Goal: Task Accomplishment & Management: Manage account settings

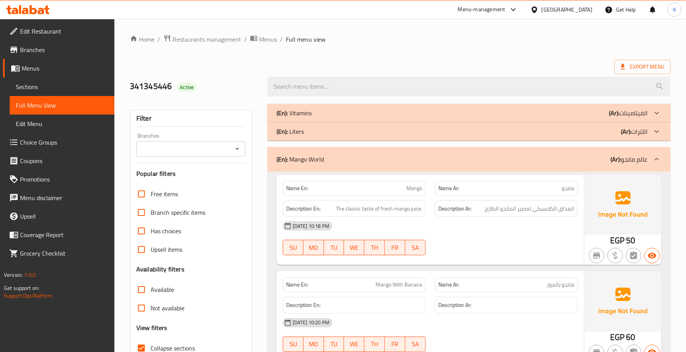
click at [386, 158] on div "(En): Mango World (Ar): عالم مانجو" at bounding box center [462, 158] width 371 height 9
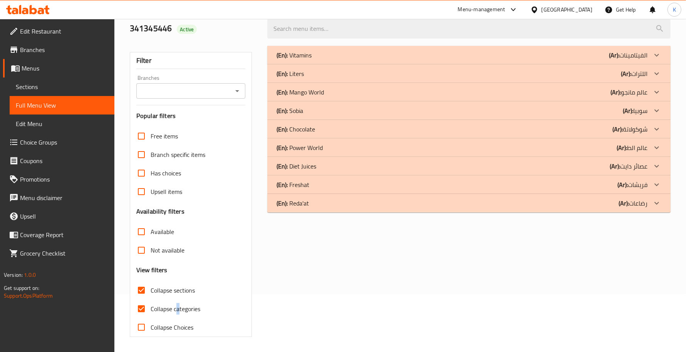
scroll to position [58, 0]
click at [189, 287] on span "Collapse sections" at bounding box center [173, 289] width 44 height 9
click at [151, 287] on input "Collapse sections" at bounding box center [141, 289] width 18 height 18
checkbox input "false"
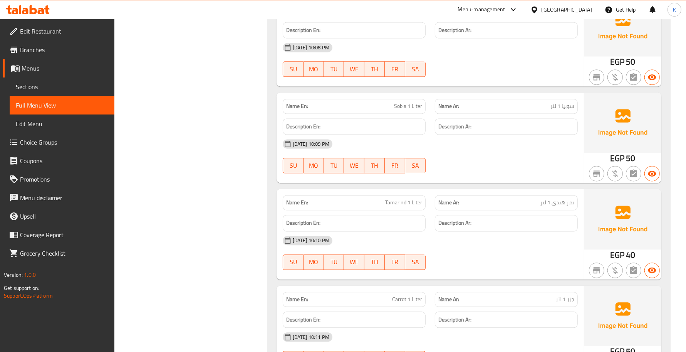
scroll to position [4332, 0]
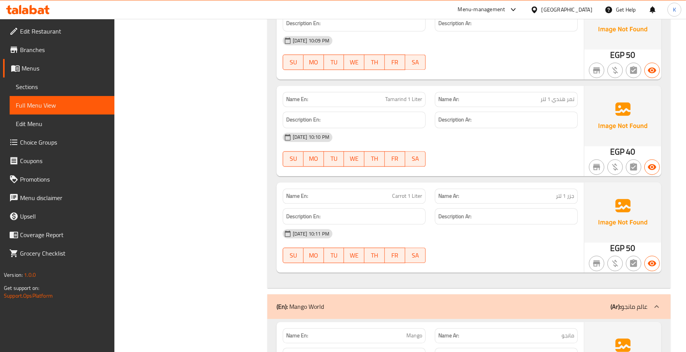
drag, startPoint x: 53, startPoint y: 89, endPoint x: 49, endPoint y: 107, distance: 17.8
click at [53, 89] on span "Sections" at bounding box center [62, 86] width 92 height 9
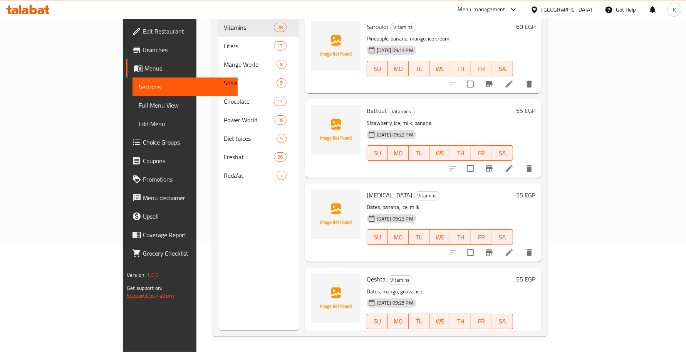
scroll to position [108, 0]
click at [139, 107] on span "Full Menu View" at bounding box center [185, 105] width 92 height 9
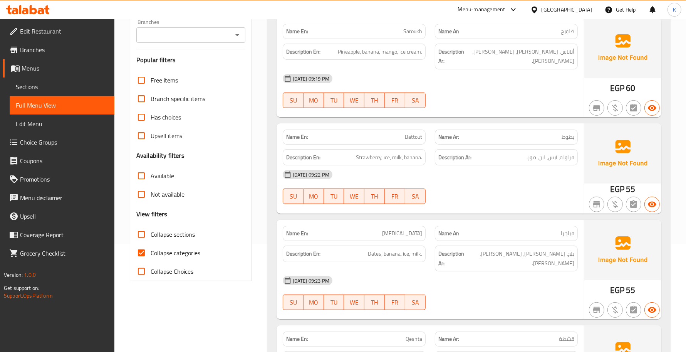
click at [174, 236] on span "Collapse sections" at bounding box center [173, 234] width 44 height 9
click at [151, 236] on input "Collapse sections" at bounding box center [141, 234] width 18 height 18
checkbox input "true"
click at [173, 253] on span "Collapse categories" at bounding box center [176, 252] width 50 height 9
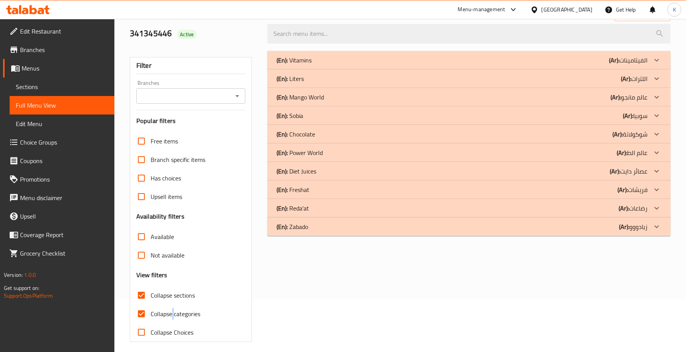
scroll to position [58, 0]
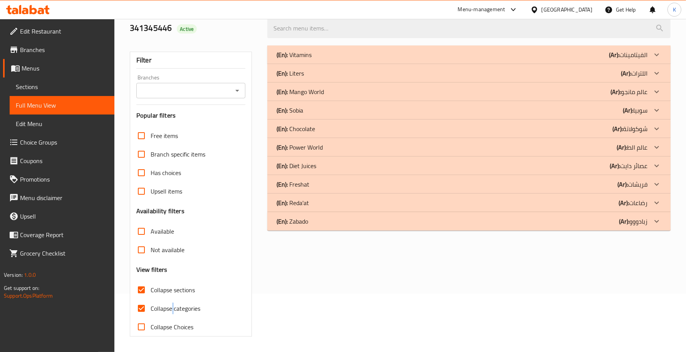
click at [302, 226] on div "(En): Zabado (Ar): زبادووو" at bounding box center [468, 221] width 403 height 18
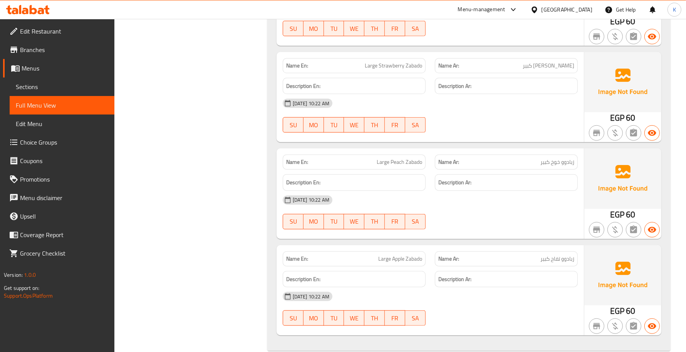
scroll to position [555, 0]
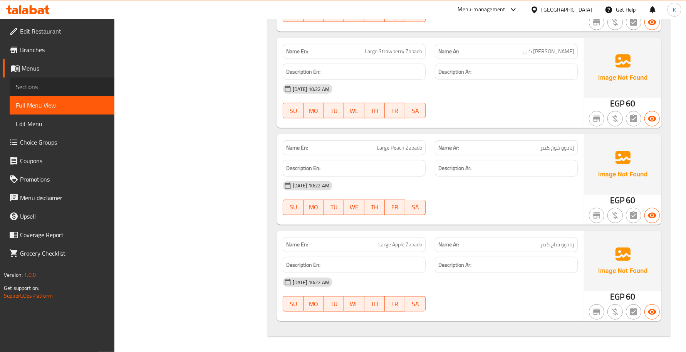
click at [60, 85] on span "Sections" at bounding box center [62, 86] width 92 height 9
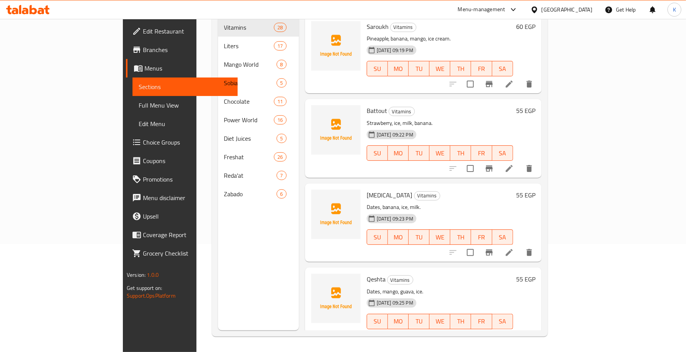
drag, startPoint x: 66, startPoint y: 107, endPoint x: 79, endPoint y: 112, distance: 13.5
click at [139, 107] on span "Full Menu View" at bounding box center [185, 105] width 92 height 9
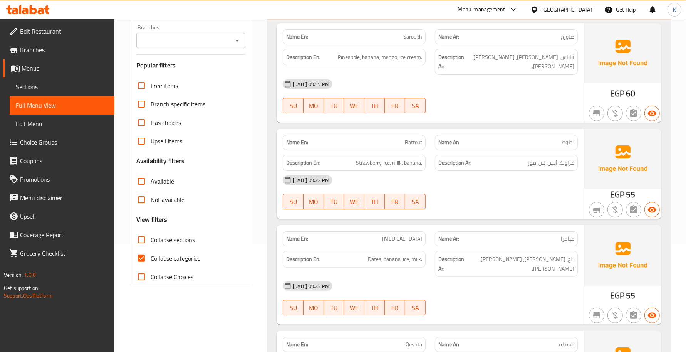
drag, startPoint x: 172, startPoint y: 246, endPoint x: 261, endPoint y: 273, distance: 93.2
click at [172, 245] on label "Collapse sections" at bounding box center [163, 239] width 63 height 18
click at [151, 245] on input "Collapse sections" at bounding box center [141, 239] width 18 height 18
checkbox input "true"
click at [175, 255] on span "Collapse categories" at bounding box center [176, 257] width 50 height 9
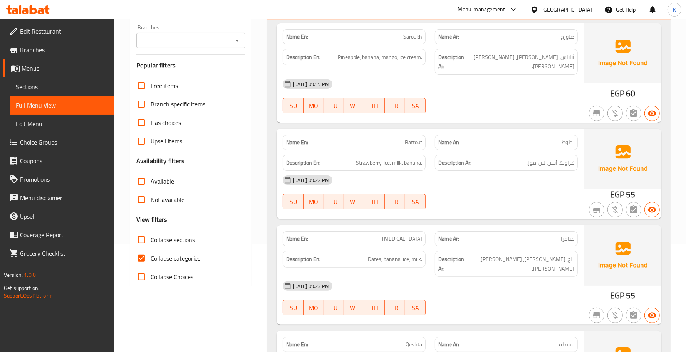
click at [151, 255] on input "Collapse categories" at bounding box center [141, 258] width 18 height 18
checkbox input "false"
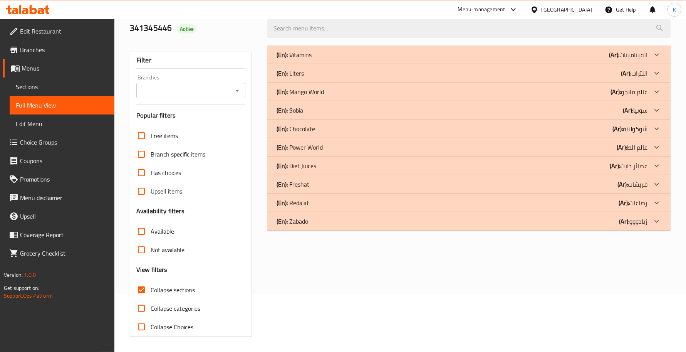
scroll to position [0, 0]
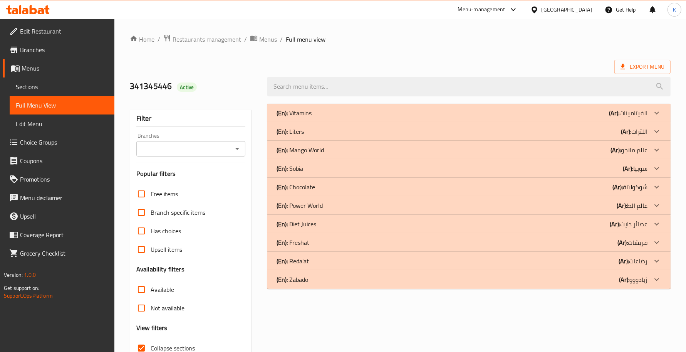
click at [327, 278] on div "(En): Zabado (Ar): زبادووو" at bounding box center [462, 279] width 371 height 9
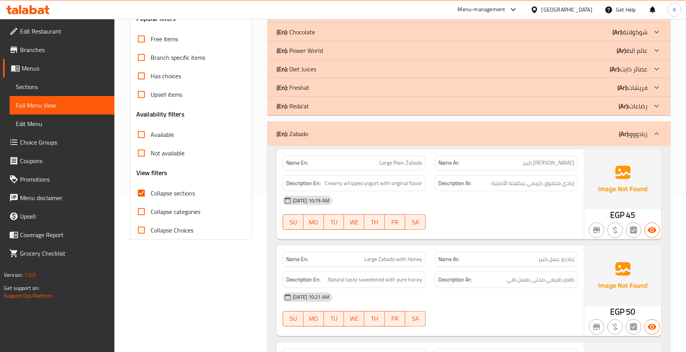
scroll to position [134, 0]
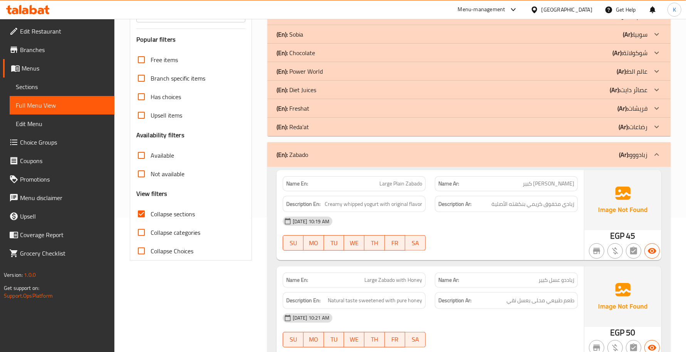
drag, startPoint x: 455, startPoint y: 159, endPoint x: 2, endPoint y: 213, distance: 455.8
click at [454, 158] on div "(En): Zabado (Ar): زبادووو" at bounding box center [462, 154] width 371 height 9
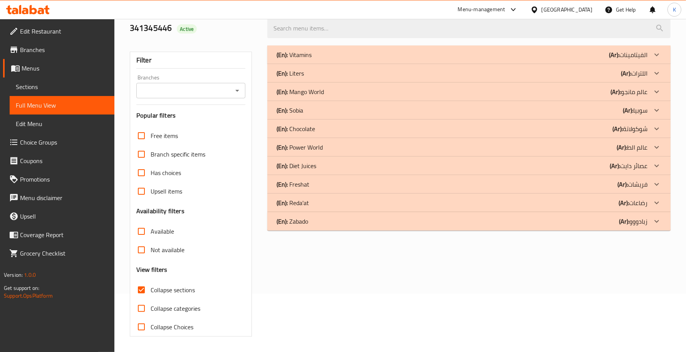
scroll to position [58, 0]
drag, startPoint x: 344, startPoint y: 111, endPoint x: 343, endPoint y: 116, distance: 4.7
click at [345, 111] on div "(En): Sobia (Ar): سوبيا" at bounding box center [462, 110] width 371 height 9
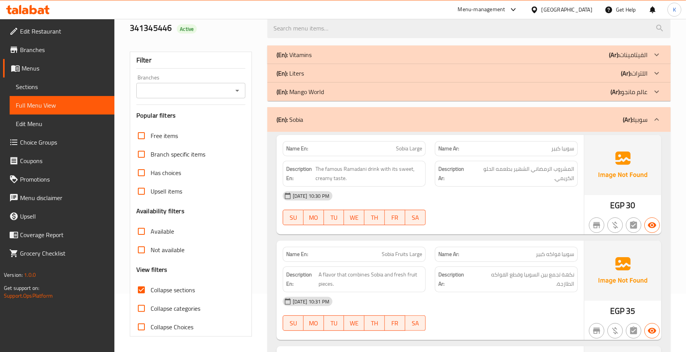
click at [333, 119] on div "(En): Sobia (Ar): سوبيا" at bounding box center [462, 119] width 371 height 9
click at [322, 88] on p "(En): Mango World" at bounding box center [300, 91] width 47 height 9
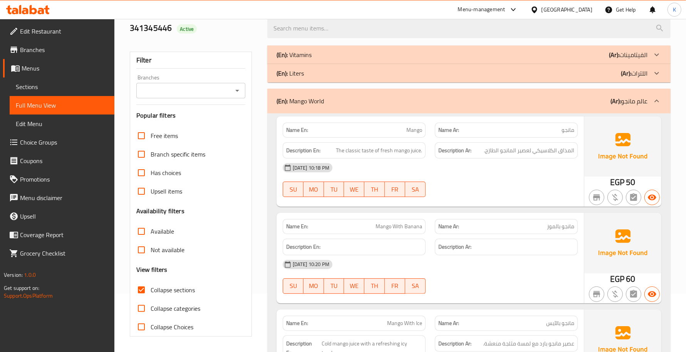
drag, startPoint x: 52, startPoint y: 89, endPoint x: 50, endPoint y: 104, distance: 15.1
click at [52, 89] on span "Sections" at bounding box center [62, 86] width 92 height 9
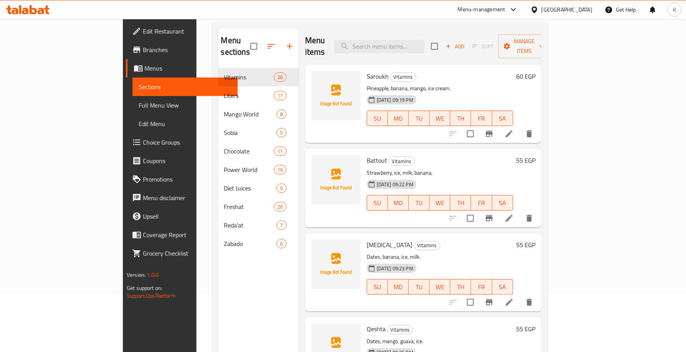
click at [139, 106] on span "Full Menu View" at bounding box center [185, 105] width 92 height 9
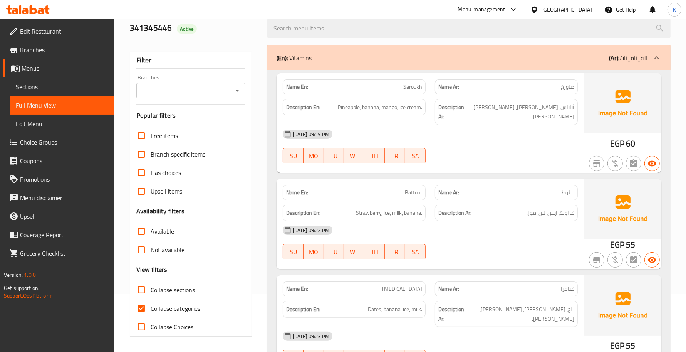
click at [161, 283] on label "Collapse sections" at bounding box center [163, 289] width 63 height 18
click at [151, 283] on input "Collapse sections" at bounding box center [141, 289] width 18 height 18
checkbox input "true"
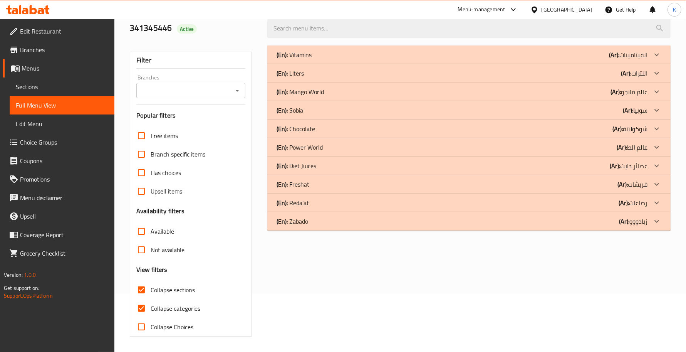
click at [170, 310] on span "Collapse categories" at bounding box center [176, 308] width 50 height 9
click at [151, 310] on input "Collapse categories" at bounding box center [141, 308] width 18 height 18
checkbox input "false"
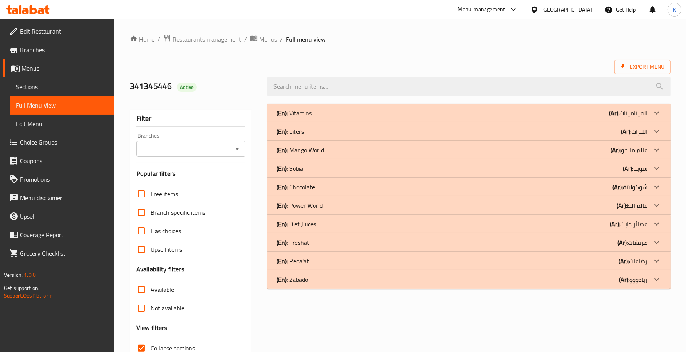
click at [315, 151] on p "(En): Mango World" at bounding box center [300, 149] width 47 height 9
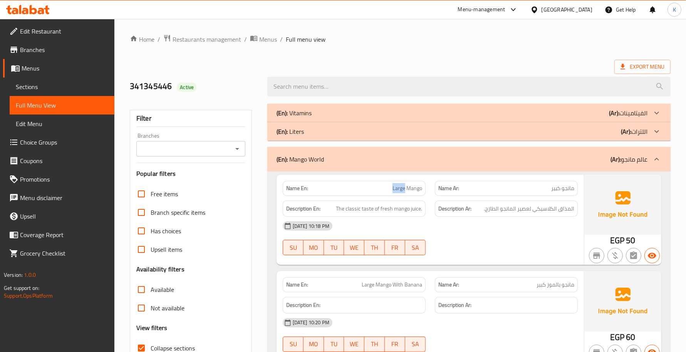
drag, startPoint x: 389, startPoint y: 194, endPoint x: 405, endPoint y: 191, distance: 15.6
click at [405, 191] on div "Name En: Large Mango" at bounding box center [354, 188] width 143 height 15
copy span "Large"
click at [304, 212] on strong "Description En:" at bounding box center [303, 209] width 34 height 10
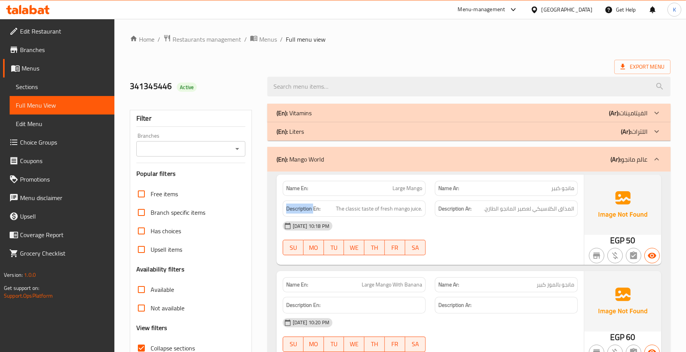
click at [304, 212] on strong "Description En:" at bounding box center [303, 209] width 34 height 10
copy strong "Description"
click at [561, 190] on span "مانجو كبير" at bounding box center [562, 188] width 23 height 8
copy span "كبير"
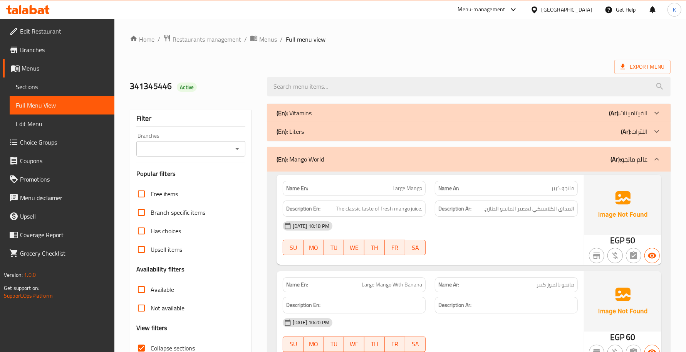
click at [427, 166] on div "(En): Mango World (Ar): عالم مانجو" at bounding box center [468, 159] width 403 height 25
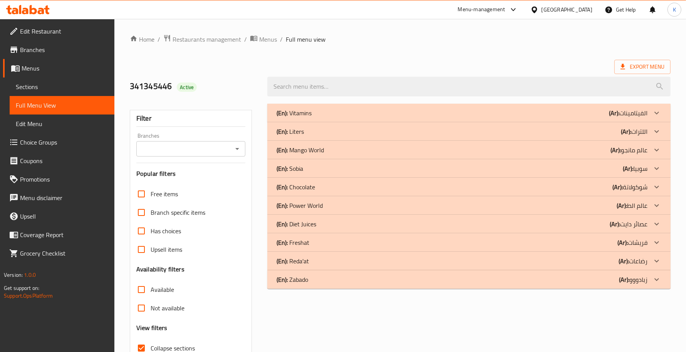
click at [298, 168] on p "(En): Sobia" at bounding box center [290, 168] width 27 height 9
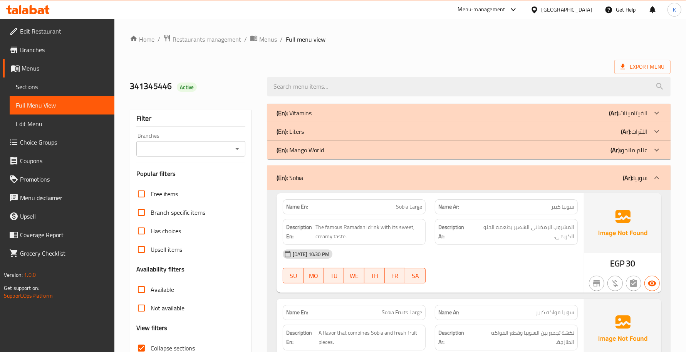
click at [364, 175] on div "(En): Sobia (Ar): سوبيا" at bounding box center [462, 177] width 371 height 9
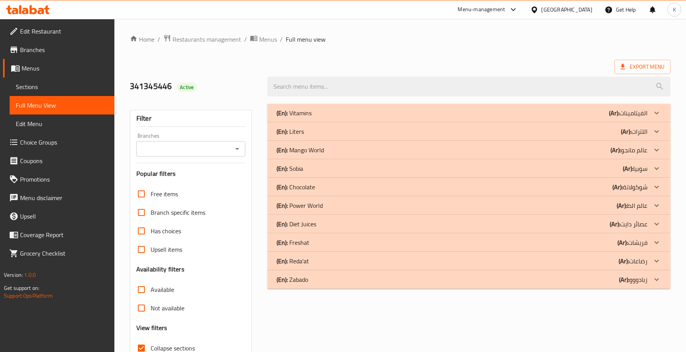
click at [313, 191] on p "(En): Chocolate" at bounding box center [296, 186] width 39 height 9
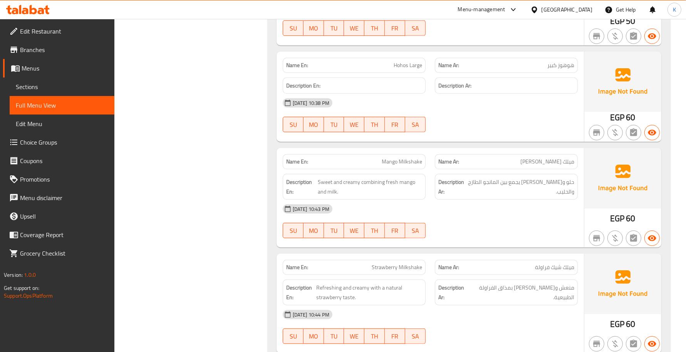
scroll to position [112, 0]
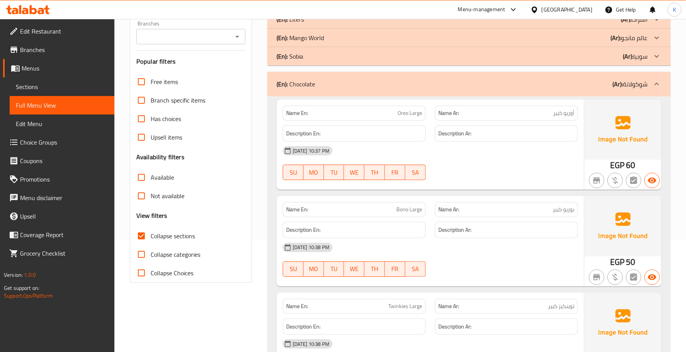
drag, startPoint x: 310, startPoint y: 53, endPoint x: 304, endPoint y: 55, distance: 6.5
click at [310, 53] on div "(En): Sobia (Ar): سوبيا" at bounding box center [462, 56] width 371 height 9
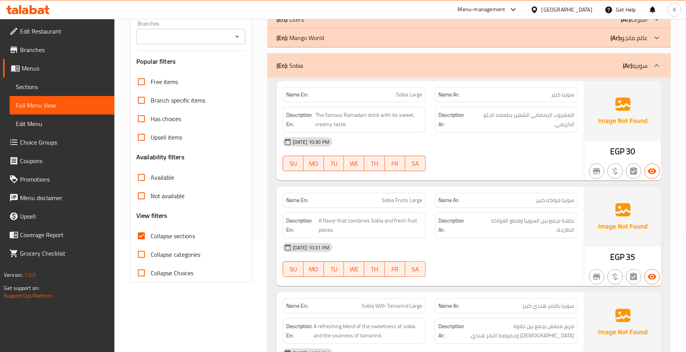
click at [327, 77] on div "(En): Sobia (Ar): سوبيا" at bounding box center [468, 65] width 403 height 25
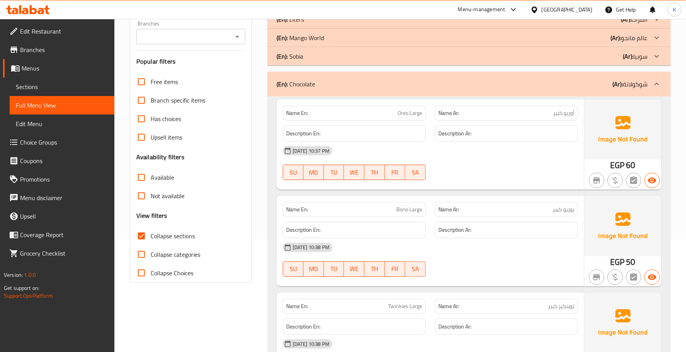
click at [324, 45] on div "(En): Mango World (Ar): عالم مانجو" at bounding box center [468, 38] width 403 height 18
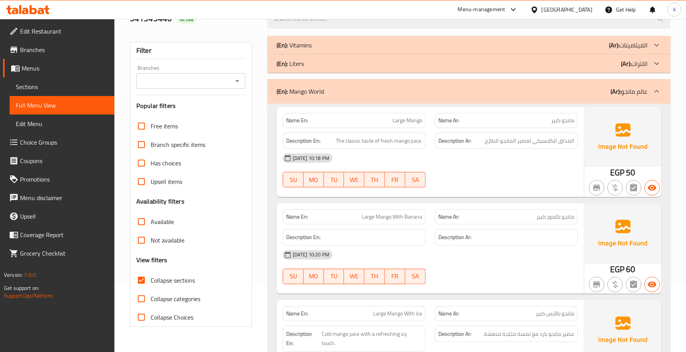
scroll to position [12, 0]
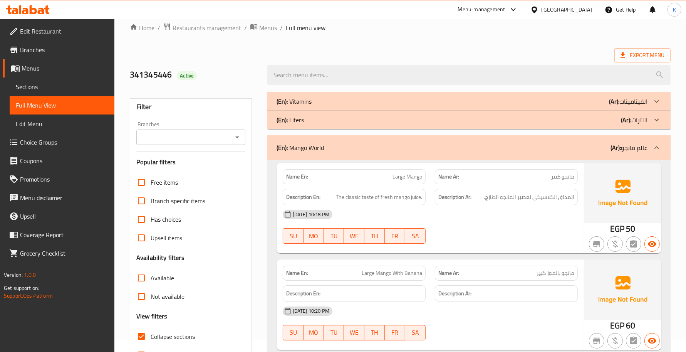
click at [356, 154] on div "(En): Mango World (Ar): عالم مانجو" at bounding box center [468, 147] width 403 height 25
click at [313, 146] on p "(En): Mango World" at bounding box center [300, 147] width 47 height 9
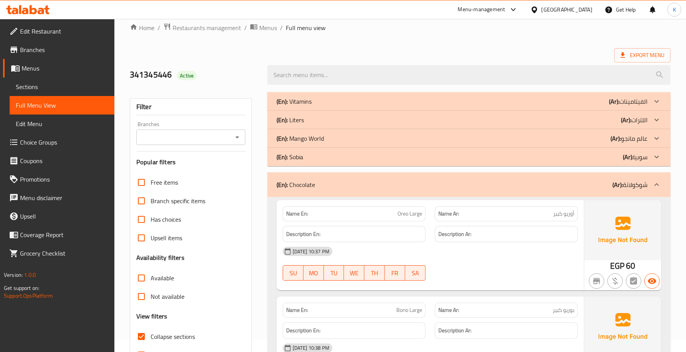
drag, startPoint x: 410, startPoint y: 189, endPoint x: 406, endPoint y: 207, distance: 18.7
click at [410, 189] on div "(En): Chocolate (Ar): شوكولاتة" at bounding box center [462, 184] width 371 height 9
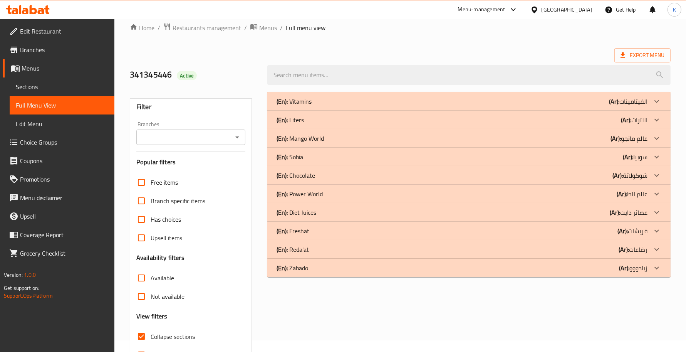
drag, startPoint x: 361, startPoint y: 174, endPoint x: 357, endPoint y: 174, distance: 4.3
click at [361, 173] on div "(En): Chocolate (Ar): شوكولاتة" at bounding box center [462, 175] width 371 height 9
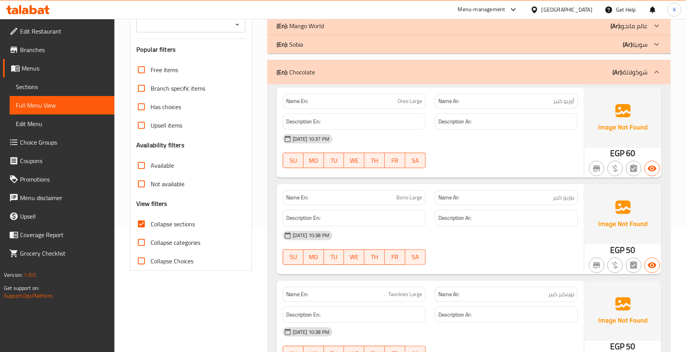
scroll to position [236, 0]
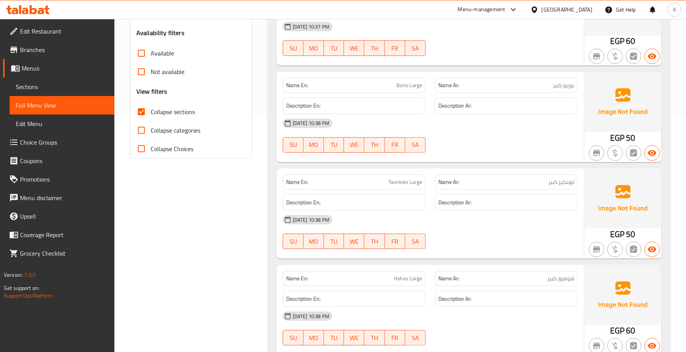
click at [404, 183] on span "Twinkies Large" at bounding box center [405, 182] width 34 height 8
copy span "Twinkies"
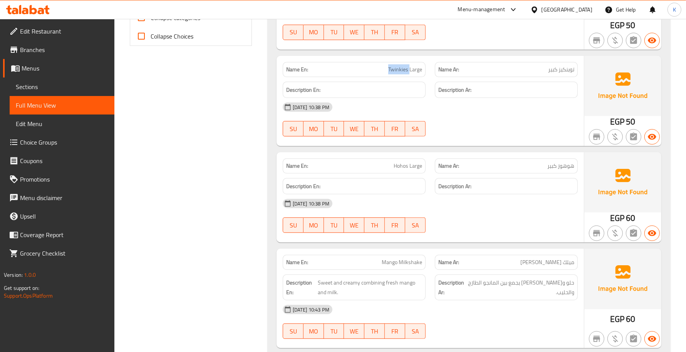
scroll to position [461, 0]
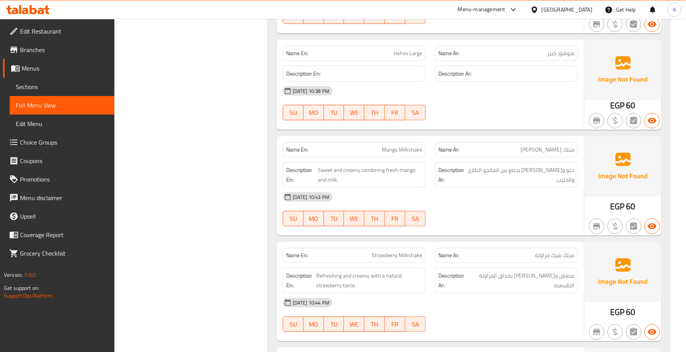
drag, startPoint x: 61, startPoint y: 84, endPoint x: 65, endPoint y: 101, distance: 17.9
click at [62, 84] on span "Sections" at bounding box center [62, 86] width 92 height 9
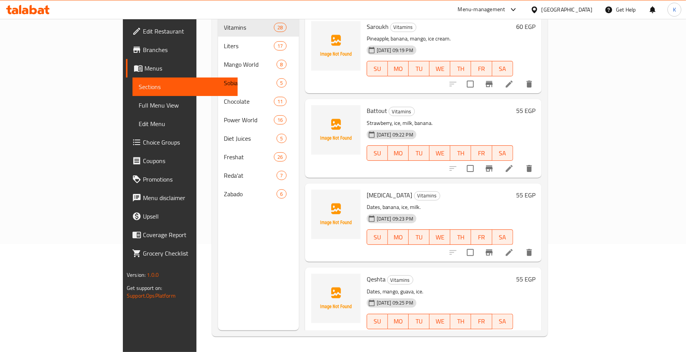
scroll to position [108, 0]
click at [139, 104] on span "Full Menu View" at bounding box center [185, 105] width 92 height 9
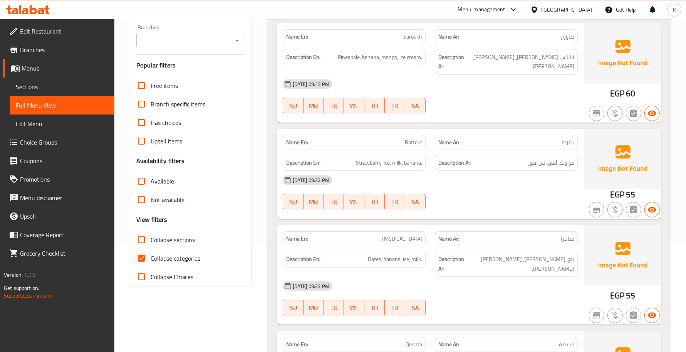
drag, startPoint x: 170, startPoint y: 247, endPoint x: 173, endPoint y: 257, distance: 11.0
click at [171, 247] on label "Collapse sections" at bounding box center [163, 239] width 63 height 18
drag, startPoint x: 174, startPoint y: 257, endPoint x: 169, endPoint y: 239, distance: 18.8
click at [174, 257] on span "Collapse categories" at bounding box center [176, 257] width 50 height 9
click at [151, 257] on input "Collapse categories" at bounding box center [141, 258] width 18 height 18
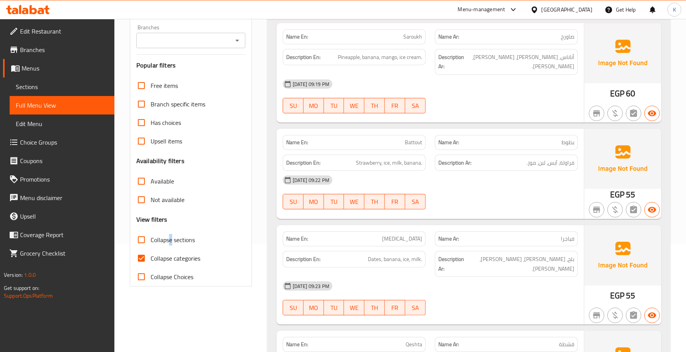
checkbox input "false"
click at [169, 239] on span "Collapse sections" at bounding box center [173, 239] width 44 height 9
click at [151, 239] on input "Collapse sections" at bounding box center [141, 239] width 18 height 18
checkbox input "true"
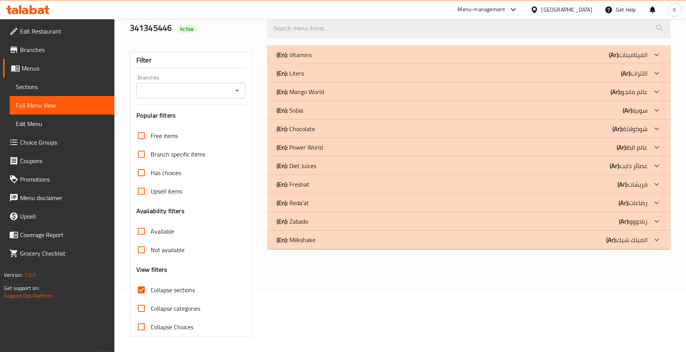
scroll to position [58, 0]
click at [303, 128] on p "(En): Chocolate" at bounding box center [296, 128] width 39 height 9
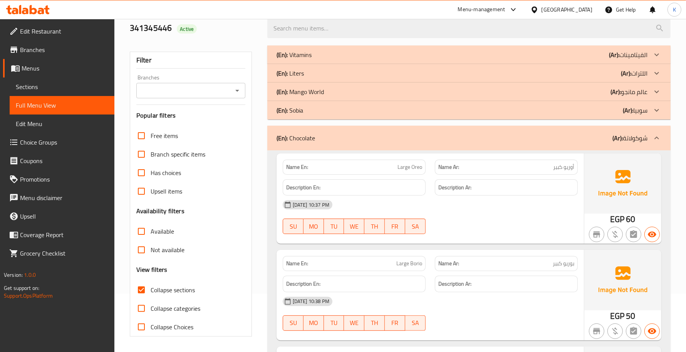
click at [317, 135] on div "(En): Chocolate (Ar): شوكولاتة" at bounding box center [462, 137] width 371 height 9
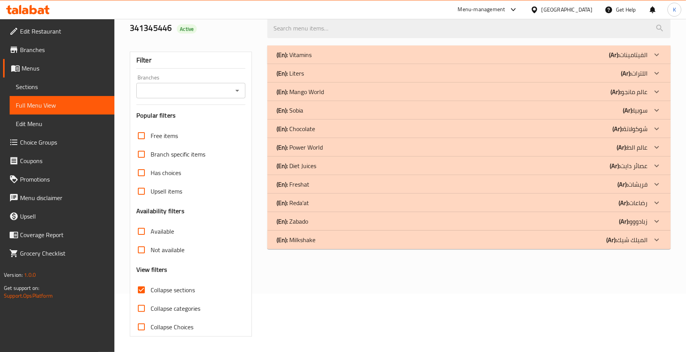
click at [323, 231] on div "(En): Milkshake (Ar): الميلك شيك" at bounding box center [468, 239] width 403 height 18
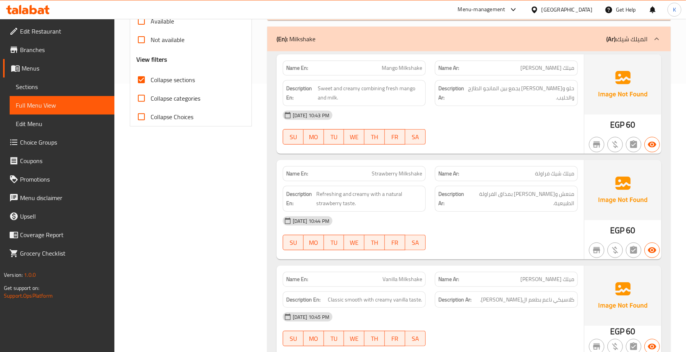
scroll to position [492, 0]
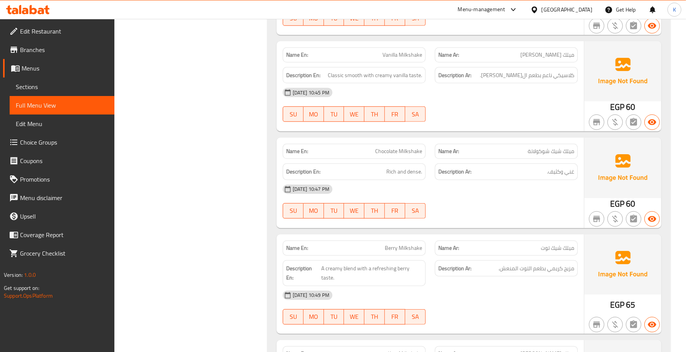
click at [380, 148] on span "Chocolate Milkshake" at bounding box center [398, 151] width 47 height 8
copy span "Chocolate Milkshake"
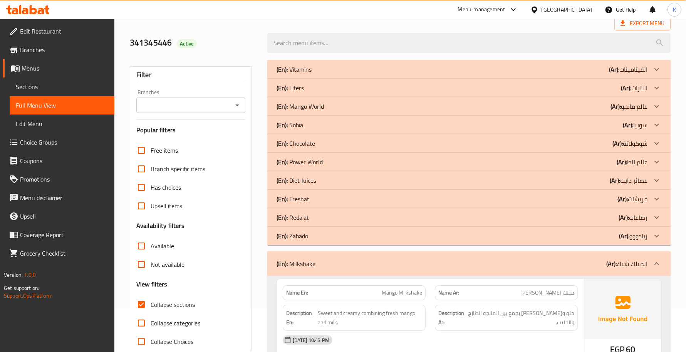
scroll to position [43, 0]
drag, startPoint x: 513, startPoint y: 265, endPoint x: 0, endPoint y: 282, distance: 513.3
click at [513, 265] on div "(En): Milkshake (Ar): الميلك شيك" at bounding box center [462, 263] width 371 height 9
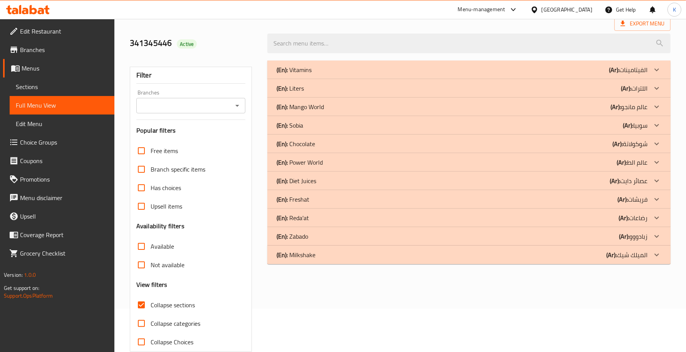
click at [318, 161] on p "(En): Power World" at bounding box center [300, 162] width 46 height 9
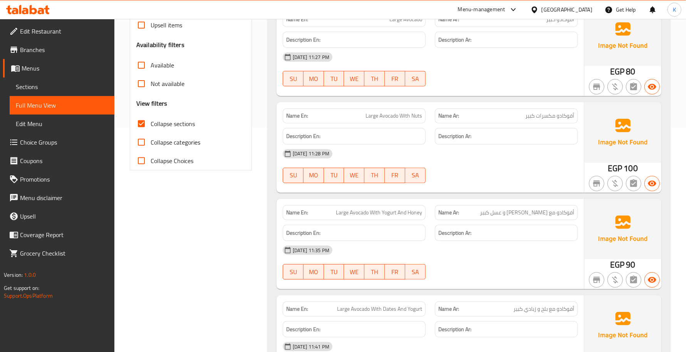
scroll to position [225, 0]
drag, startPoint x: 54, startPoint y: 85, endPoint x: 56, endPoint y: 103, distance: 18.6
click at [54, 85] on span "Sections" at bounding box center [62, 86] width 92 height 9
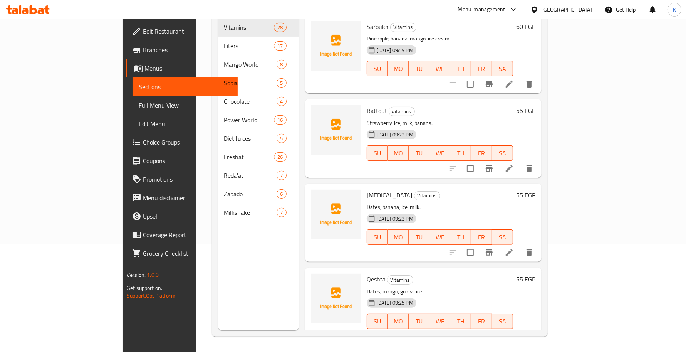
scroll to position [108, 0]
click at [139, 103] on span "Full Menu View" at bounding box center [185, 105] width 92 height 9
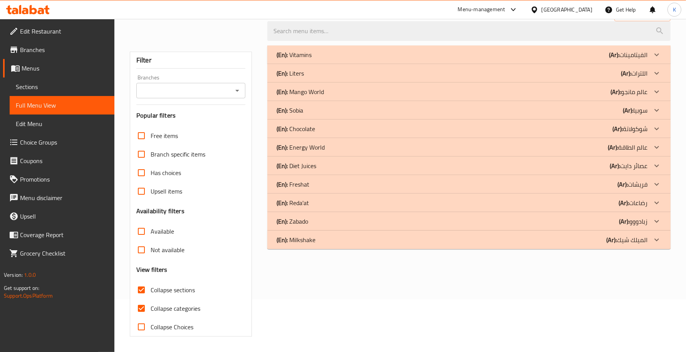
click at [183, 285] on span "Collapse sections" at bounding box center [173, 289] width 44 height 9
click at [151, 280] on input "Collapse sections" at bounding box center [141, 289] width 18 height 18
checkbox input "false"
click at [175, 304] on span "Collapse categories" at bounding box center [176, 308] width 50 height 9
click at [151, 299] on input "Collapse categories" at bounding box center [141, 308] width 18 height 18
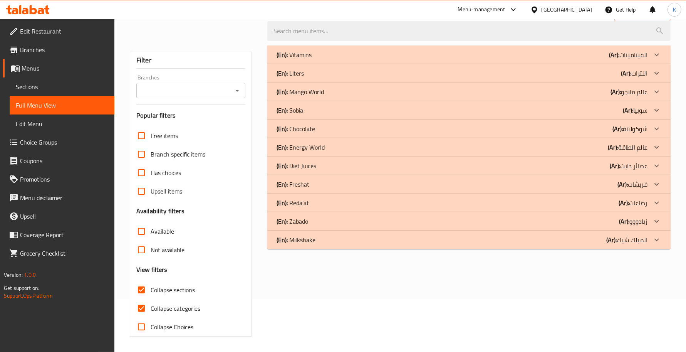
checkbox input "false"
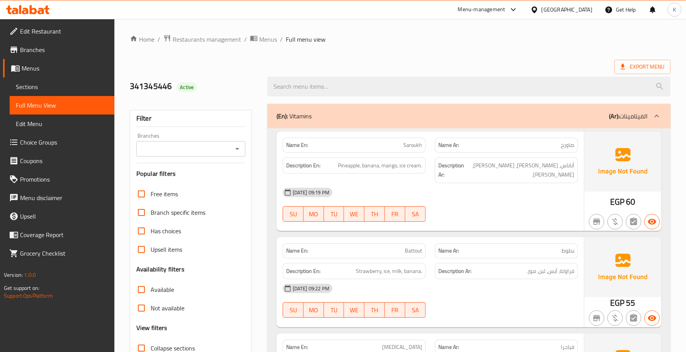
scroll to position [225, 0]
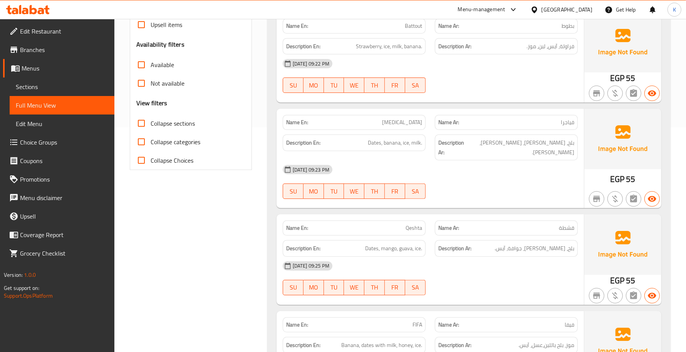
click at [178, 120] on span "Collapse sections" at bounding box center [173, 123] width 44 height 9
click at [151, 120] on input "Collapse sections" at bounding box center [141, 123] width 18 height 18
checkbox input "true"
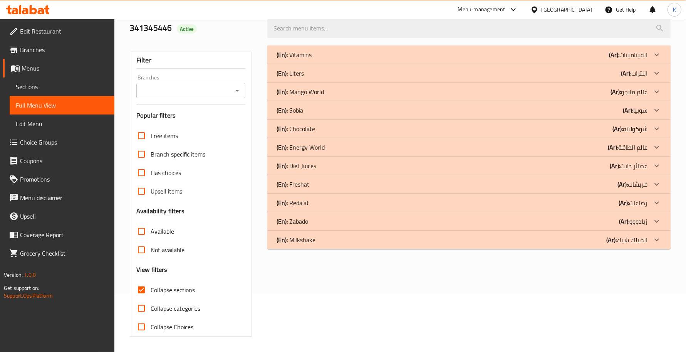
scroll to position [58, 0]
click at [305, 149] on p "(En): Energy World" at bounding box center [301, 147] width 48 height 9
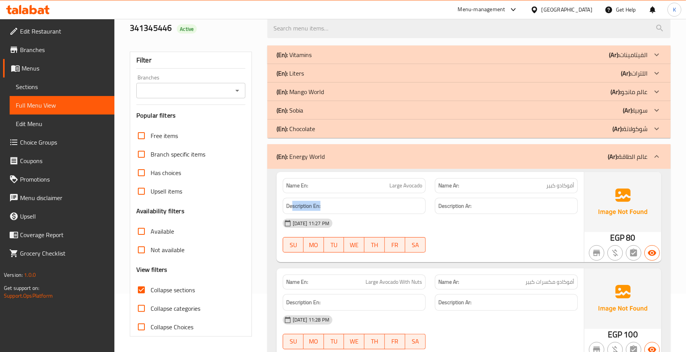
drag, startPoint x: 302, startPoint y: 206, endPoint x: 291, endPoint y: 205, distance: 10.5
click at [291, 205] on h6 "Description En:" at bounding box center [354, 206] width 136 height 10
copy strong "scription En:"
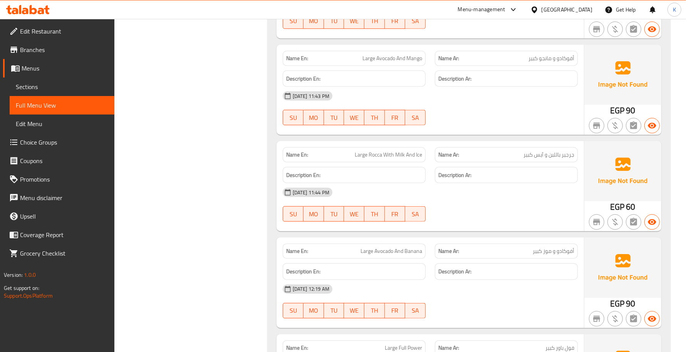
scroll to position [0, 0]
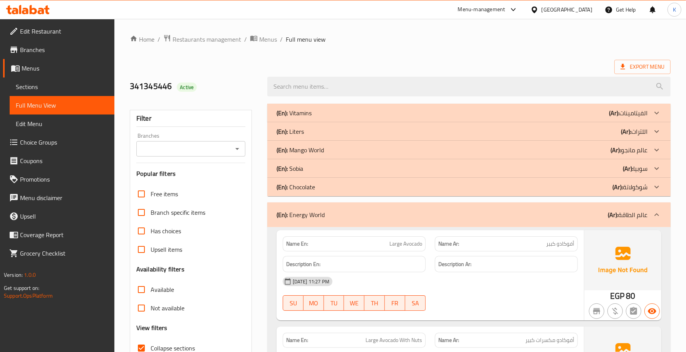
click at [372, 223] on div "(En): Energy World (Ar): عالم الطاقة" at bounding box center [468, 214] width 403 height 25
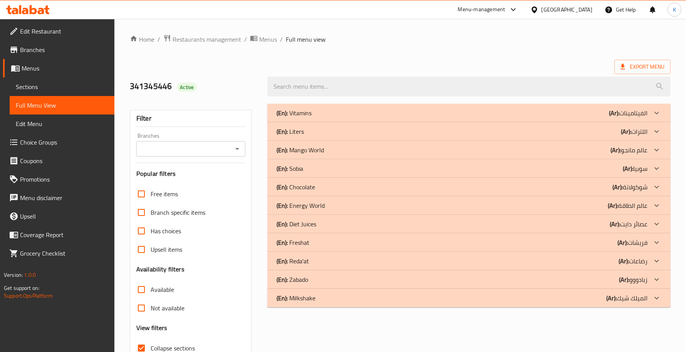
click at [314, 245] on div "(En): Freshat (Ar): فريشات" at bounding box center [462, 242] width 371 height 9
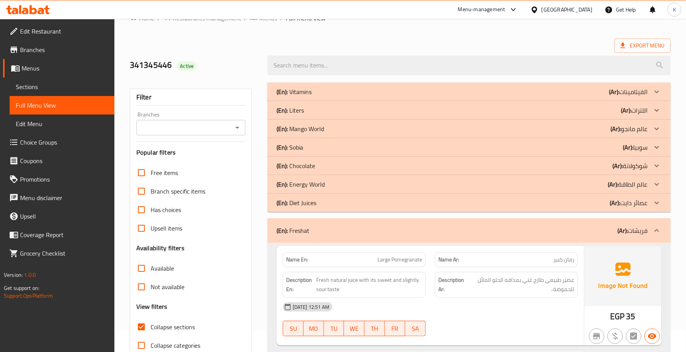
scroll to position [170, 0]
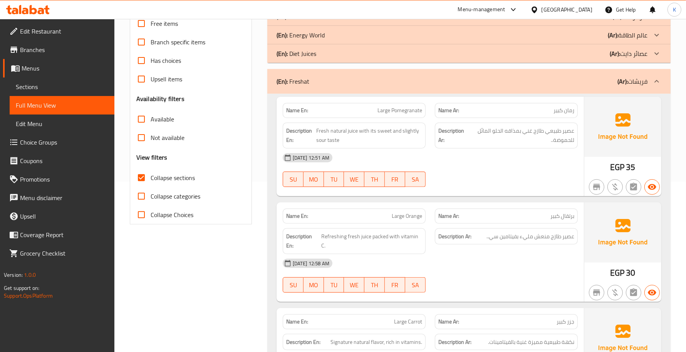
click at [384, 78] on div "(En): Freshat (Ar): فريشات" at bounding box center [462, 81] width 371 height 9
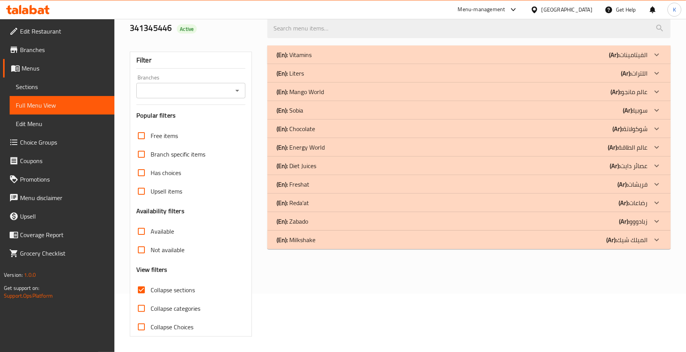
scroll to position [58, 0]
drag, startPoint x: 315, startPoint y: 184, endPoint x: 340, endPoint y: 189, distance: 25.5
click at [315, 184] on div "(En): Freshat (Ar): فريشات" at bounding box center [462, 183] width 371 height 9
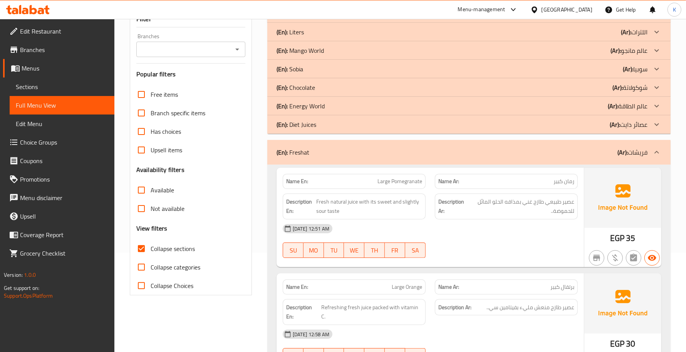
scroll to position [170, 0]
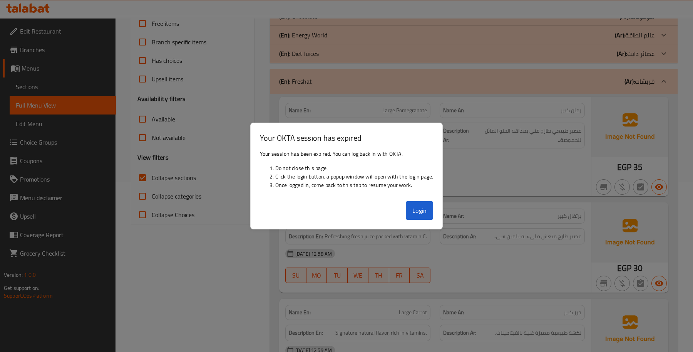
click at [434, 214] on div "Login" at bounding box center [347, 213] width 192 height 31
click at [429, 211] on button "Login" at bounding box center [420, 210] width 28 height 18
click at [420, 209] on div "Name En: Large Orange" at bounding box center [357, 215] width 145 height 15
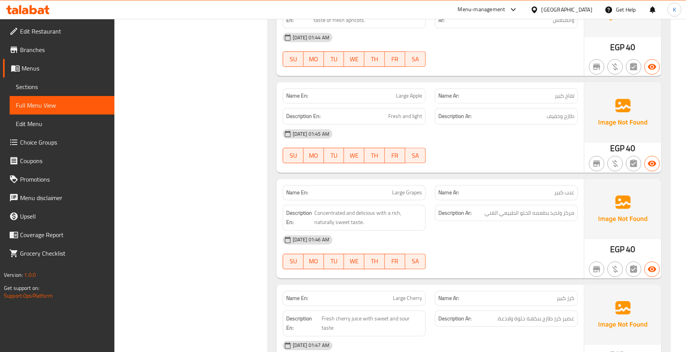
scroll to position [1968, 0]
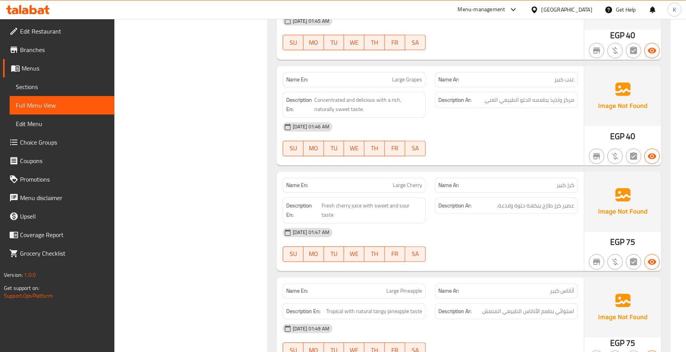
click at [416, 189] on span "Large Cherry" at bounding box center [407, 185] width 29 height 8
click at [415, 189] on span "Large Cherry" at bounding box center [407, 185] width 29 height 8
click at [413, 188] on span "Large Cherry" at bounding box center [407, 185] width 29 height 8
click at [412, 187] on span "Large Cherry" at bounding box center [407, 185] width 29 height 8
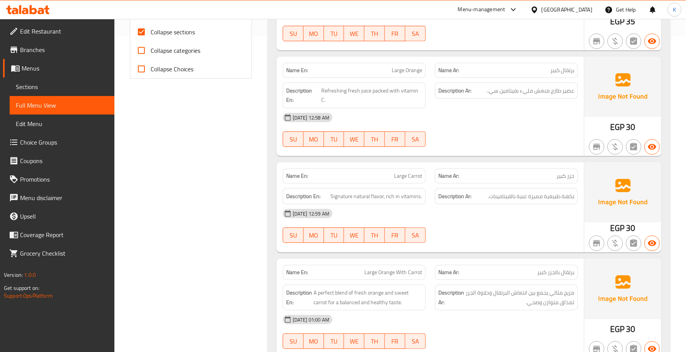
scroll to position [337, 0]
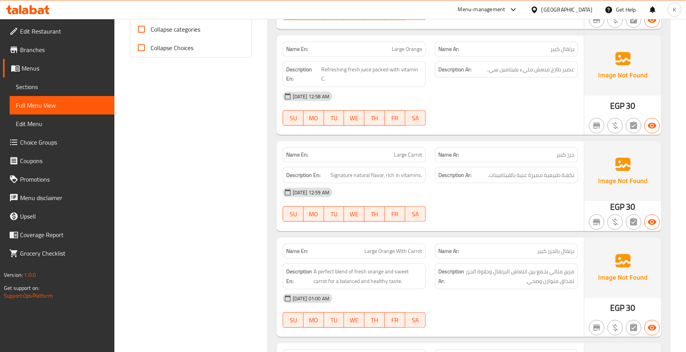
click at [415, 155] on span "Large Carrot" at bounding box center [408, 155] width 28 height 8
click at [413, 154] on span "Large Carrot" at bounding box center [408, 155] width 28 height 8
copy span "Carrot"
click at [397, 153] on span "Large Carrot" at bounding box center [408, 155] width 28 height 8
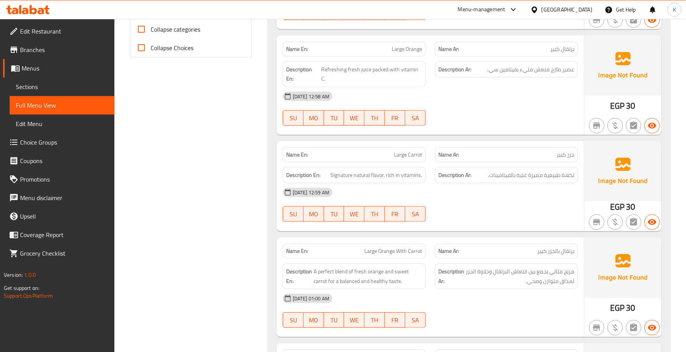
click at [397, 153] on span "Large Carrot" at bounding box center [408, 155] width 28 height 8
copy span "Large Carrot"
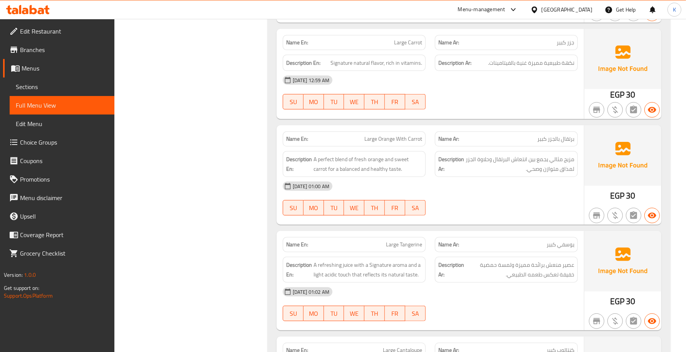
scroll to position [562, 0]
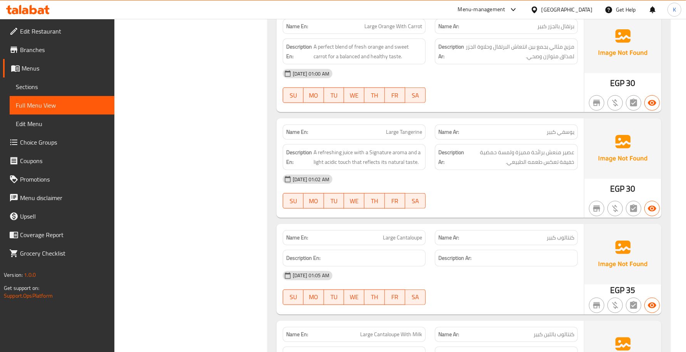
click at [373, 234] on div "Name En: Large Cantaloupe" at bounding box center [354, 237] width 143 height 15
click at [372, 233] on div "Name En: Large Cantaloupe" at bounding box center [354, 237] width 143 height 15
copy span "Large Cantaloupe"
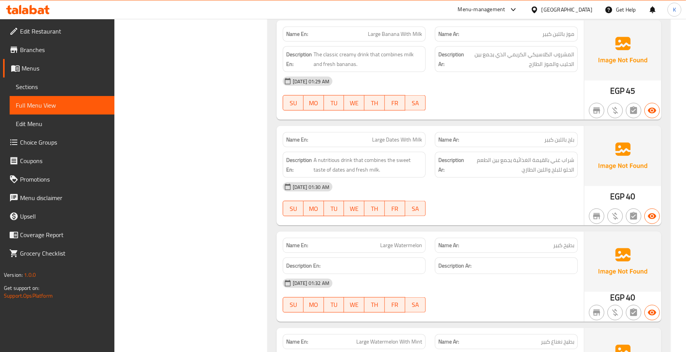
scroll to position [1011, 0]
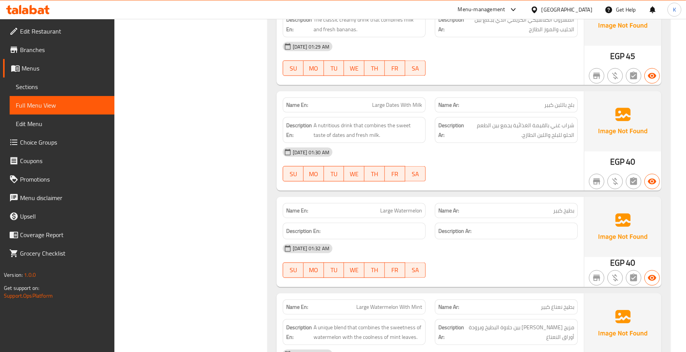
click at [401, 211] on span "Large Watermelon" at bounding box center [401, 210] width 42 height 8
copy span "Large Watermelon"
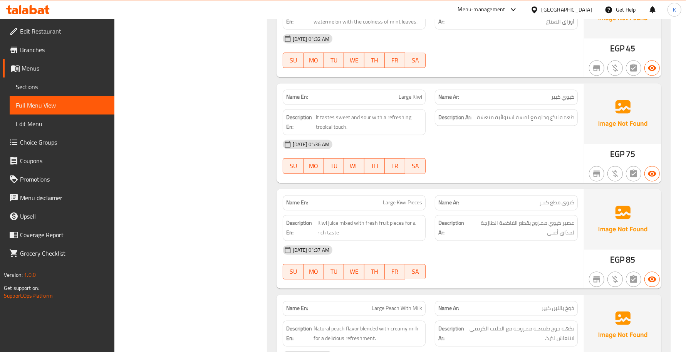
scroll to position [1348, 0]
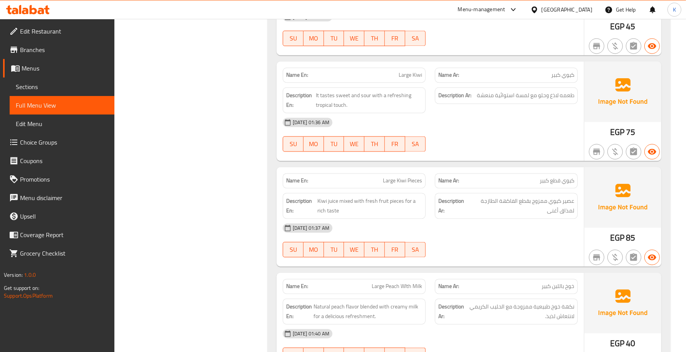
click at [398, 185] on span "Large Kiwi Pieces" at bounding box center [402, 181] width 39 height 8
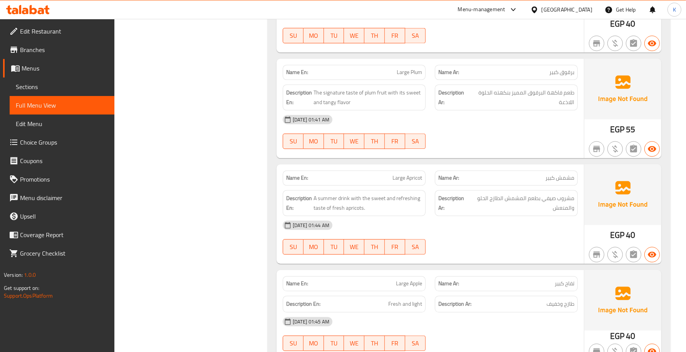
scroll to position [1685, 0]
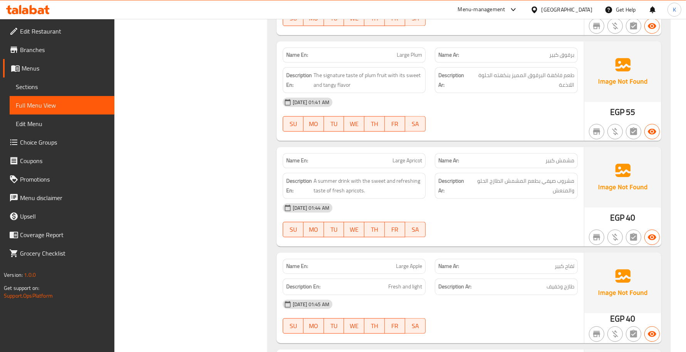
click at [401, 267] on span "Large Apple" at bounding box center [409, 266] width 26 height 8
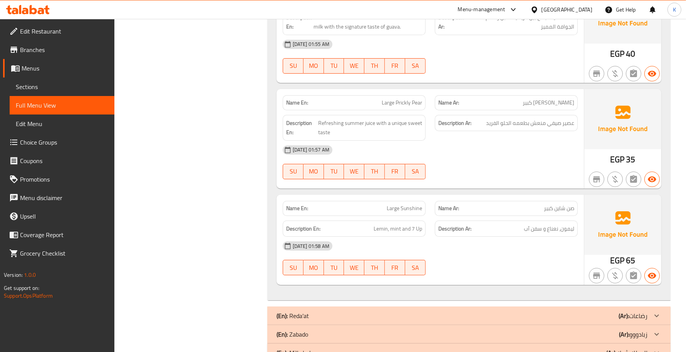
scroll to position [2679, 0]
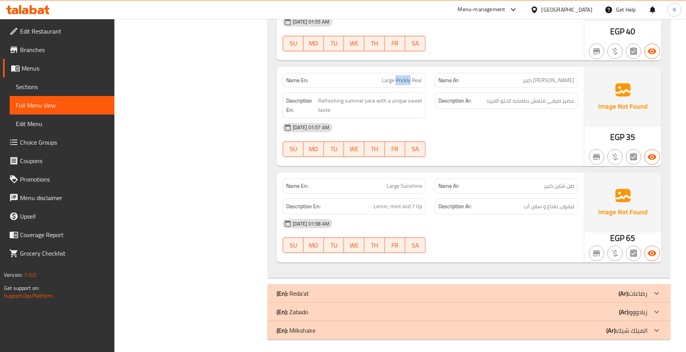
drag, startPoint x: 397, startPoint y: 78, endPoint x: 410, endPoint y: 78, distance: 13.1
click at [410, 78] on span "Large Prickly Pear" at bounding box center [402, 80] width 40 height 8
drag, startPoint x: 318, startPoint y: 199, endPoint x: 285, endPoint y: 198, distance: 32.8
click at [285, 198] on div "Description En: Lemin, mint and 7 Up" at bounding box center [354, 206] width 143 height 17
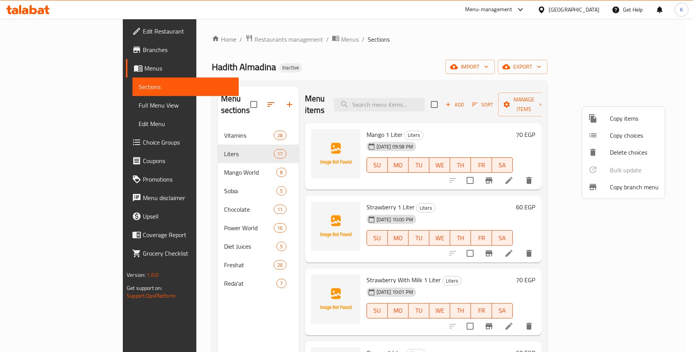
click at [346, 65] on div at bounding box center [346, 176] width 693 height 352
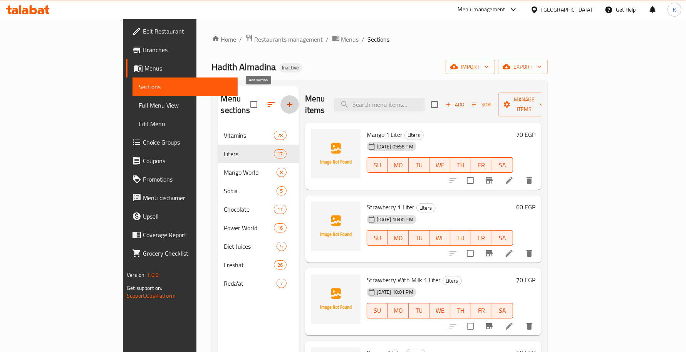
click at [285, 100] on icon "button" at bounding box center [289, 104] width 9 height 9
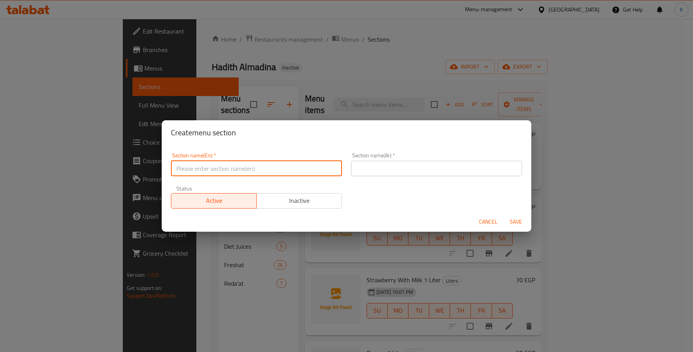
click at [244, 169] on input "text" at bounding box center [256, 168] width 171 height 15
type input "Zabado"
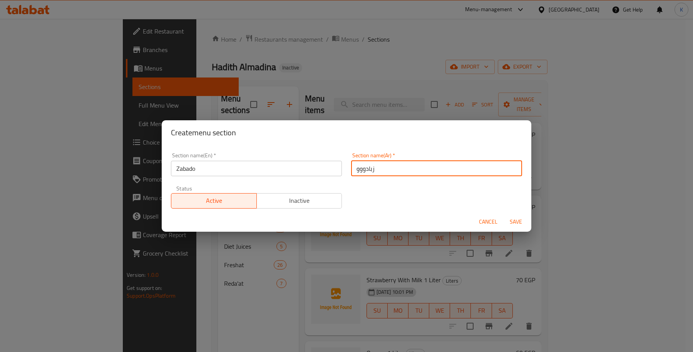
type input "زبادووو"
click at [504, 215] on button "Save" at bounding box center [516, 222] width 25 height 14
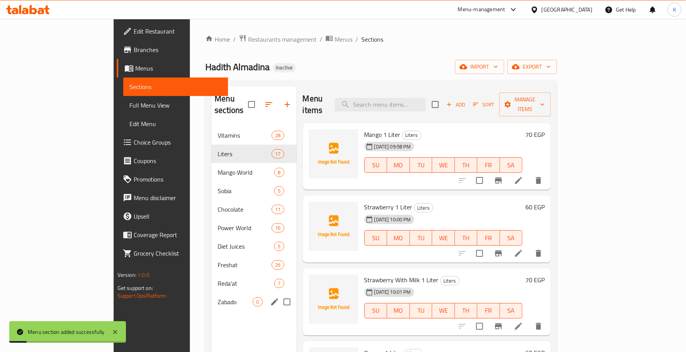
click at [218, 297] on span "Zabado" at bounding box center [235, 301] width 35 height 9
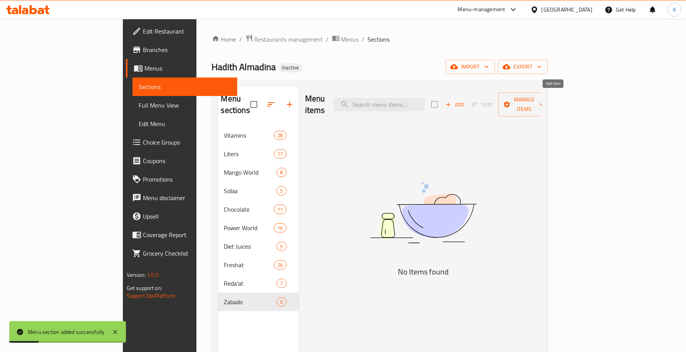
click at [465, 100] on span "Add" at bounding box center [454, 104] width 21 height 9
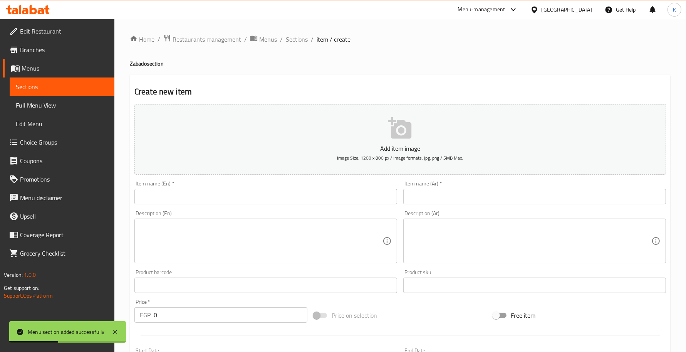
click at [307, 201] on input "text" at bounding box center [265, 196] width 263 height 15
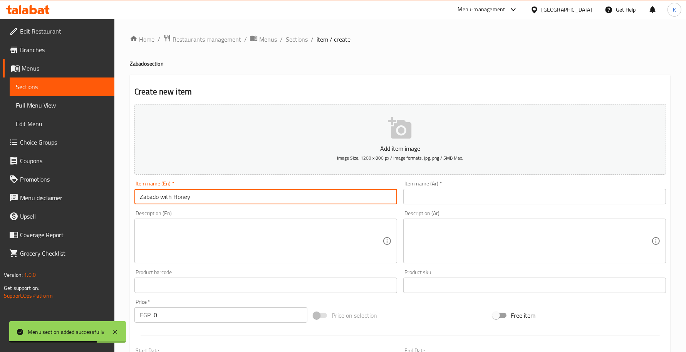
type input "Zabado with Honey"
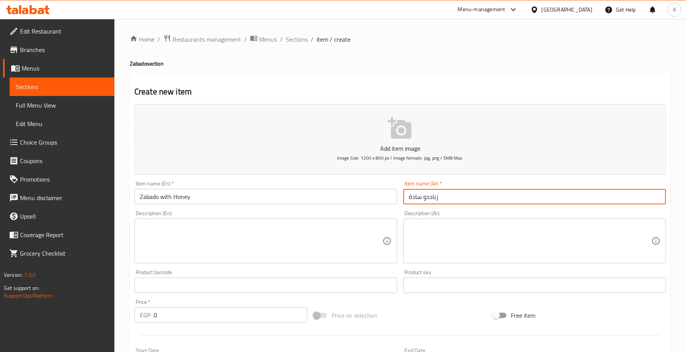
type input "زباددو سادة"
click at [200, 284] on input "text" at bounding box center [265, 284] width 263 height 15
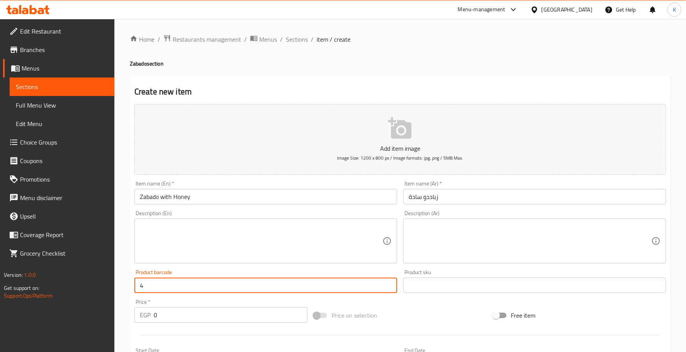
type input "45"
click at [170, 316] on input "0" at bounding box center [231, 314] width 154 height 15
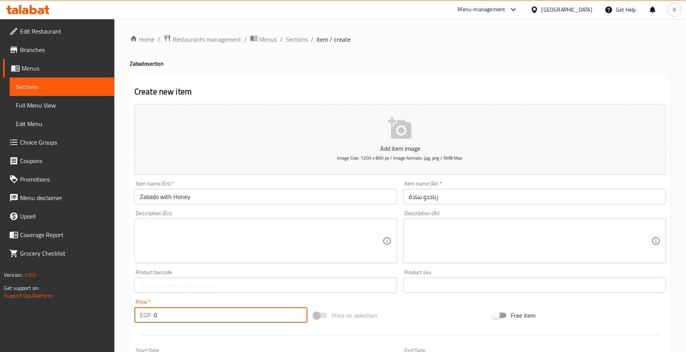
paste input "45"
type input "45"
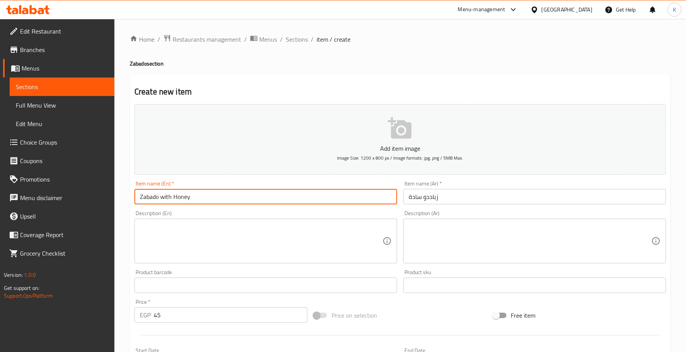
click at [147, 198] on input "Zabado with Honey" at bounding box center [265, 196] width 263 height 15
click at [141, 198] on input "Zabado with Honey" at bounding box center [265, 196] width 263 height 15
type input "Large Zabado with Honey"
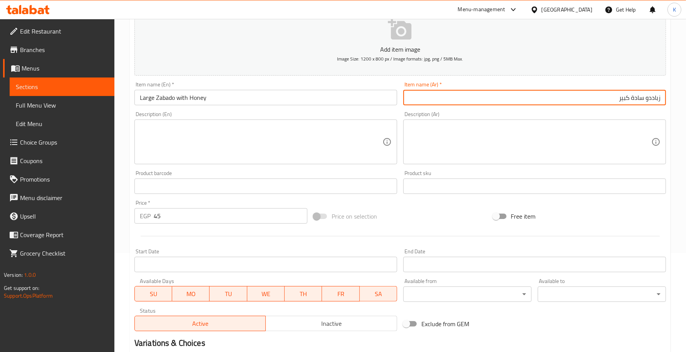
scroll to position [79, 0]
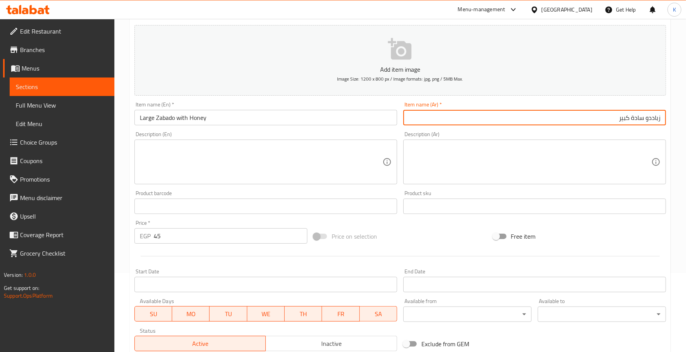
type input "زباددو سادة كبير"
click at [222, 118] on input "Large Zabado with Honey" at bounding box center [265, 117] width 263 height 15
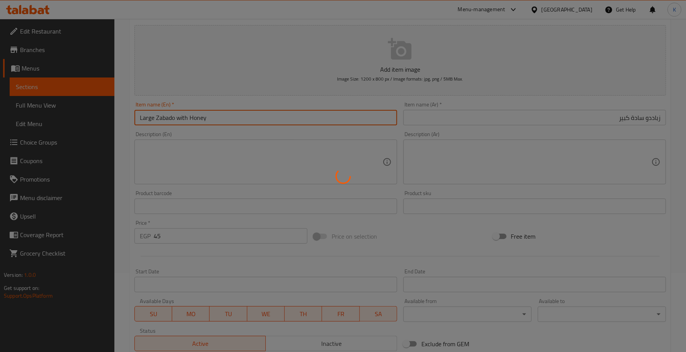
type input "0"
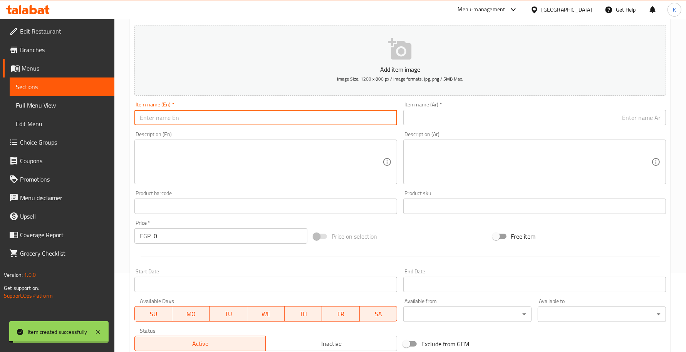
click at [222, 117] on input "text" at bounding box center [265, 117] width 263 height 15
paste input "Large Zabado with Honey"
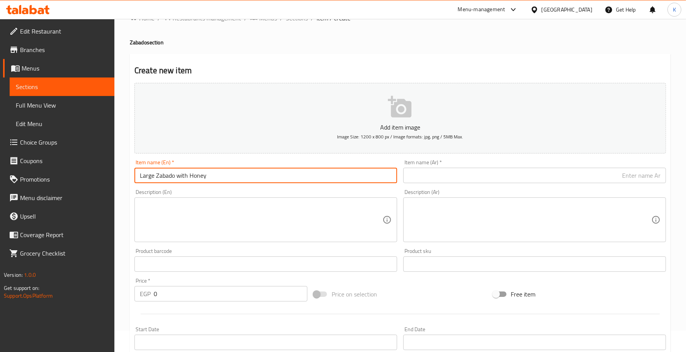
scroll to position [0, 0]
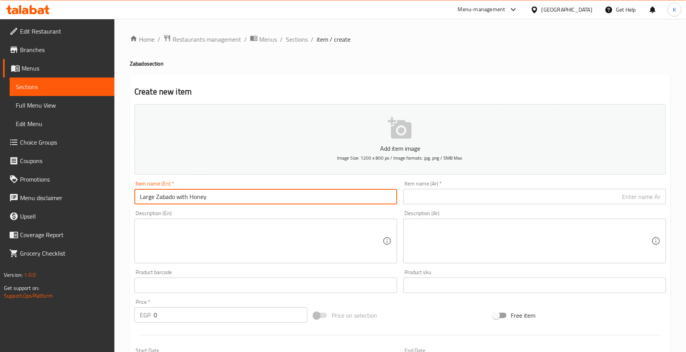
click at [154, 197] on input "Large Zabado with Honey" at bounding box center [265, 196] width 263 height 15
drag, startPoint x: 187, startPoint y: 198, endPoint x: 288, endPoint y: 195, distance: 101.0
click at [288, 195] on input "Large Plain Zabado with Honey" at bounding box center [265, 196] width 263 height 15
type input "Large Plain Zabado"
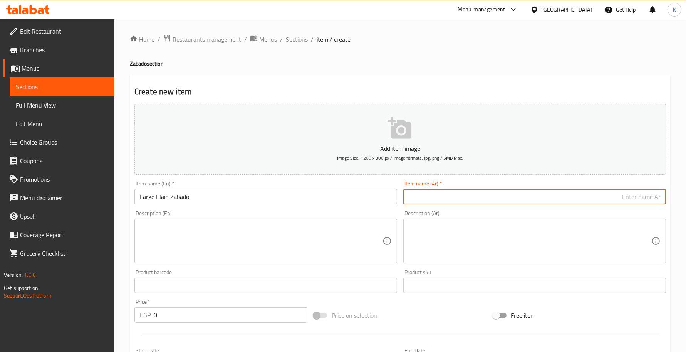
click at [417, 191] on input "text" at bounding box center [534, 196] width 263 height 15
type input "زباددوو سادة كبير"
click at [300, 42] on span "Sections" at bounding box center [297, 39] width 22 height 9
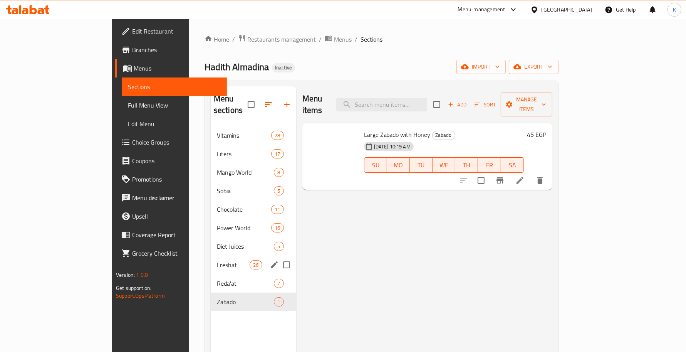
click at [215, 255] on div "Freshat 26" at bounding box center [254, 264] width 86 height 18
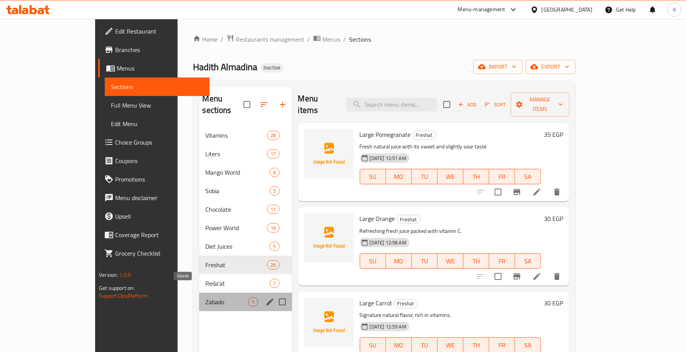
click at [212, 297] on span "Zabado" at bounding box center [226, 301] width 43 height 9
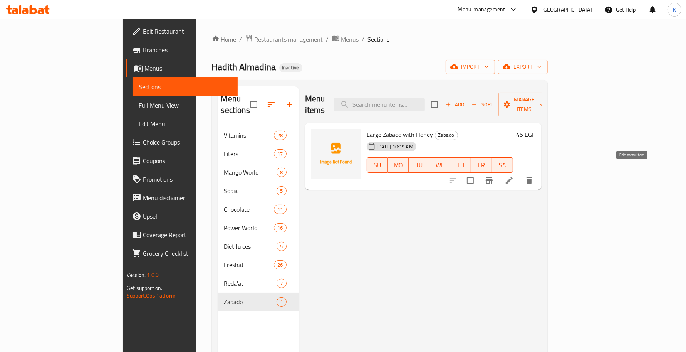
click at [514, 176] on icon at bounding box center [509, 180] width 9 height 9
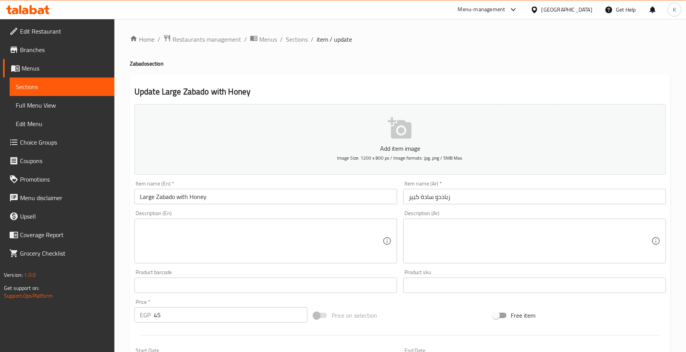
click at [171, 196] on input "Large Zabado with Honey" at bounding box center [265, 196] width 263 height 15
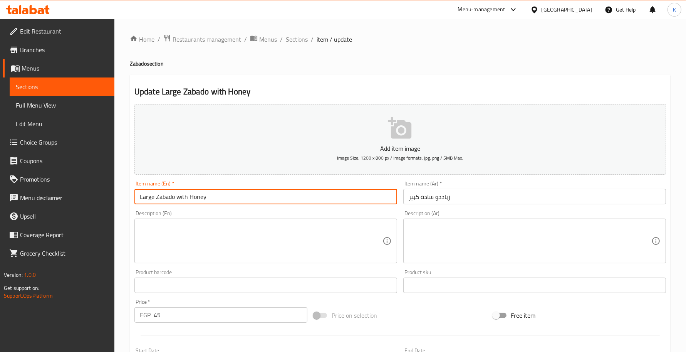
click at [171, 196] on input "Large Zabado with Honey" at bounding box center [265, 196] width 263 height 15
click at [157, 198] on input "Large Zabado with Honey" at bounding box center [265, 196] width 263 height 15
drag, startPoint x: 189, startPoint y: 201, endPoint x: 272, endPoint y: 197, distance: 82.5
click at [268, 198] on input "Large Plain Zabado with Honey" at bounding box center [265, 196] width 263 height 15
type input "Large Plain Zabado"
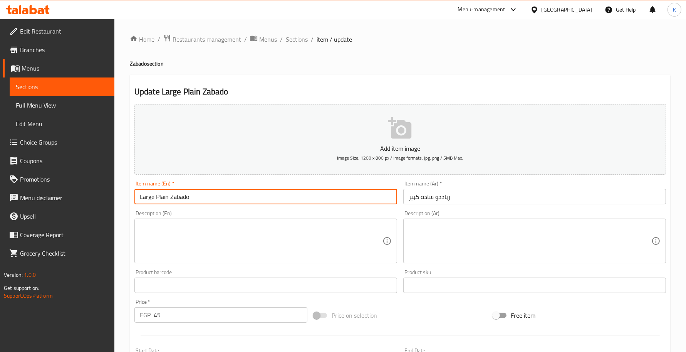
click at [301, 39] on span "Sections" at bounding box center [297, 39] width 22 height 9
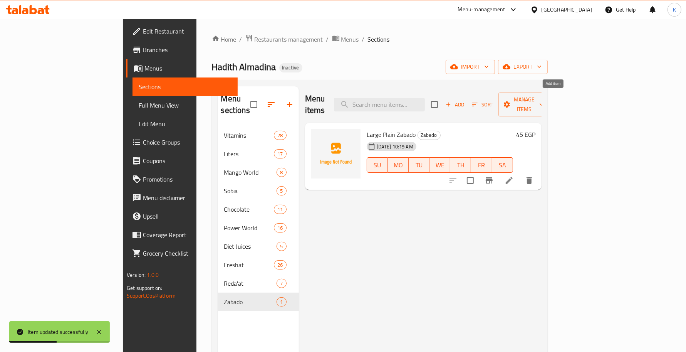
click at [465, 100] on span "Add" at bounding box center [454, 104] width 21 height 9
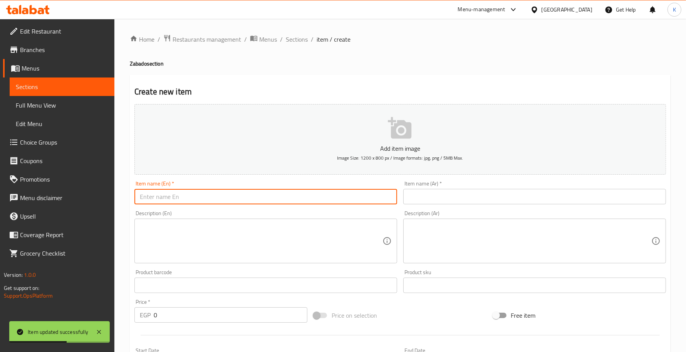
click at [223, 191] on input "text" at bounding box center [265, 196] width 263 height 15
paste input "Large Plain Zabado"
click at [164, 197] on input "Large Plain Zabado" at bounding box center [265, 196] width 263 height 15
click at [205, 199] on input "Large Zabado" at bounding box center [265, 196] width 263 height 15
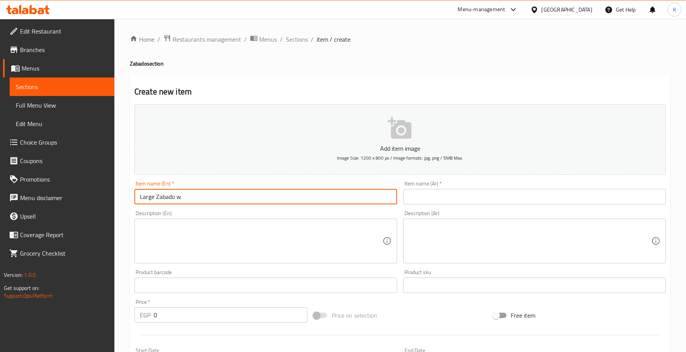
type input "Large Zabado with Honey"
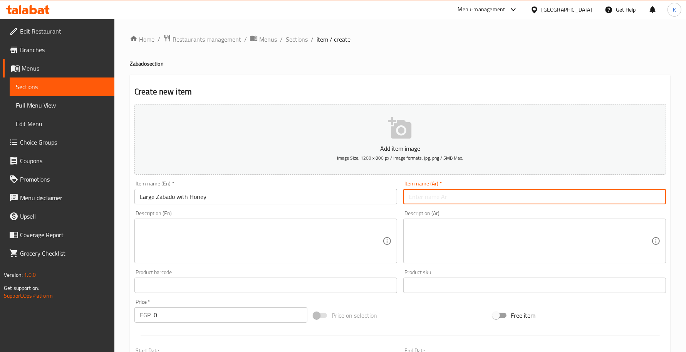
click at [434, 194] on input "text" at bounding box center [534, 196] width 263 height 15
type input "زباددو عسل كبير"
click at [253, 313] on input "0" at bounding box center [231, 314] width 154 height 15
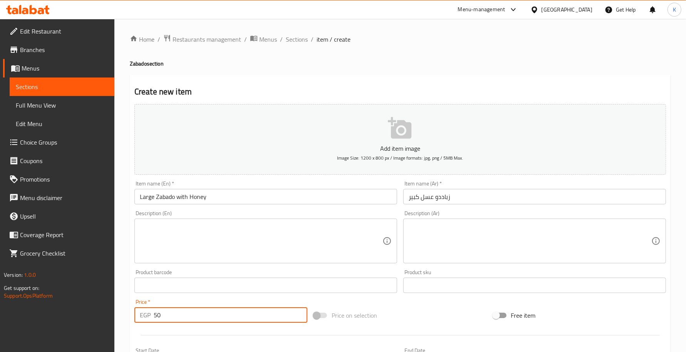
type input "50"
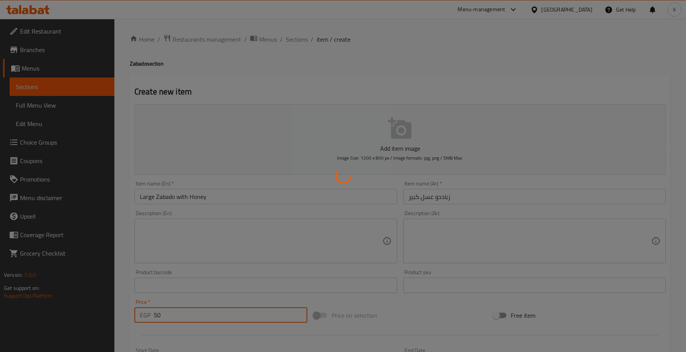
type input "0"
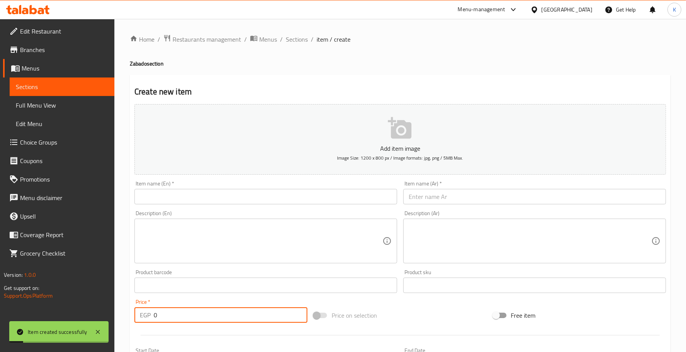
click at [447, 198] on input "text" at bounding box center [534, 196] width 263 height 15
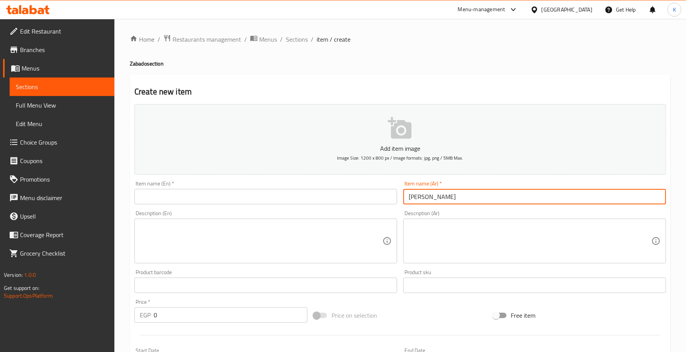
type input "[PERSON_NAME]"
click at [332, 197] on input "text" at bounding box center [265, 196] width 263 height 15
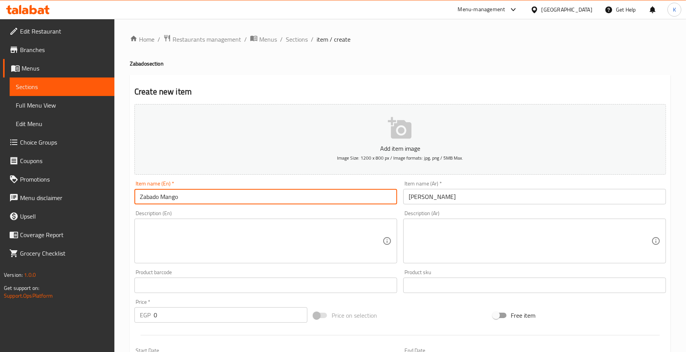
click at [200, 308] on input "0" at bounding box center [231, 314] width 154 height 15
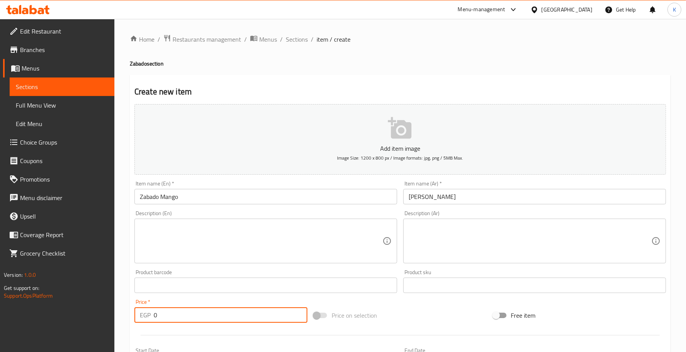
click at [153, 197] on input "Zabado Mango" at bounding box center [265, 196] width 263 height 15
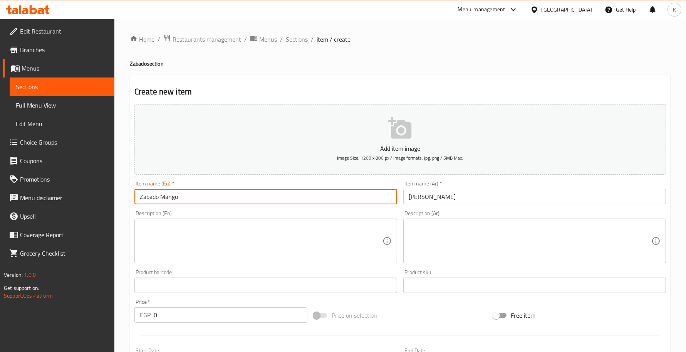
click at [153, 197] on input "Zabado Mango" at bounding box center [265, 196] width 263 height 15
click at [159, 194] on input "Mango" at bounding box center [265, 196] width 263 height 15
paste input "Zabado"
type input "[PERSON_NAME]"
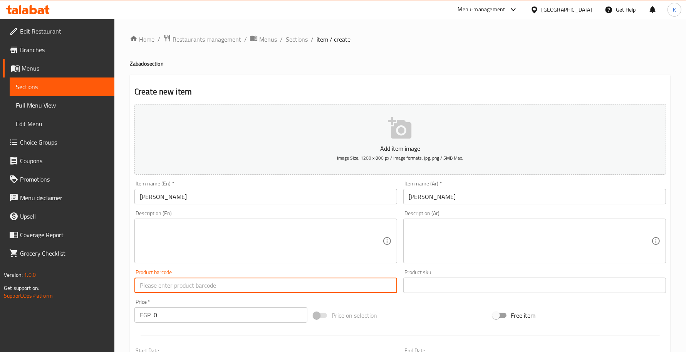
click at [309, 285] on input "text" at bounding box center [265, 284] width 263 height 15
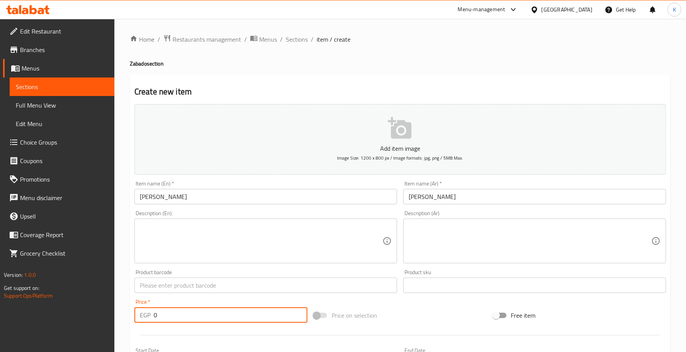
click at [169, 309] on input "0" at bounding box center [231, 314] width 154 height 15
type input "60"
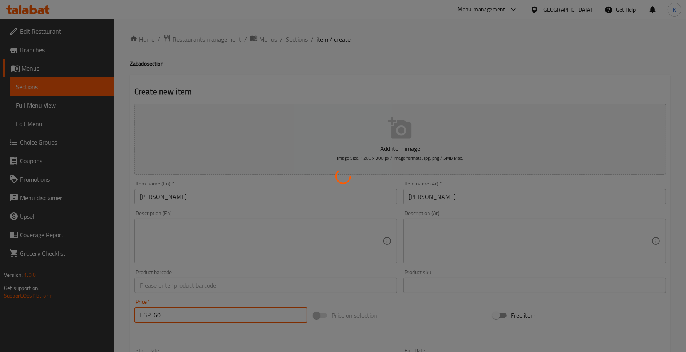
type input "0"
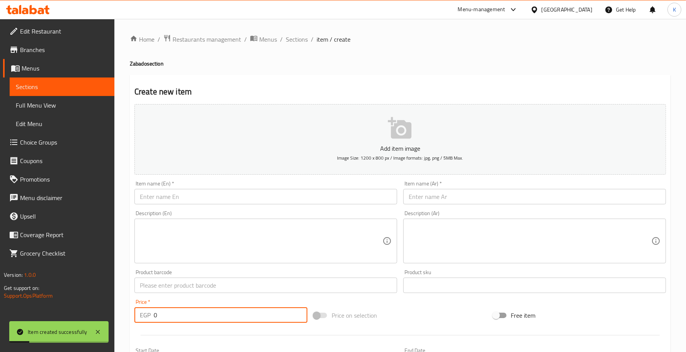
click at [176, 188] on div "Item name (En)   * Item name (En) *" at bounding box center [265, 192] width 263 height 23
click at [178, 195] on input "text" at bounding box center [265, 196] width 263 height 15
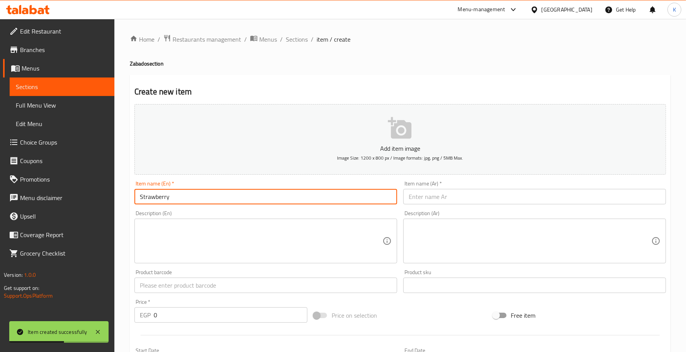
click at [205, 197] on input "Strawberry" at bounding box center [265, 196] width 263 height 15
type input "Strawberry Zabado"
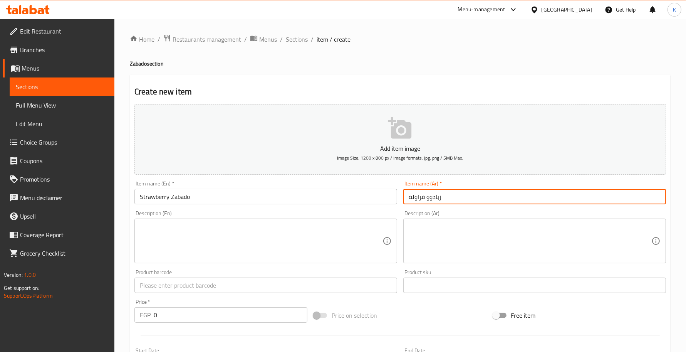
type input "زبادوو فراولة"
click at [221, 197] on input "Strawberry Zabado" at bounding box center [265, 196] width 263 height 15
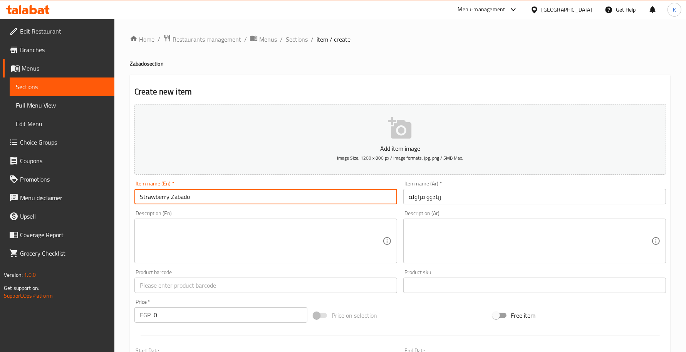
click at [174, 312] on input "0" at bounding box center [231, 314] width 154 height 15
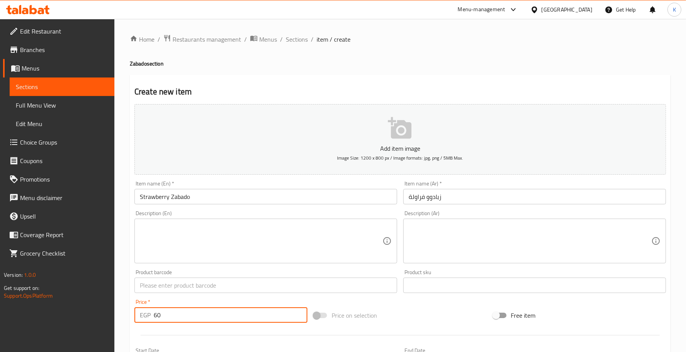
type input "60"
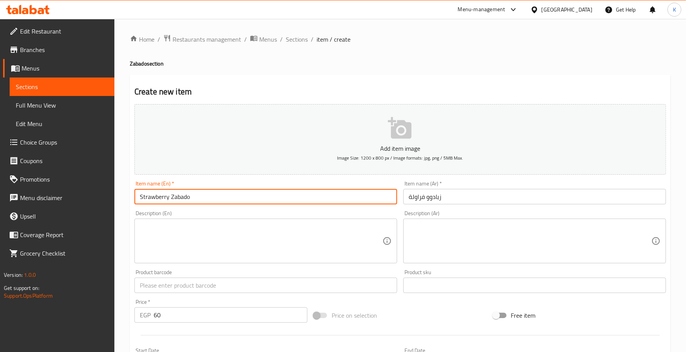
click at [141, 193] on input "Strawberry Zabado" at bounding box center [265, 196] width 263 height 15
type input "Large Strawberry Zabado"
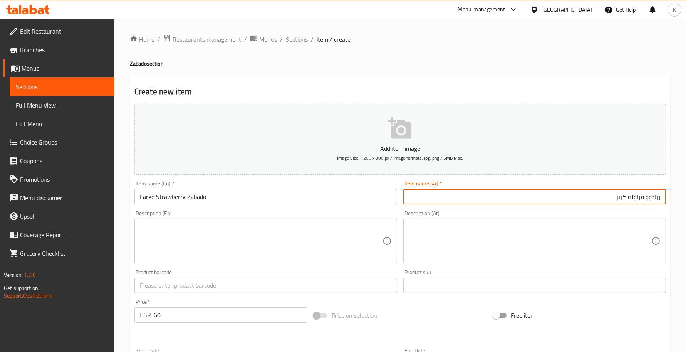
type input "زبادوو فراولة كبير"
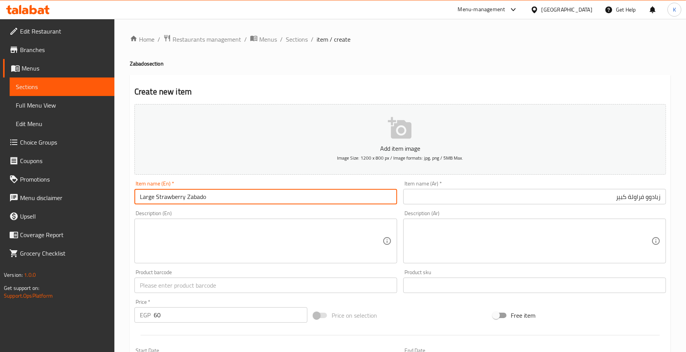
click at [240, 195] on input "Large Strawberry Zabado" at bounding box center [265, 196] width 263 height 15
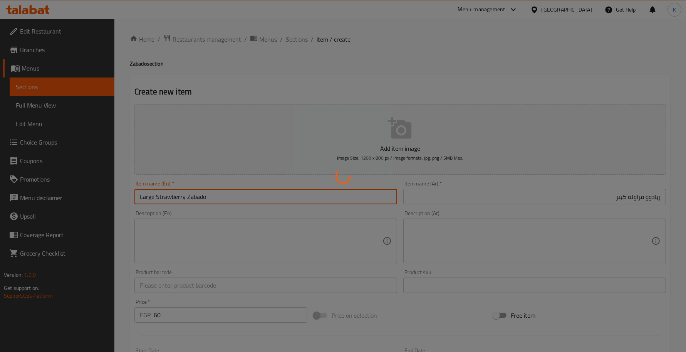
type input "0"
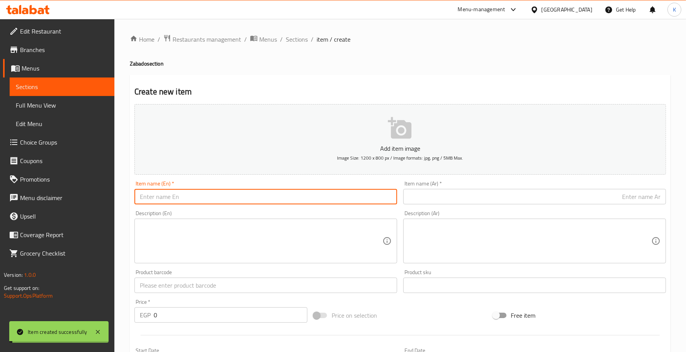
click at [240, 195] on input "text" at bounding box center [265, 196] width 263 height 15
paste input "Large Strawberry Zabado"
click at [169, 196] on input "Large Strawberry Zabado" at bounding box center [265, 196] width 263 height 15
click at [168, 196] on input "Large Strawberry Zabado" at bounding box center [265, 196] width 263 height 15
type input "Large Strawberry Zabado"
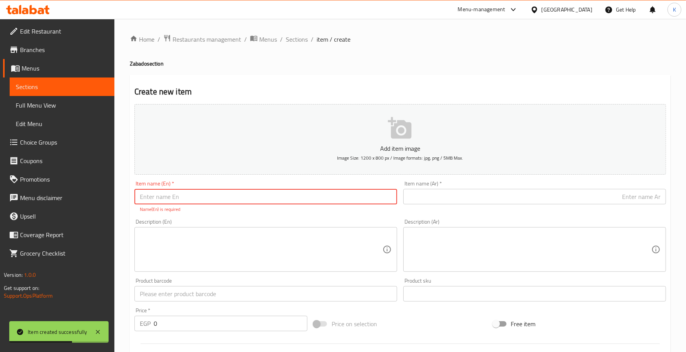
paste input "Large Strawberry Zabado"
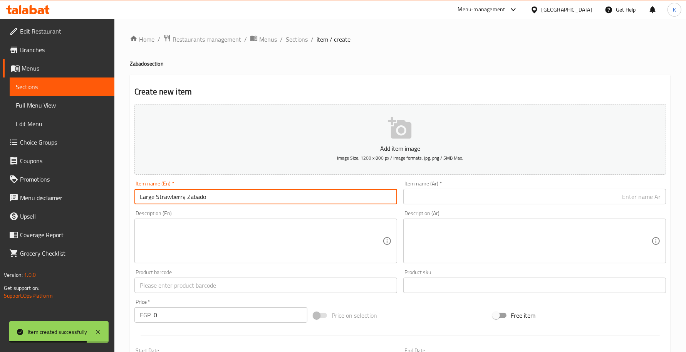
click at [168, 196] on input "Large Strawberry Zabado" at bounding box center [265, 196] width 263 height 15
type input "Large Peach Zabado"
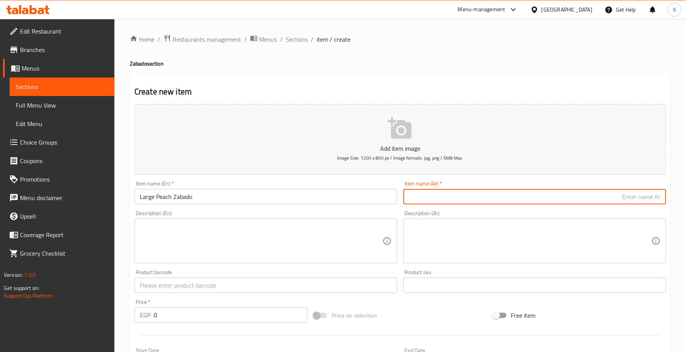
click at [436, 198] on input "text" at bounding box center [534, 196] width 263 height 15
type input "زبادوو خوخ كبير"
click at [163, 307] on input "0" at bounding box center [231, 314] width 154 height 15
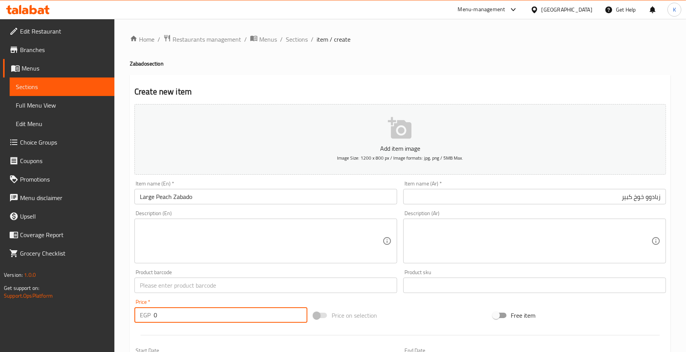
paste input "number"
paste input "6"
type input "60"
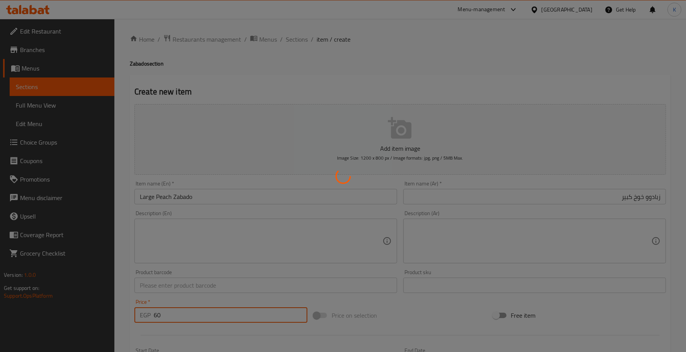
type input "0"
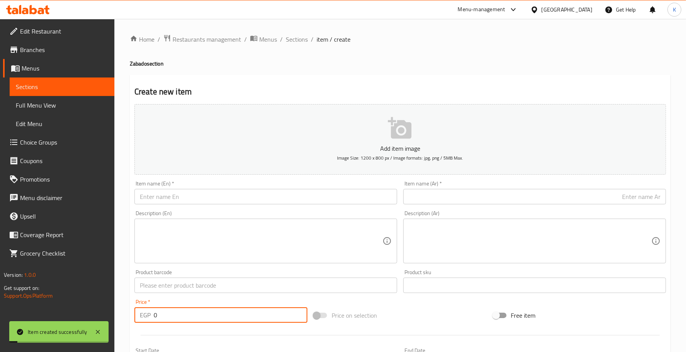
click at [242, 203] on input "text" at bounding box center [265, 196] width 263 height 15
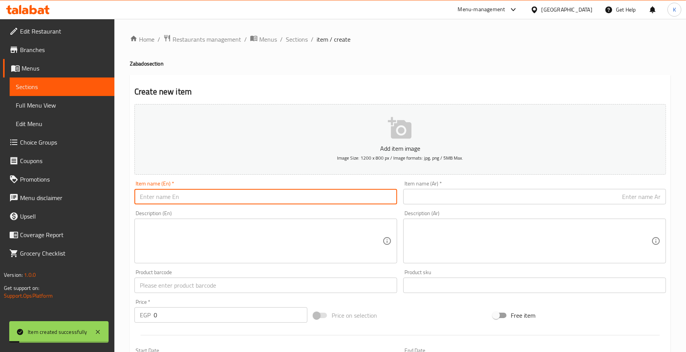
paste input "Large Strawberry Zabado"
click at [176, 199] on input "Large Strawberry Zabado" at bounding box center [265, 196] width 263 height 15
type input "Large Apple Zabado"
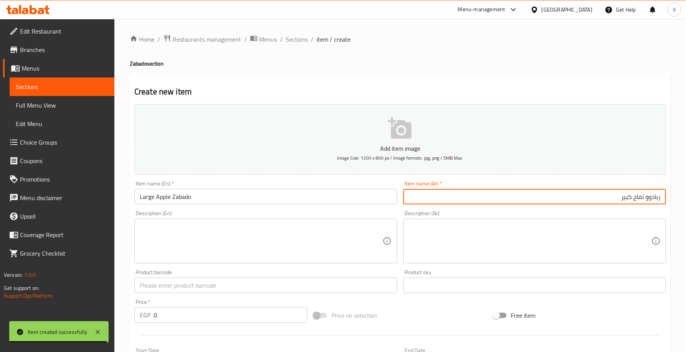
type input "زبادوو تفاح كبير"
click at [184, 289] on input "text" at bounding box center [265, 284] width 263 height 15
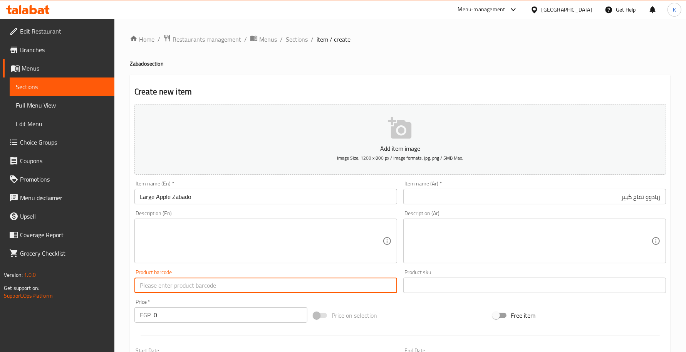
click at [157, 314] on input "0" at bounding box center [231, 314] width 154 height 15
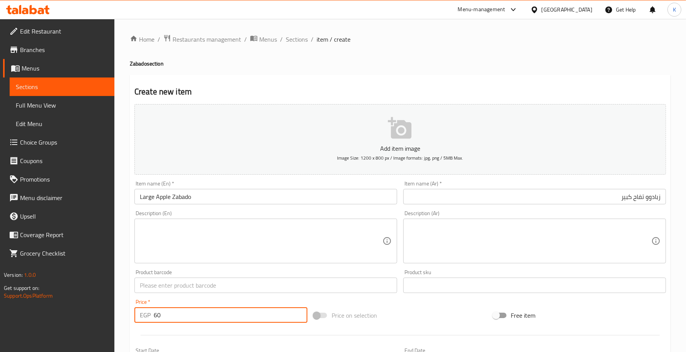
type input "60"
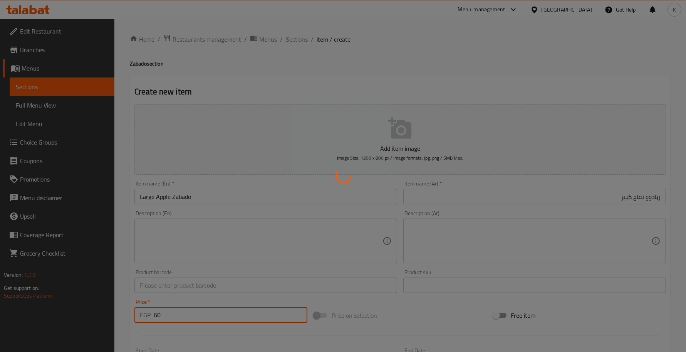
type input "0"
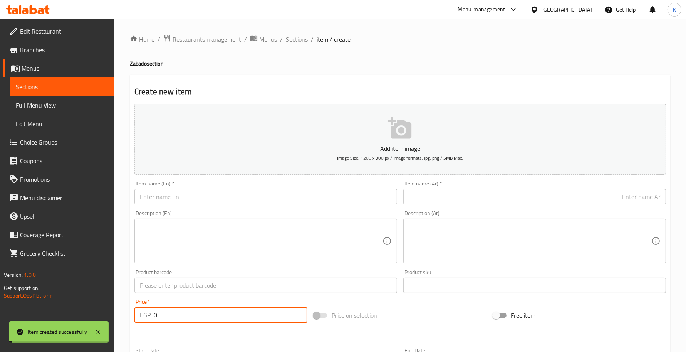
click at [297, 38] on span "Sections" at bounding box center [297, 39] width 22 height 9
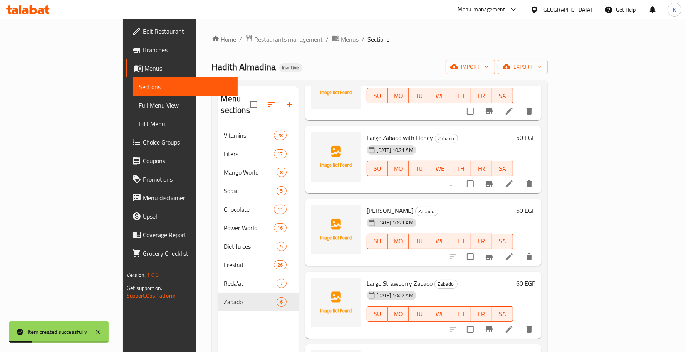
scroll to position [103, 0]
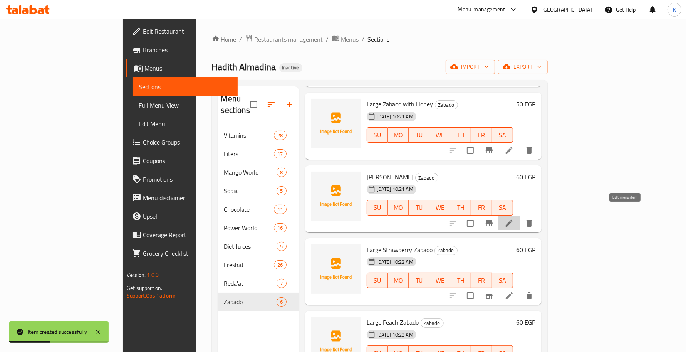
click at [513, 220] on icon at bounding box center [509, 223] width 7 height 7
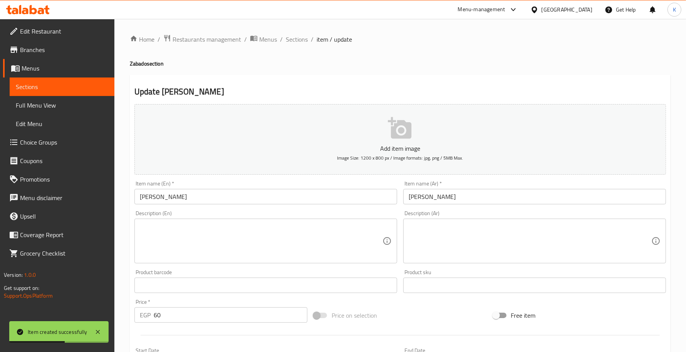
click at [142, 199] on input "[PERSON_NAME]" at bounding box center [265, 196] width 263 height 15
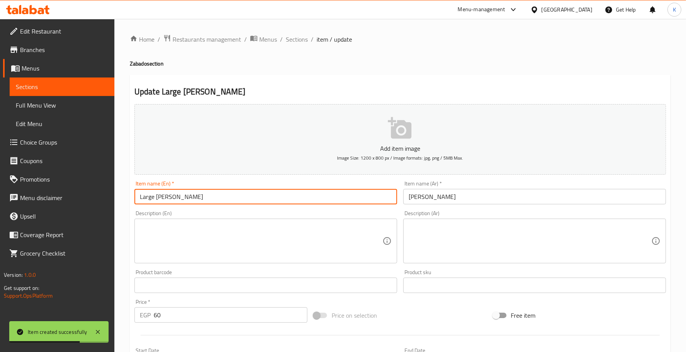
type input "Large [PERSON_NAME]"
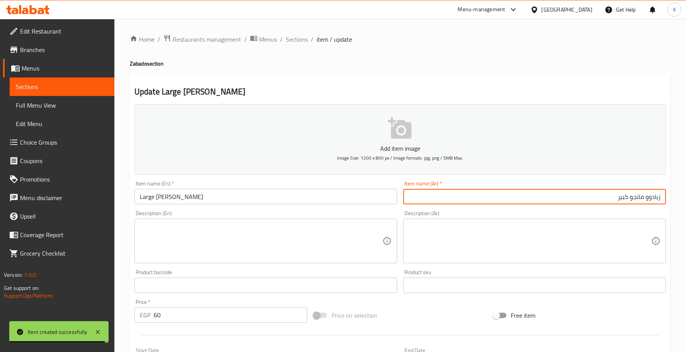
type input "زبادوو مانجو كبير"
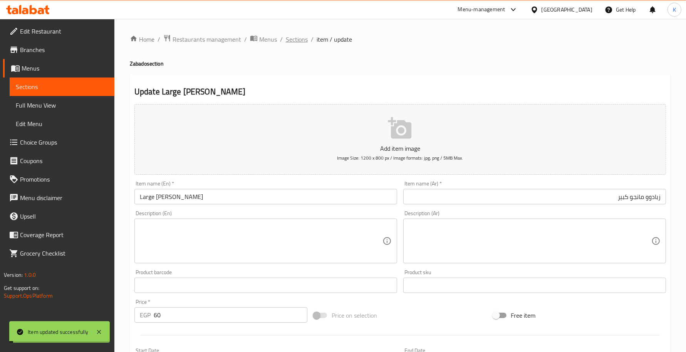
click at [295, 35] on span "Sections" at bounding box center [297, 39] width 22 height 9
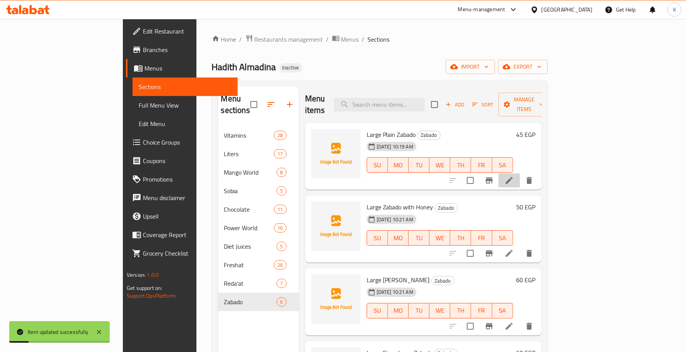
click at [520, 173] on li at bounding box center [509, 180] width 22 height 14
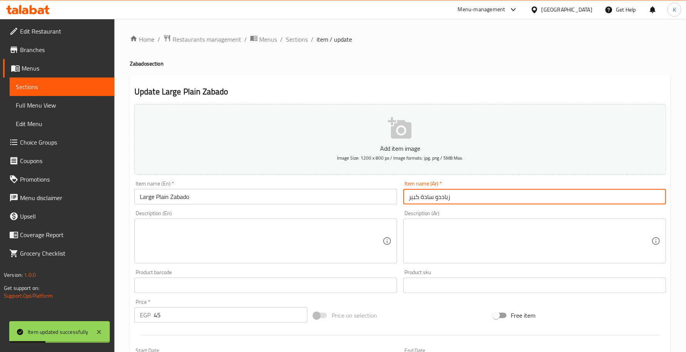
click at [440, 196] on input "زباددو سادة كبير" at bounding box center [534, 196] width 263 height 15
type input "زبادوو سادة كبير"
click at [461, 226] on textarea at bounding box center [530, 241] width 243 height 37
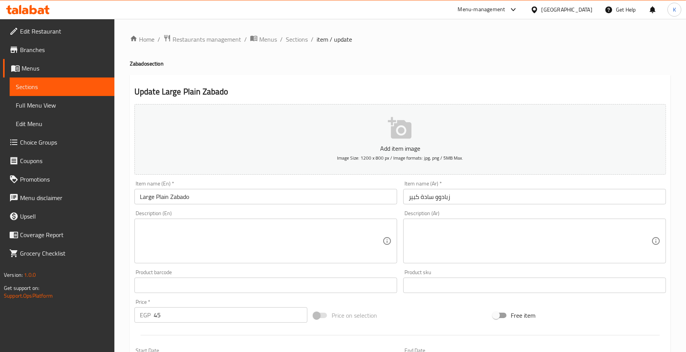
click at [479, 234] on textarea at bounding box center [530, 241] width 243 height 37
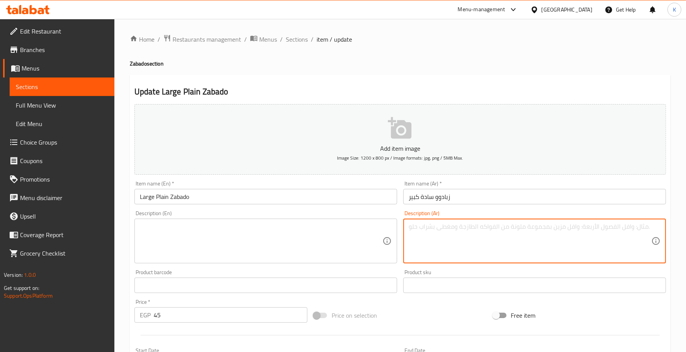
paste textarea "زبادي مخفوق كريمي بنكهته الأصلية"
type textarea "زبادي مخفوق كريمي بنكهته الأصلية"
click at [292, 269] on div "Product barcode Product barcode" at bounding box center [265, 280] width 263 height 23
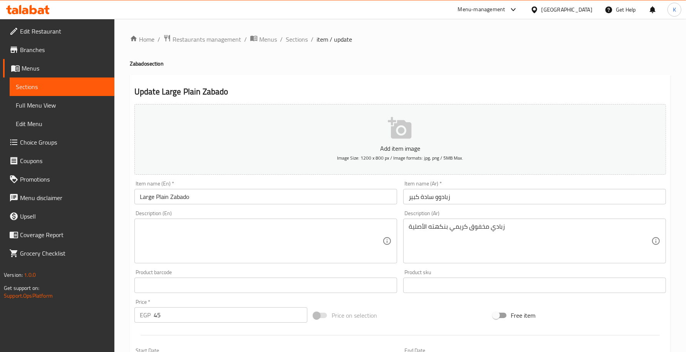
click at [287, 253] on textarea at bounding box center [261, 241] width 243 height 37
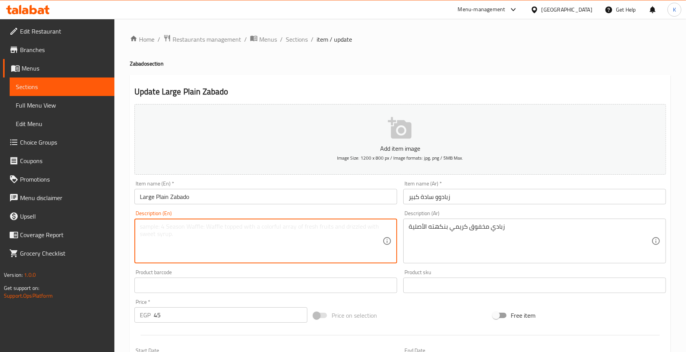
paste textarea "Creamy whipped yogurt with original flavor"
type textarea "Creamy whipped yogurt with original flavor"
click at [292, 198] on input "Large Plain Zabado" at bounding box center [265, 196] width 263 height 15
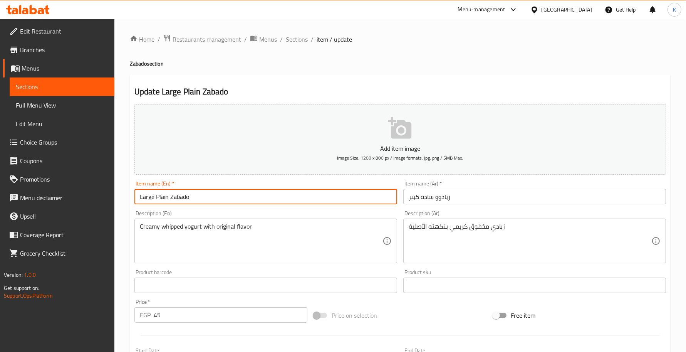
click at [297, 39] on span "Sections" at bounding box center [297, 39] width 22 height 9
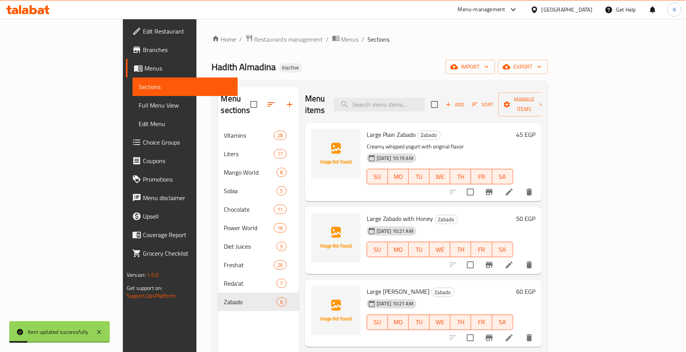
click at [520, 258] on li at bounding box center [509, 265] width 22 height 14
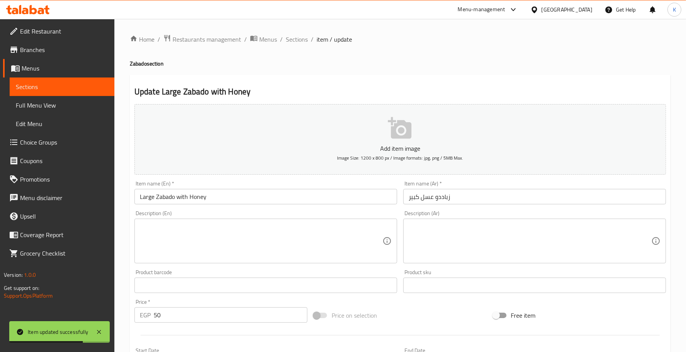
click at [455, 238] on textarea at bounding box center [530, 241] width 243 height 37
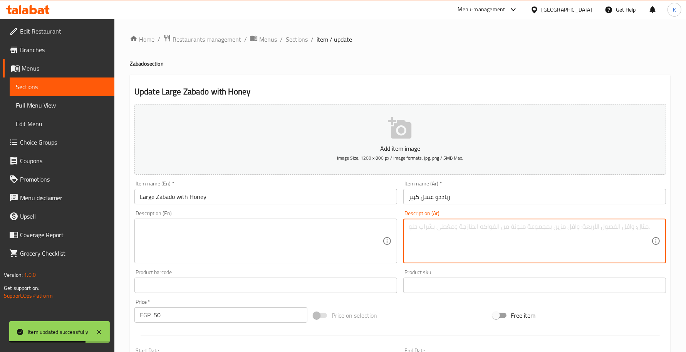
paste textarea "طعم طبيعي محلى بعسل نقي"
type textarea "طعم طبيعي محلى بعسل نقي"
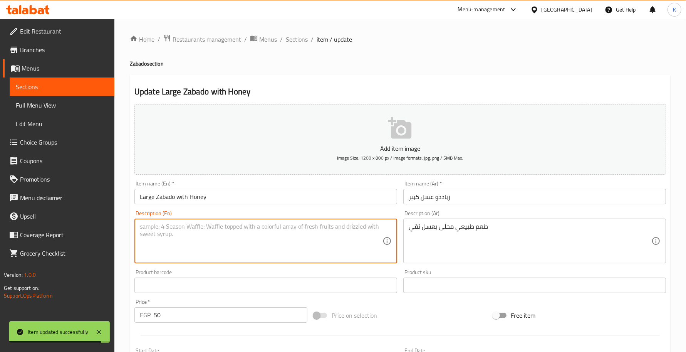
click at [209, 237] on textarea at bounding box center [261, 241] width 243 height 37
paste textarea "Natural taste sweetened with pure honey"
type textarea "Natural taste sweetened with pure honey"
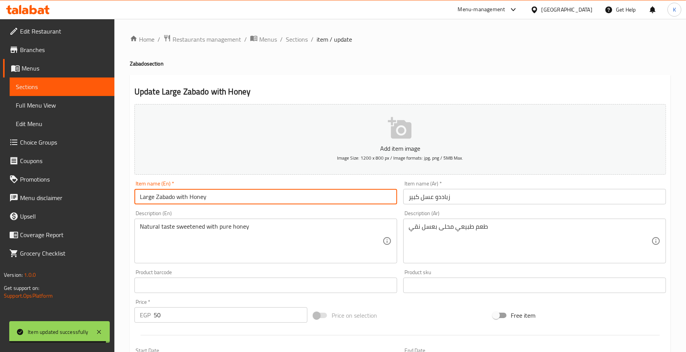
click at [216, 203] on input "Large Zabado with Honey" at bounding box center [265, 196] width 263 height 15
drag, startPoint x: 296, startPoint y: 38, endPoint x: 335, endPoint y: 80, distance: 57.5
click at [296, 38] on span "Sections" at bounding box center [297, 39] width 22 height 9
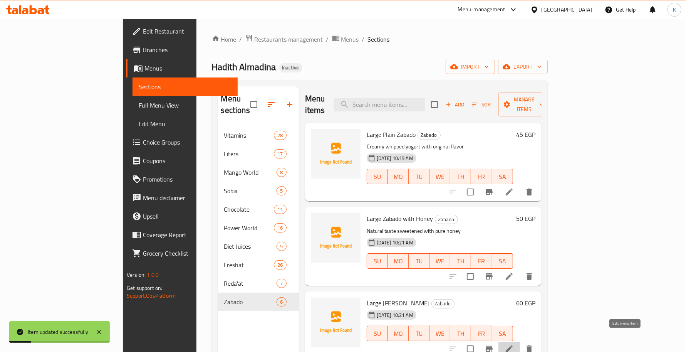
click at [514, 344] on icon at bounding box center [509, 348] width 9 height 9
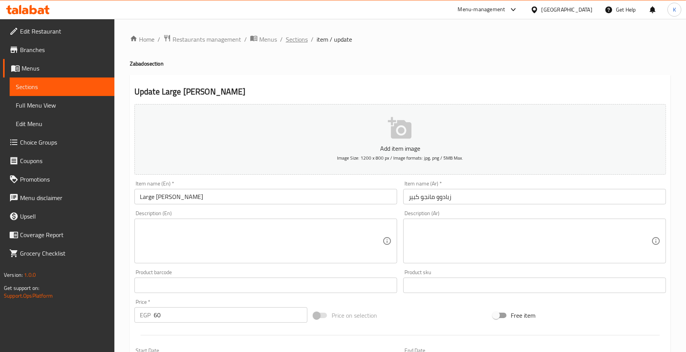
drag, startPoint x: 295, startPoint y: 41, endPoint x: 315, endPoint y: 45, distance: 20.0
click at [294, 41] on span "Sections" at bounding box center [297, 39] width 22 height 9
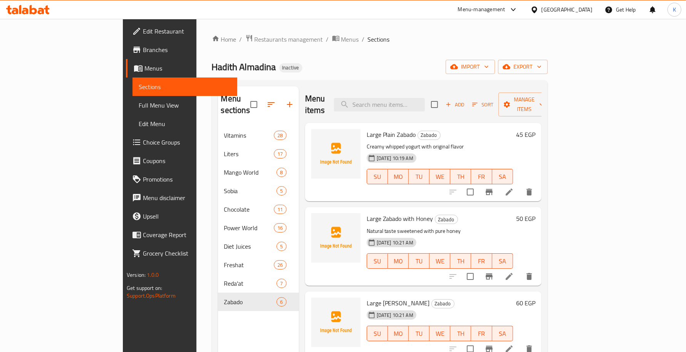
scroll to position [112, 0]
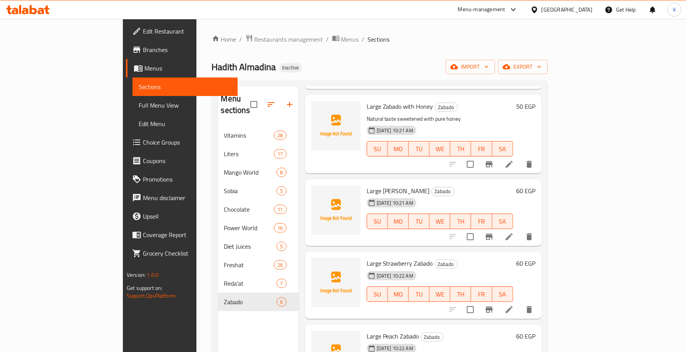
click at [514, 305] on icon at bounding box center [509, 309] width 9 height 9
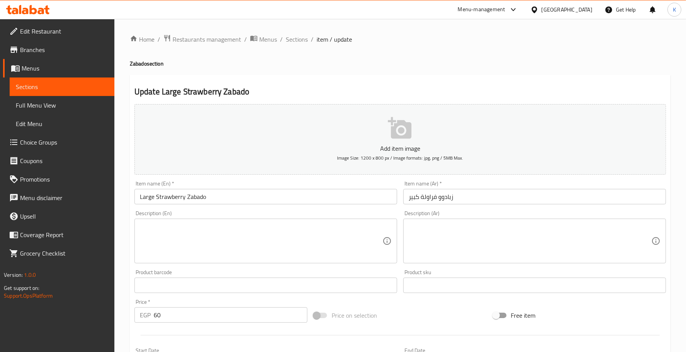
drag, startPoint x: 508, startPoint y: 237, endPoint x: 518, endPoint y: 215, distance: 24.5
click at [509, 237] on textarea at bounding box center [530, 241] width 243 height 37
paste textarea "غني بالفراولة الطبيعية الممزوجة بالزبادي"
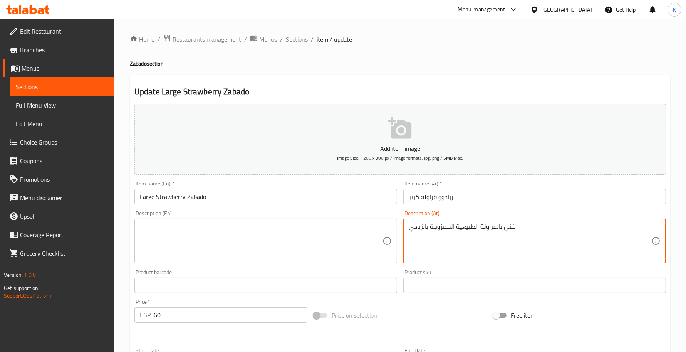
type textarea "غني بالفراولة الطبيعية الممزوجة بالزبادي"
drag, startPoint x: 244, startPoint y: 248, endPoint x: 247, endPoint y: 223, distance: 26.0
click at [244, 248] on textarea at bounding box center [261, 241] width 243 height 37
paste textarea "Rich in natural strawberries blended with yogurt"
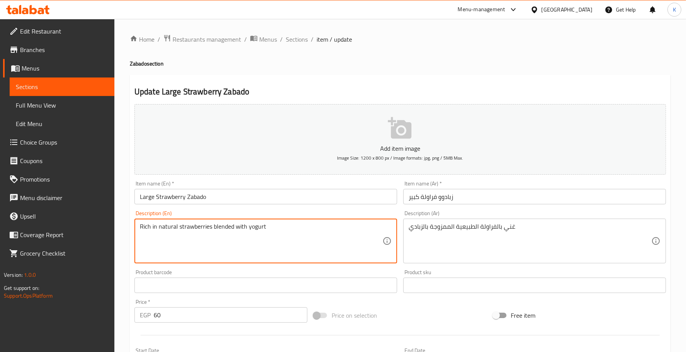
type textarea "Rich in natural strawberries blended with yogurt"
click at [248, 213] on div "Description (En) Rich in natural strawberries blended with yogurt Description (…" at bounding box center [265, 236] width 263 height 53
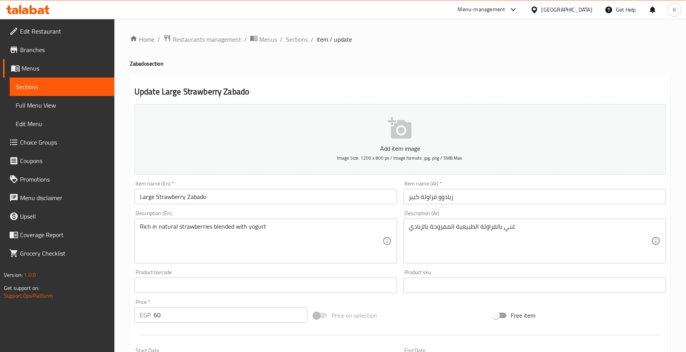
click at [249, 200] on input "Large Strawberry Zabado" at bounding box center [265, 196] width 263 height 15
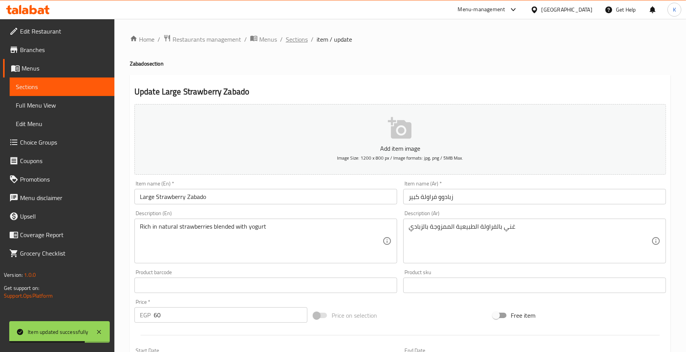
click at [301, 44] on span "Sections" at bounding box center [297, 39] width 22 height 9
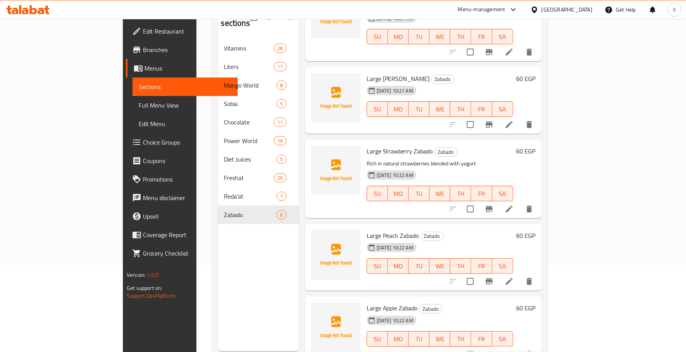
scroll to position [108, 0]
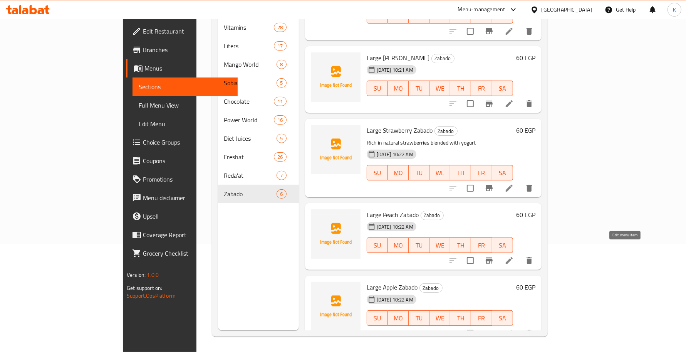
click at [514, 256] on icon at bounding box center [509, 260] width 9 height 9
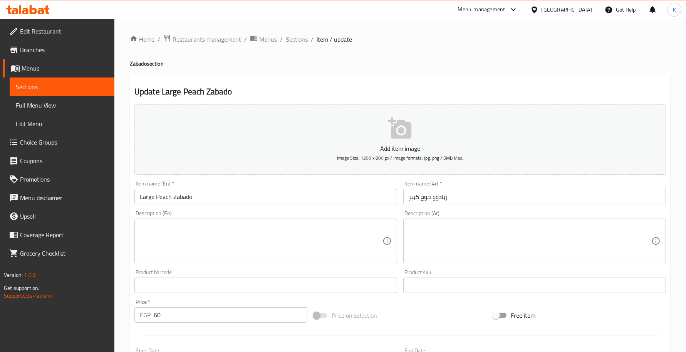
click at [518, 253] on textarea at bounding box center [530, 241] width 243 height 37
paste textarea "نكهة صيفية منعشة ممزوجة بالزبادي"
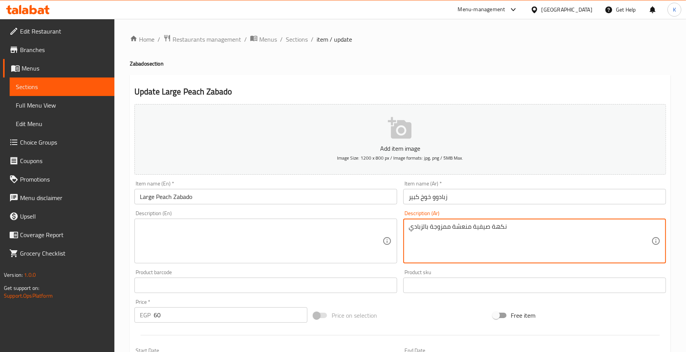
type textarea "نكهة صيفية منعشة ممزوجة بالزبادي"
click at [251, 242] on textarea at bounding box center [261, 241] width 243 height 37
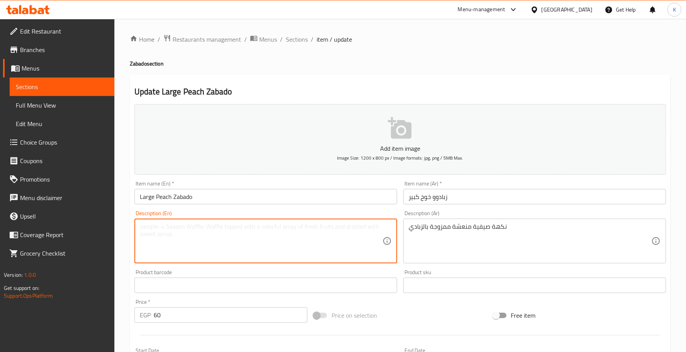
paste textarea "A refreshing summer flavor blended with yogurt."
type textarea "A refreshing summer flavor blended with yogurt."
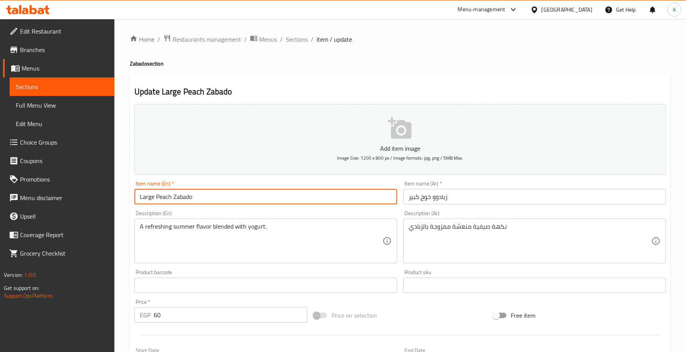
click at [242, 200] on input "Large Peach Zabado" at bounding box center [265, 196] width 263 height 15
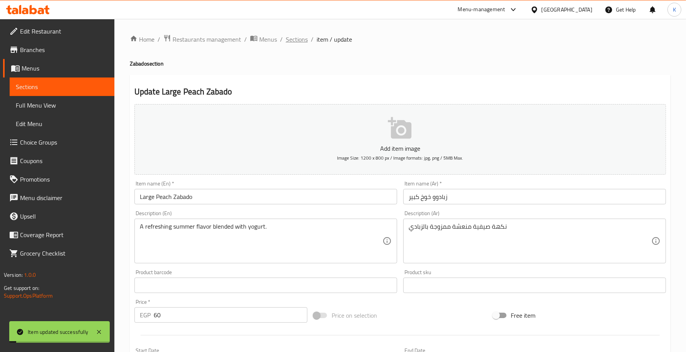
click at [293, 35] on span "Sections" at bounding box center [297, 39] width 22 height 9
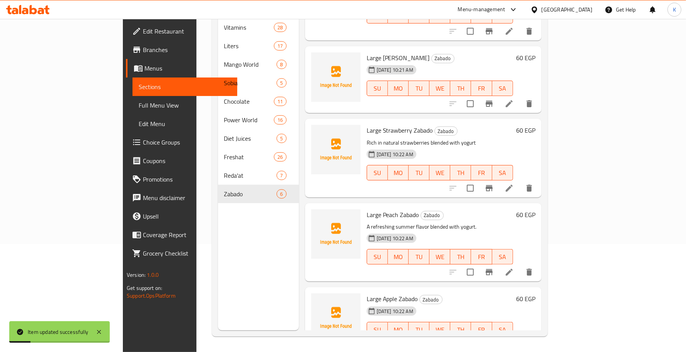
scroll to position [149, 0]
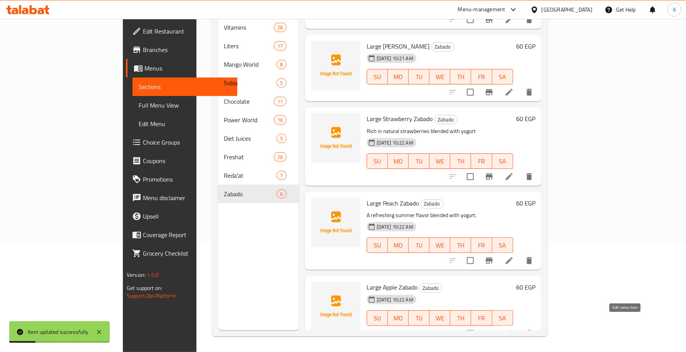
click at [514, 329] on icon at bounding box center [509, 333] width 9 height 9
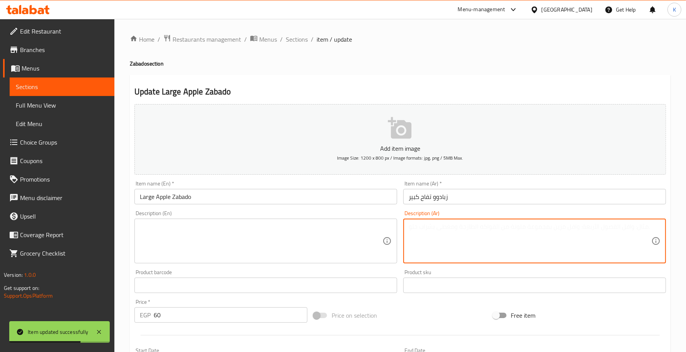
click at [511, 251] on textarea at bounding box center [530, 241] width 243 height 37
paste textarea "مزيج خفيف ولذيذ من الزبادي والتفاح الطازج"
type textarea "مزيج خفيف ولذيذ من الزبادي والتفاح الطازج"
click at [275, 230] on textarea at bounding box center [261, 241] width 243 height 37
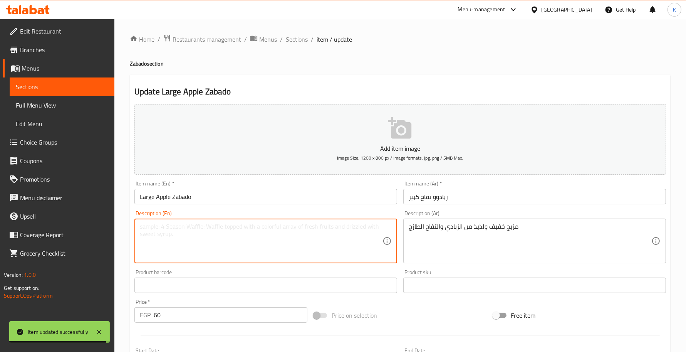
paste textarea "A light and delicious blend of yogurt and fresh apples."
type textarea "A light and delicious blend of yogurt and fresh apples."
click at [274, 200] on input "Large Apple Zabado" at bounding box center [265, 196] width 263 height 15
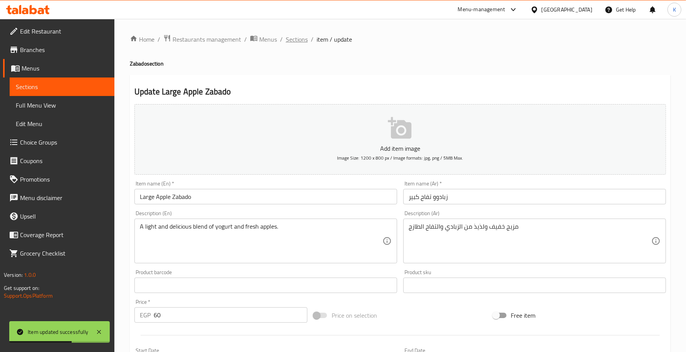
click at [291, 40] on span "Sections" at bounding box center [297, 39] width 22 height 9
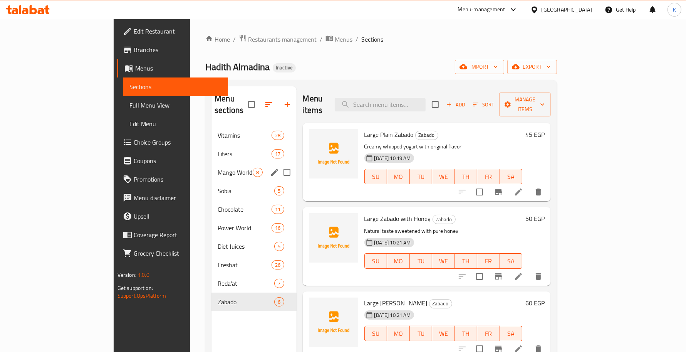
click at [218, 168] on span "Mango World" at bounding box center [235, 172] width 35 height 9
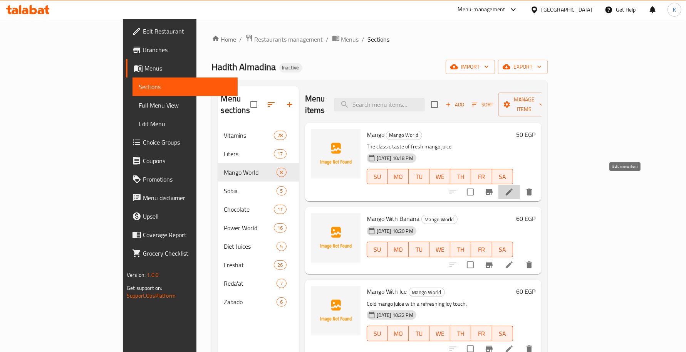
click at [514, 187] on icon at bounding box center [509, 191] width 9 height 9
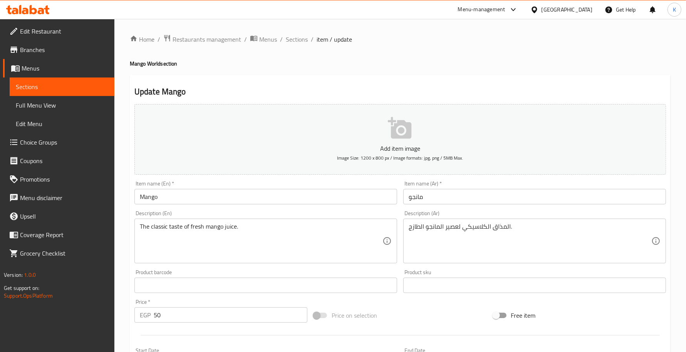
click at [137, 199] on input "Mango" at bounding box center [265, 196] width 263 height 15
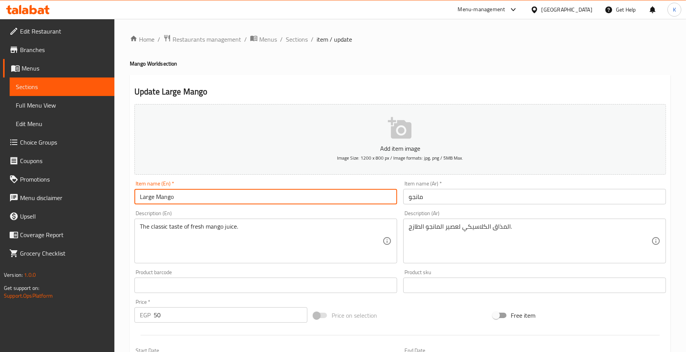
type input "Large Mango"
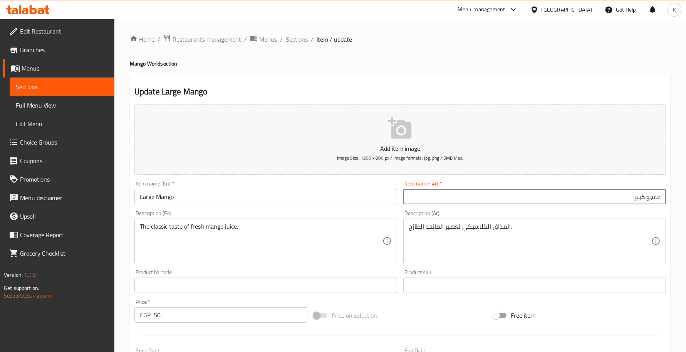
type input "مانجو كبير"
click at [296, 41] on span "Sections" at bounding box center [297, 39] width 22 height 9
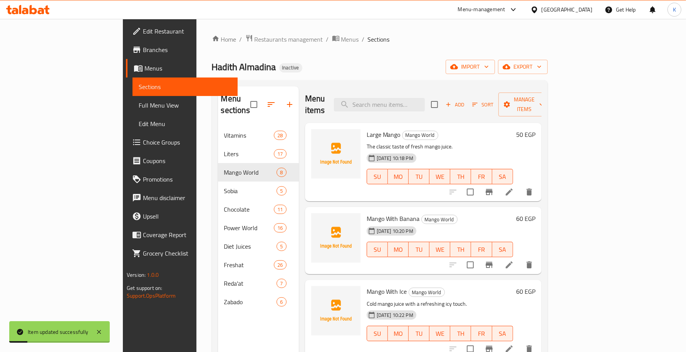
click at [513, 261] on icon at bounding box center [509, 264] width 7 height 7
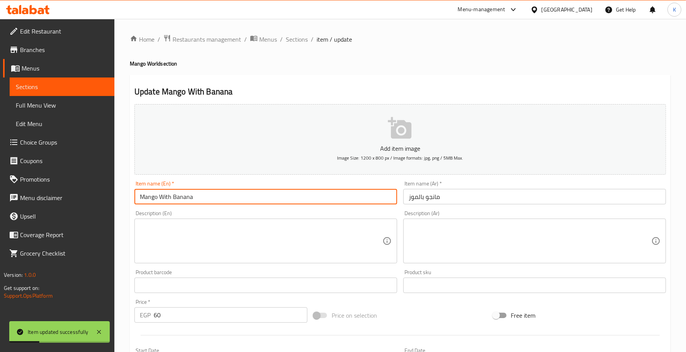
click at [139, 199] on input "Mango With Banana" at bounding box center [265, 196] width 263 height 15
paste input "Large"
type input "Large Mango With Banana"
click at [497, 198] on input "مانجو بالموز" at bounding box center [534, 196] width 263 height 15
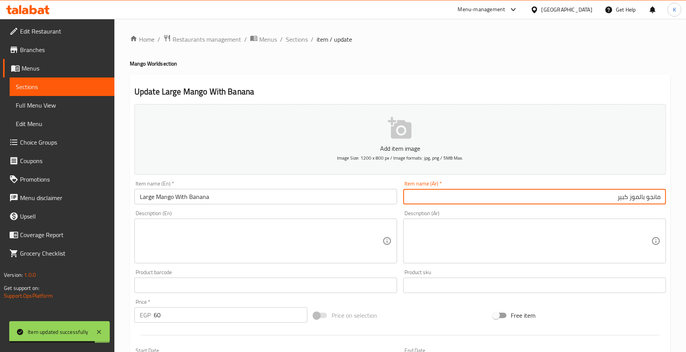
type input "مانجو بالموز كبير"
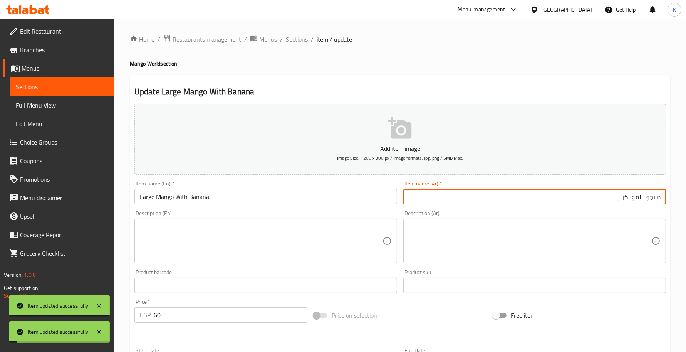
click at [294, 39] on span "Sections" at bounding box center [297, 39] width 22 height 9
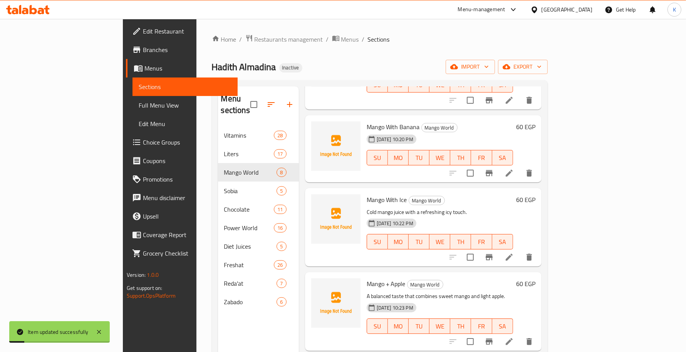
scroll to position [112, 0]
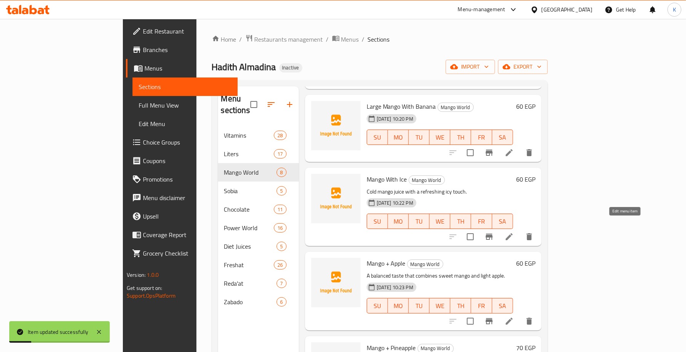
click at [514, 232] on icon at bounding box center [509, 236] width 9 height 9
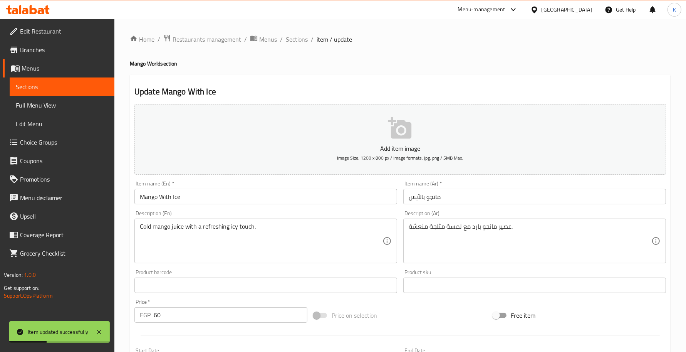
click at [141, 197] on input "Mango With Ice" at bounding box center [265, 196] width 263 height 15
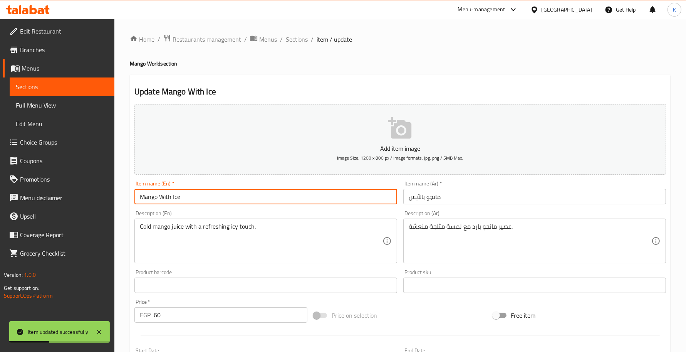
paste input "Large"
type input "Large Mango With Ice"
click at [472, 200] on input "مانجو بالآيس" at bounding box center [534, 196] width 263 height 15
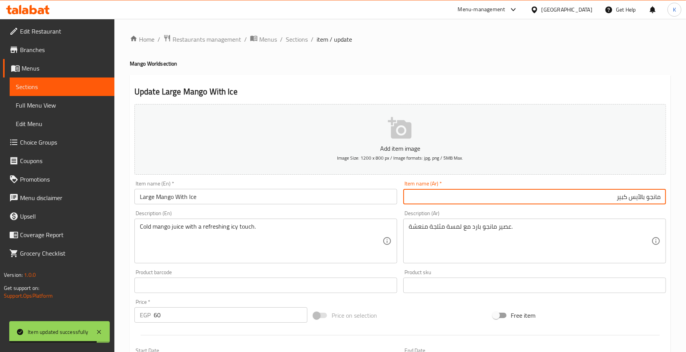
type input "مانجو بالآيس كبير"
click at [297, 55] on div "Home / Restaurants management / Menus / Sections / item / update Mango World se…" at bounding box center [400, 281] width 541 height 495
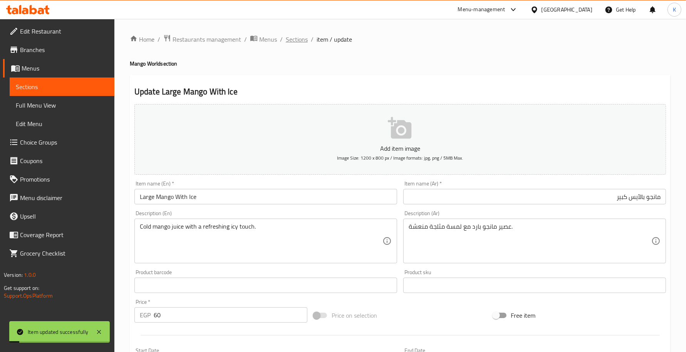
click at [297, 41] on span "Sections" at bounding box center [297, 39] width 22 height 9
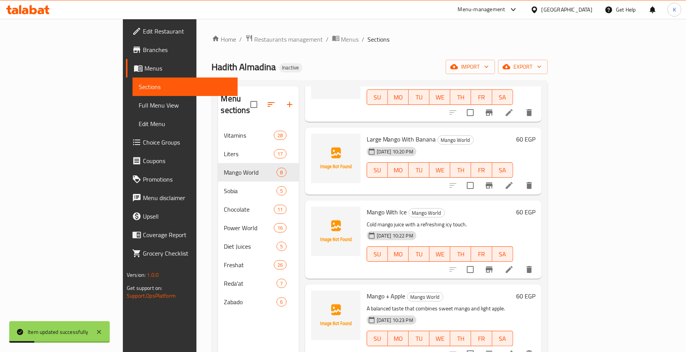
scroll to position [112, 0]
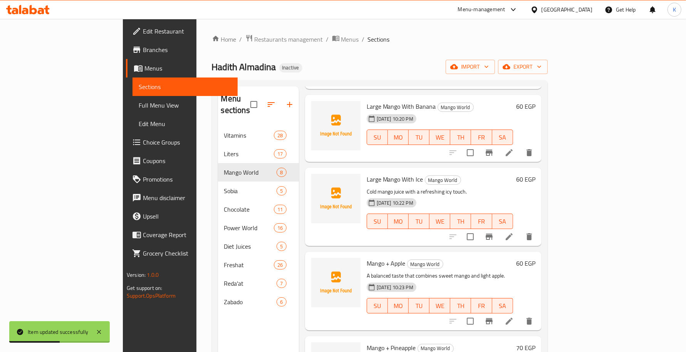
click at [520, 314] on li at bounding box center [509, 321] width 22 height 14
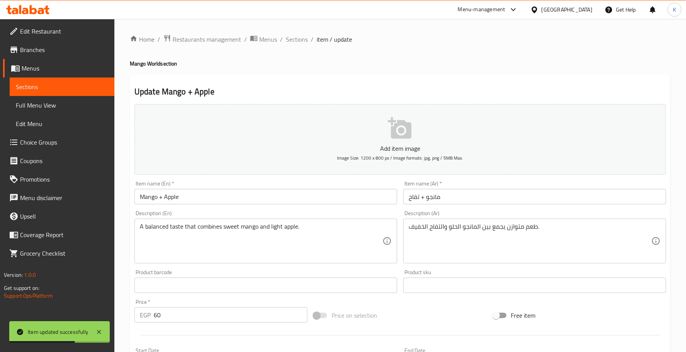
click at [143, 196] on input "Mango + Apple" at bounding box center [265, 196] width 263 height 15
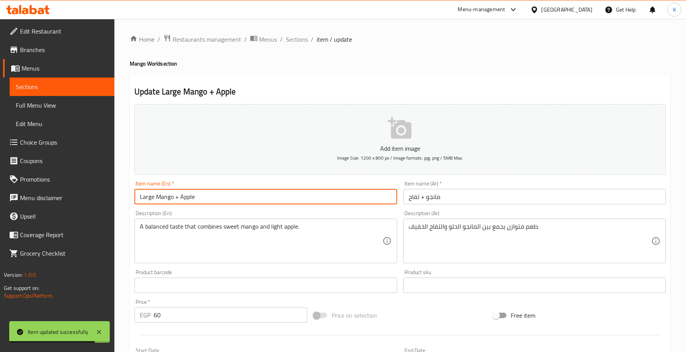
type input "Large Mango + Apple"
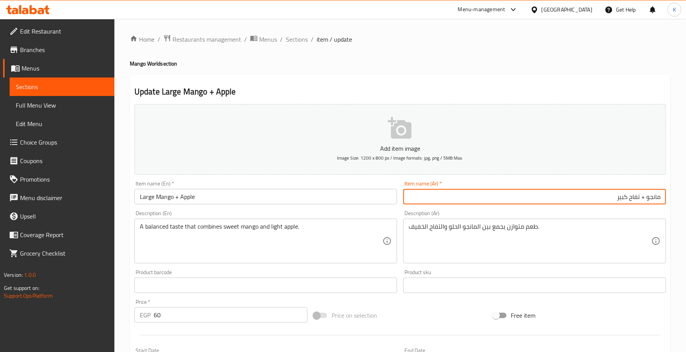
type input "مانجو + تفاح كبير"
click at [291, 41] on span "Sections" at bounding box center [297, 39] width 22 height 9
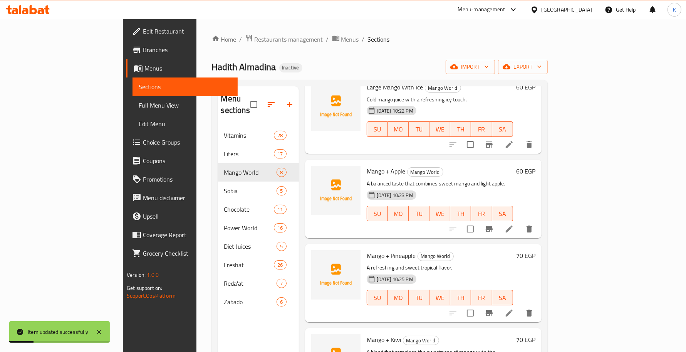
scroll to position [225, 0]
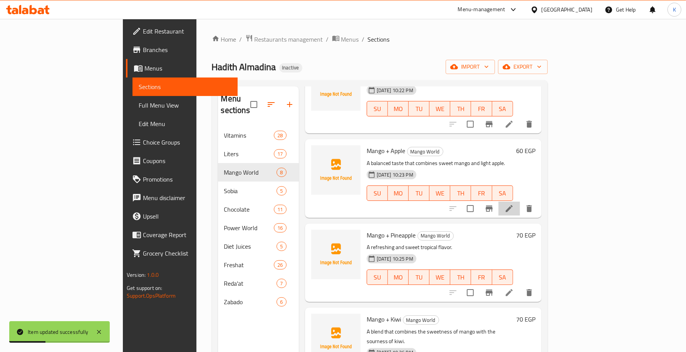
click at [520, 201] on li at bounding box center [509, 208] width 22 height 14
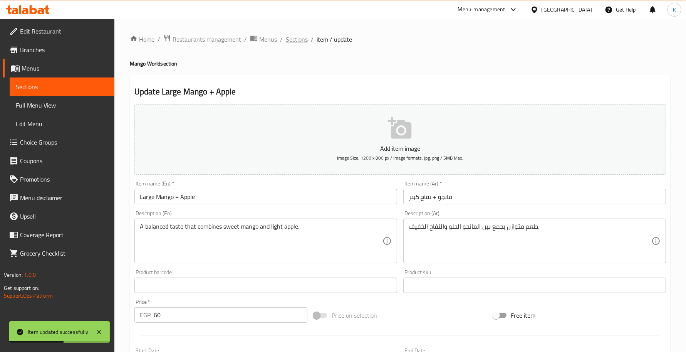
click at [289, 39] on span "Sections" at bounding box center [297, 39] width 22 height 9
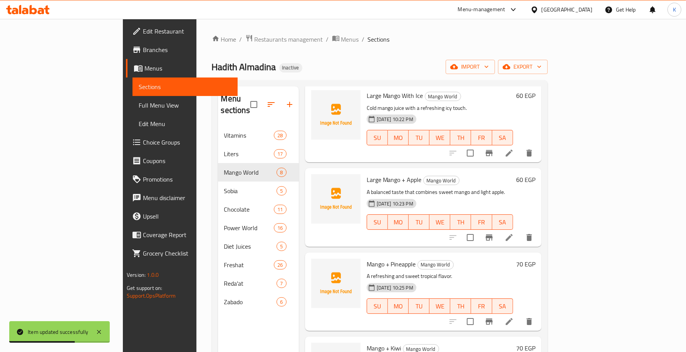
scroll to position [225, 0]
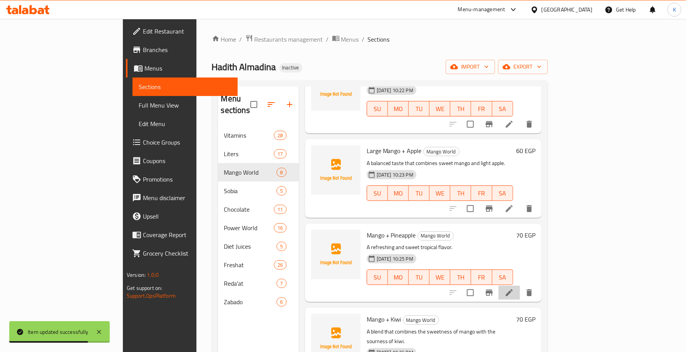
click at [520, 285] on li at bounding box center [509, 292] width 22 height 14
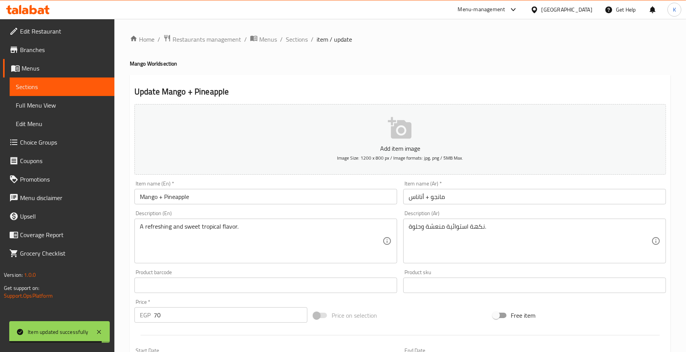
click at [143, 201] on input "Mango + Pineapple" at bounding box center [265, 196] width 263 height 15
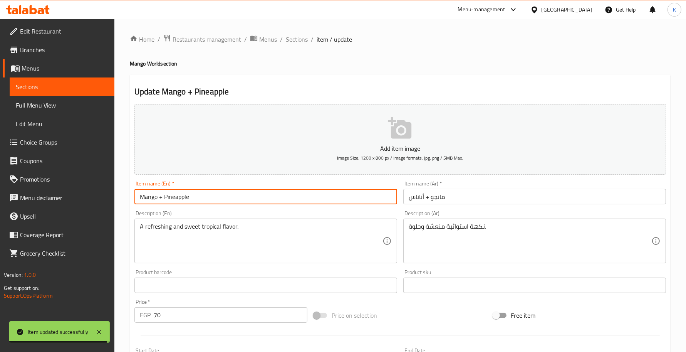
click at [141, 201] on input "Mango + Pineapple" at bounding box center [265, 196] width 263 height 15
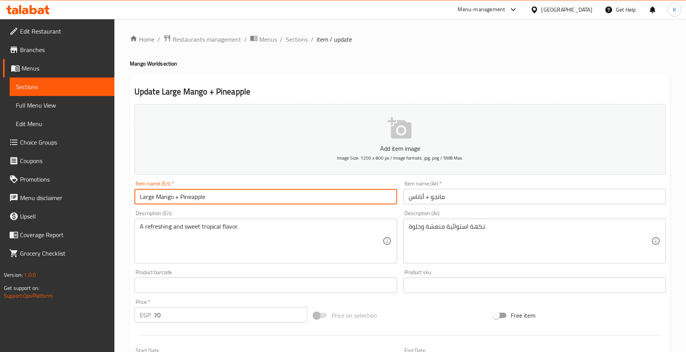
type input "Large Mango + Pineapple"
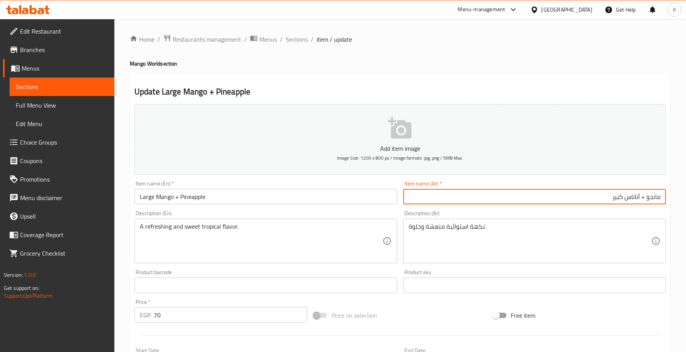
type input "مانجو + أناناس كبير"
click at [292, 32] on div "Home / Restaurants management / Menus / Sections / item / update Mango World se…" at bounding box center [400, 281] width 572 height 525
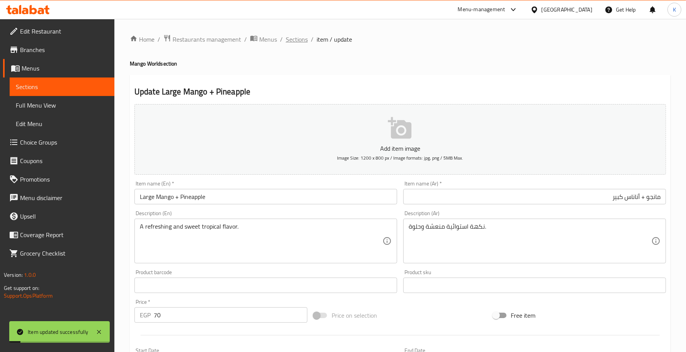
click at [295, 37] on span "Sections" at bounding box center [297, 39] width 22 height 9
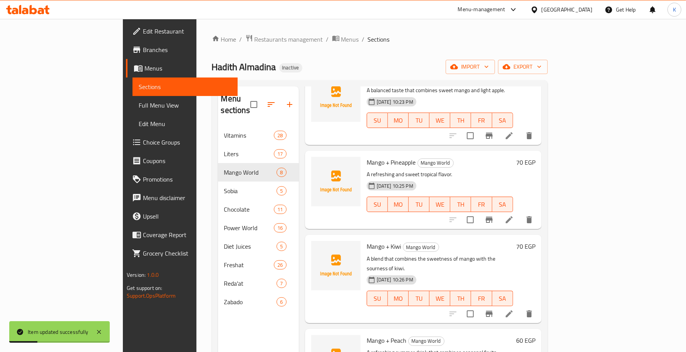
scroll to position [328, 0]
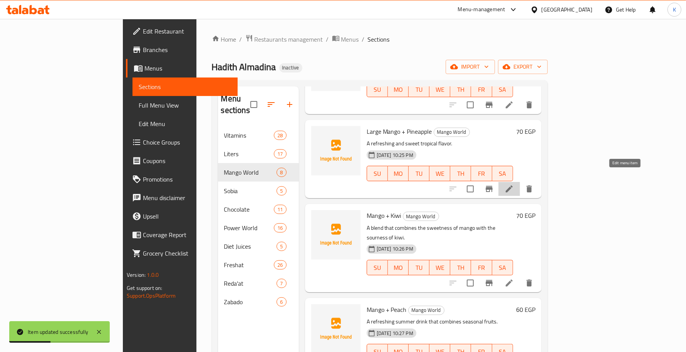
click at [514, 184] on icon at bounding box center [509, 188] width 9 height 9
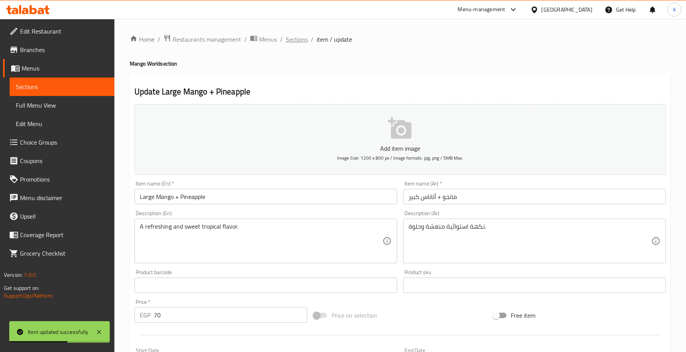
click at [297, 36] on span "Sections" at bounding box center [297, 39] width 22 height 9
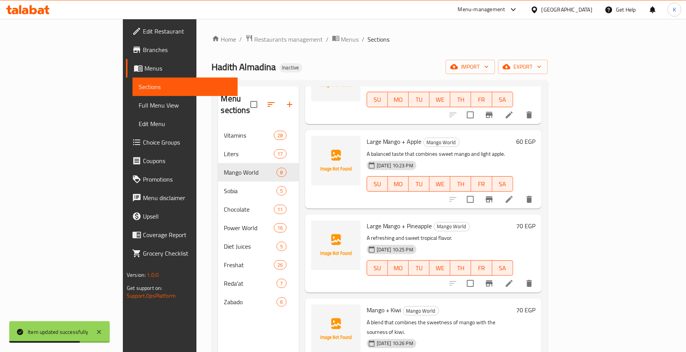
scroll to position [328, 0]
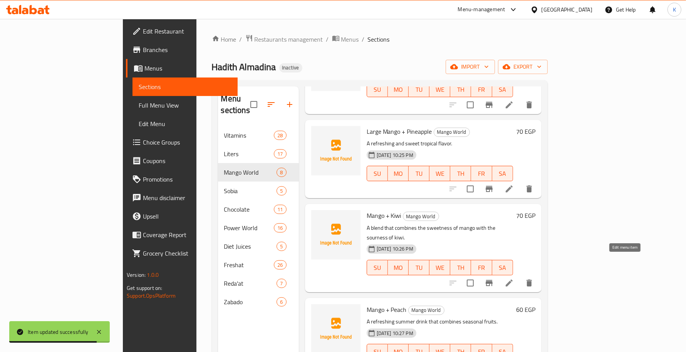
click at [513, 279] on icon at bounding box center [509, 282] width 7 height 7
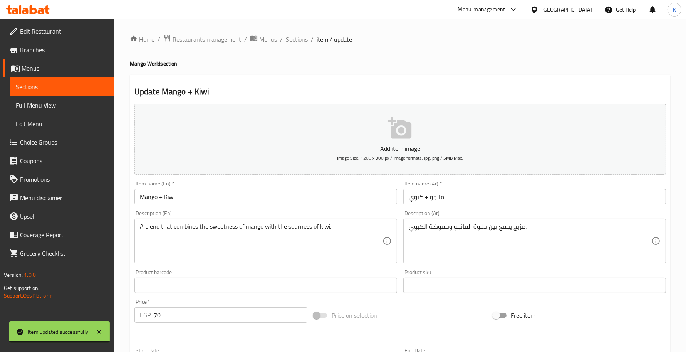
click at [140, 195] on input "Mango + Kiwi" at bounding box center [265, 196] width 263 height 15
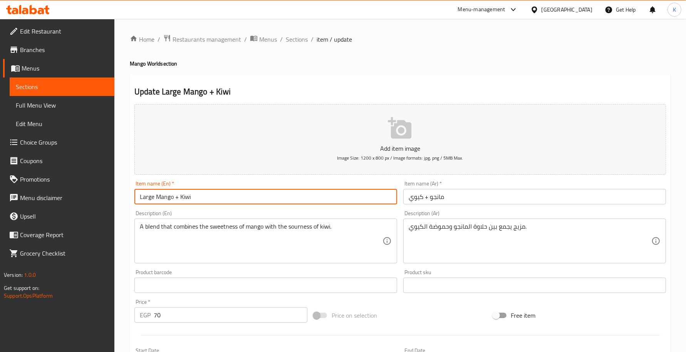
type input "Large Mango + Kiwi"
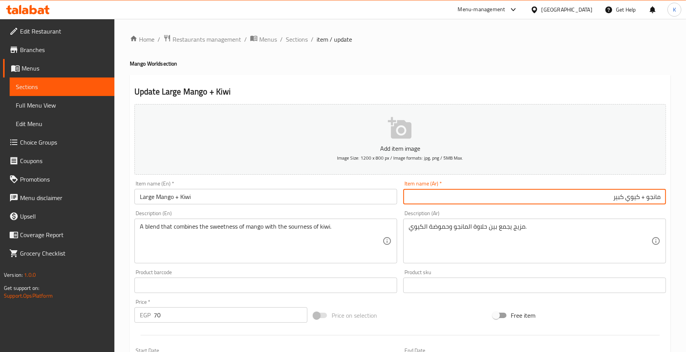
type input "مانجو + كيوي كبير"
click at [299, 41] on span "Sections" at bounding box center [297, 39] width 22 height 9
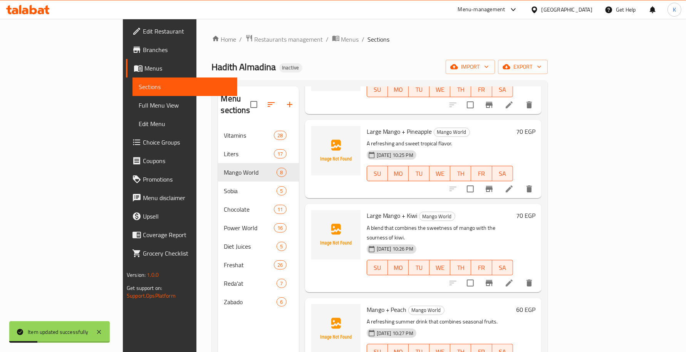
scroll to position [108, 0]
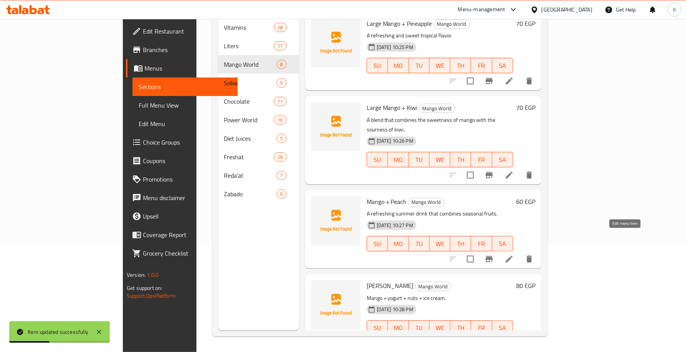
click at [520, 252] on li at bounding box center [509, 259] width 22 height 14
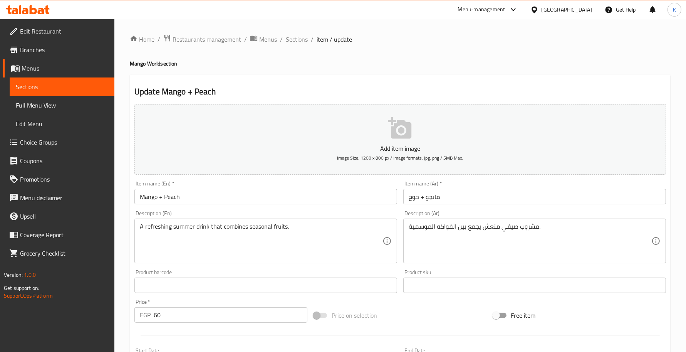
click at [144, 194] on input "Mango + Peach" at bounding box center [265, 196] width 263 height 15
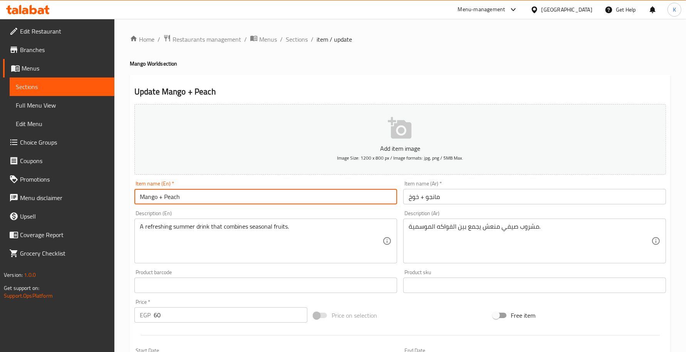
click at [140, 195] on input "Mango + Peach" at bounding box center [265, 196] width 263 height 15
type input "Large Mango + Peach"
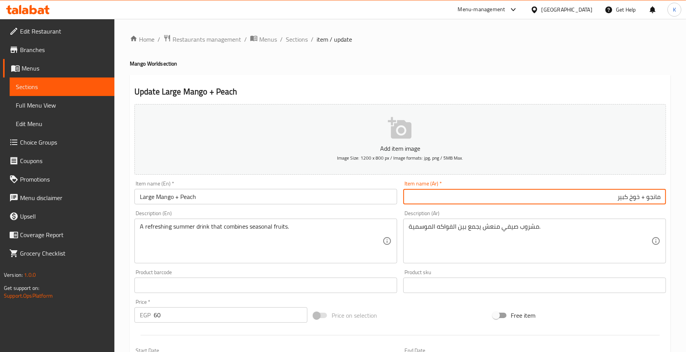
type input "مانجو + خوخ كبير"
click at [298, 42] on span "Sections" at bounding box center [297, 39] width 22 height 9
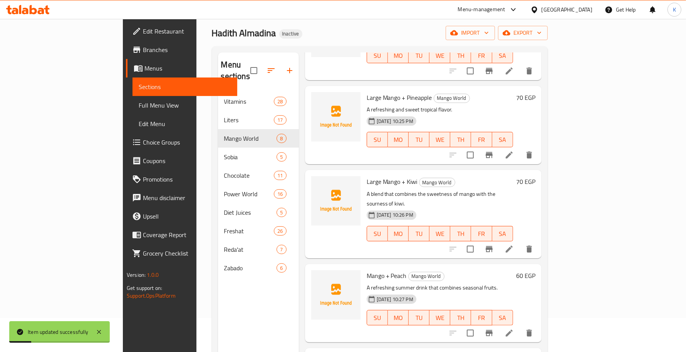
scroll to position [108, 0]
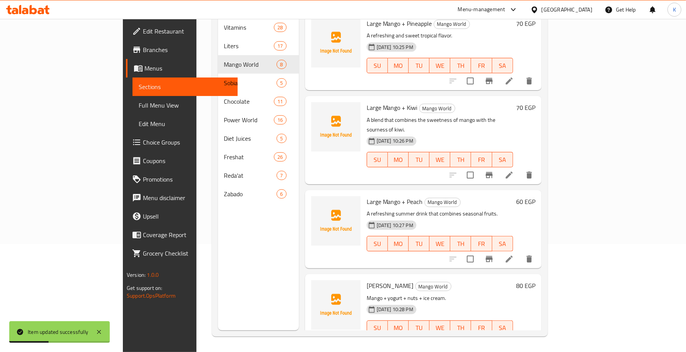
click at [514, 339] on icon at bounding box center [509, 343] width 9 height 9
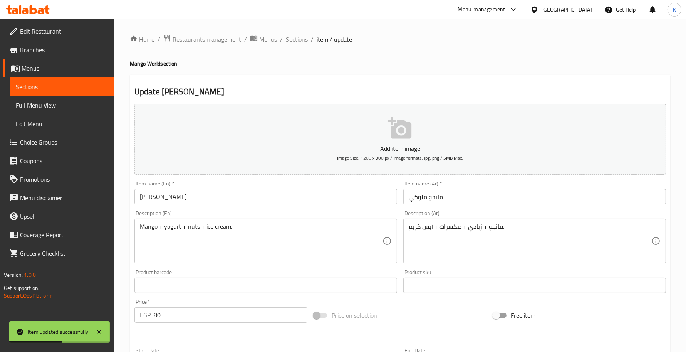
click at [143, 196] on input "[PERSON_NAME]" at bounding box center [265, 196] width 263 height 15
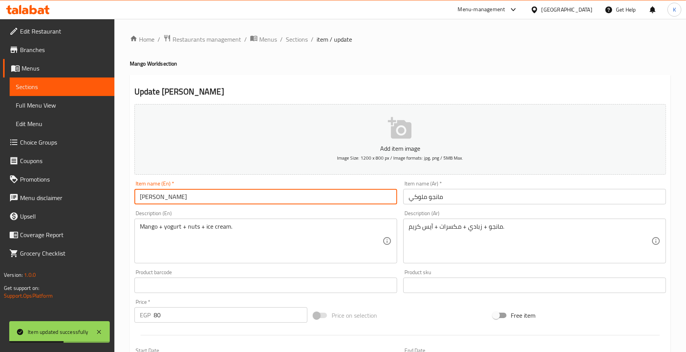
click at [141, 196] on input "[PERSON_NAME]" at bounding box center [265, 196] width 263 height 15
type input "Large [PERSON_NAME]"
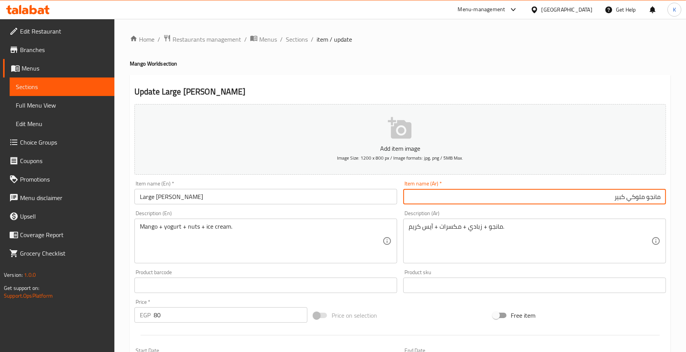
type input "مانجو ملوكي كبير"
click at [291, 41] on span "Sections" at bounding box center [297, 39] width 22 height 9
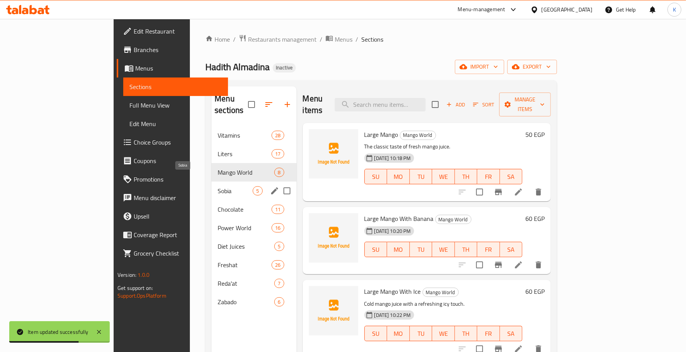
drag, startPoint x: 191, startPoint y: 176, endPoint x: 241, endPoint y: 182, distance: 49.7
click at [218, 186] on span "Sobia" at bounding box center [235, 190] width 35 height 9
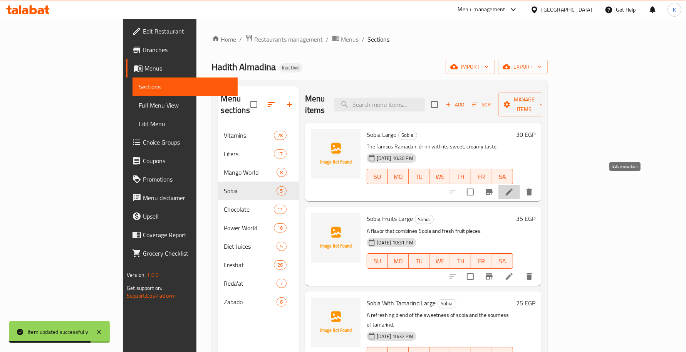
click at [514, 187] on icon at bounding box center [509, 191] width 9 height 9
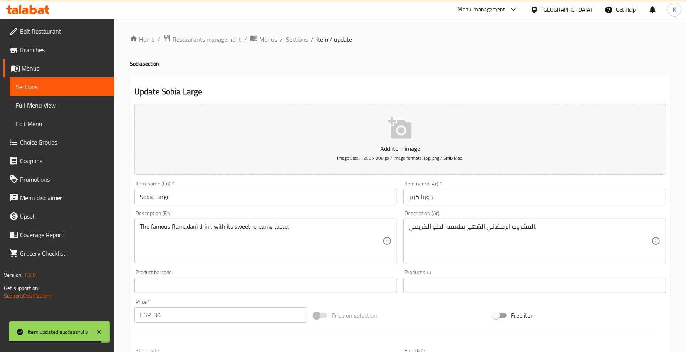
click at [149, 193] on input "Sobia Large" at bounding box center [265, 196] width 263 height 15
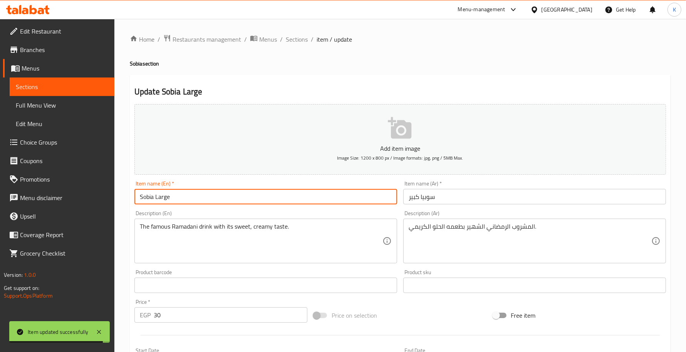
click at [149, 193] on input "Sobia Large" at bounding box center [265, 196] width 263 height 15
click at [175, 197] on input "Large" at bounding box center [265, 196] width 263 height 15
paste input "Sobia"
type input "Large Sobia"
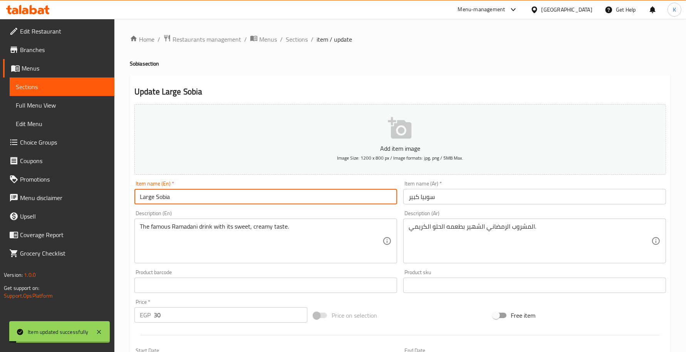
click at [294, 37] on span "Sections" at bounding box center [297, 39] width 22 height 9
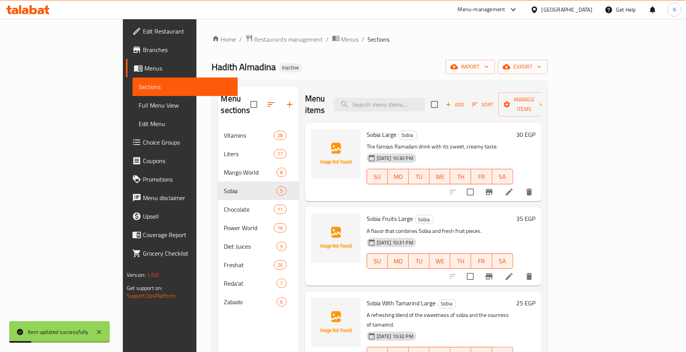
click at [520, 269] on li at bounding box center [509, 276] width 22 height 14
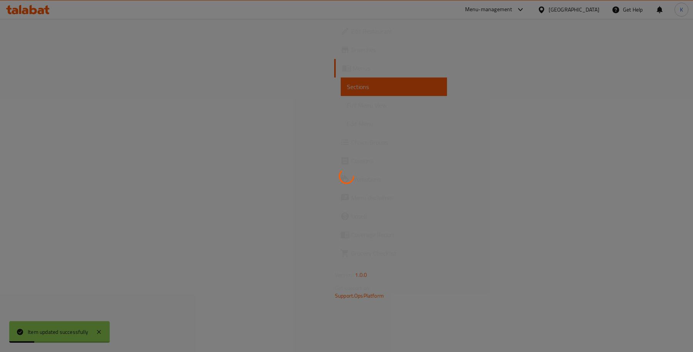
click at [623, 264] on div at bounding box center [346, 176] width 693 height 352
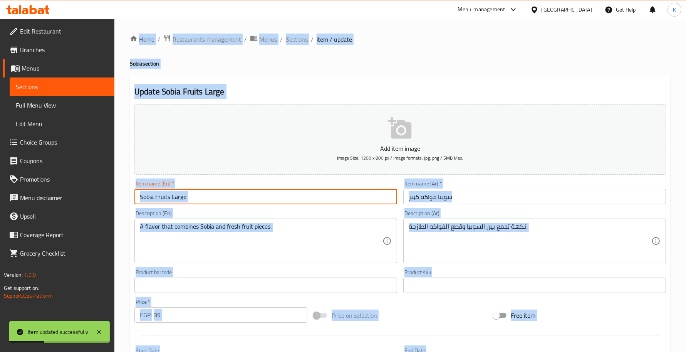
click at [206, 194] on input "Sobia Fruits Large" at bounding box center [265, 196] width 263 height 15
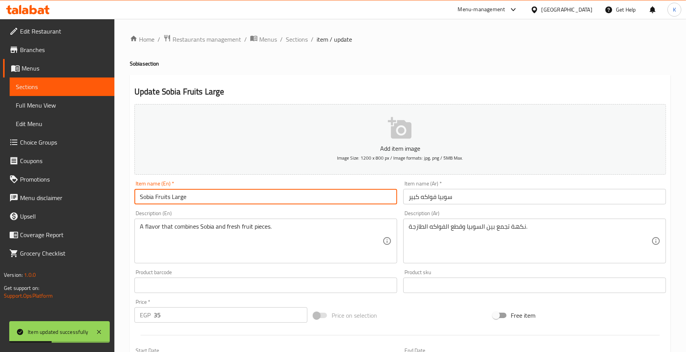
click at [176, 195] on input "Sobia Fruits Large" at bounding box center [265, 196] width 263 height 15
click at [139, 200] on input "Sobia Fruits Large" at bounding box center [265, 196] width 263 height 15
click at [176, 195] on input "Fruits Large" at bounding box center [265, 196] width 263 height 15
paste input "Sobia"
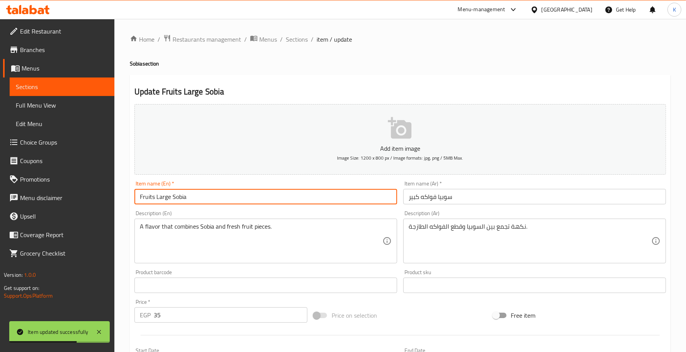
click at [164, 198] on input "Fruits Large Sobia" at bounding box center [265, 196] width 263 height 15
click at [166, 200] on input "Fruits Large Sobia" at bounding box center [265, 196] width 263 height 15
click at [163, 200] on input "Fruits Large Sobia" at bounding box center [265, 196] width 263 height 15
click at [139, 198] on input "Fruits Sobia" at bounding box center [265, 196] width 263 height 15
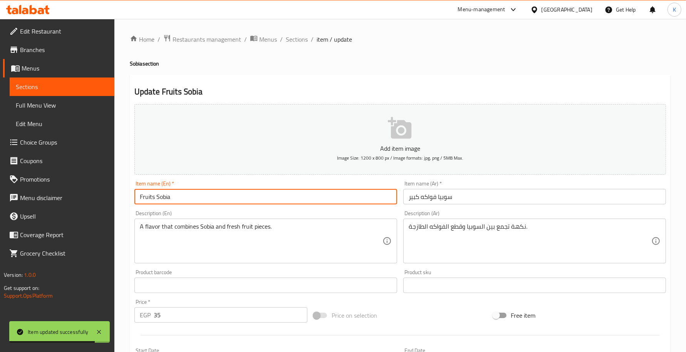
paste input "Large"
type input "Large Fruits Sobia"
click at [286, 29] on div "Home / Restaurants management / Menus / Sections / item / update Sobia section …" at bounding box center [400, 281] width 572 height 525
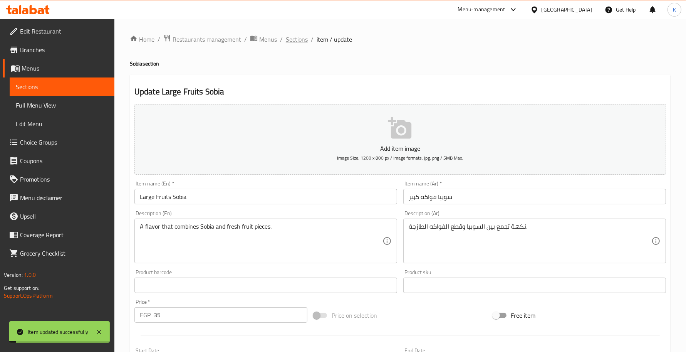
click at [293, 39] on span "Sections" at bounding box center [297, 39] width 22 height 9
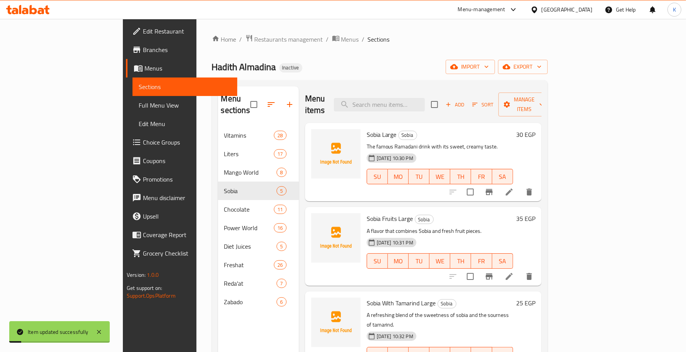
scroll to position [87, 0]
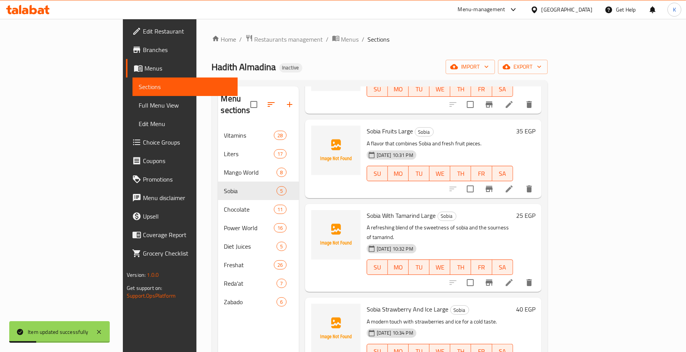
click at [514, 278] on icon at bounding box center [509, 282] width 9 height 9
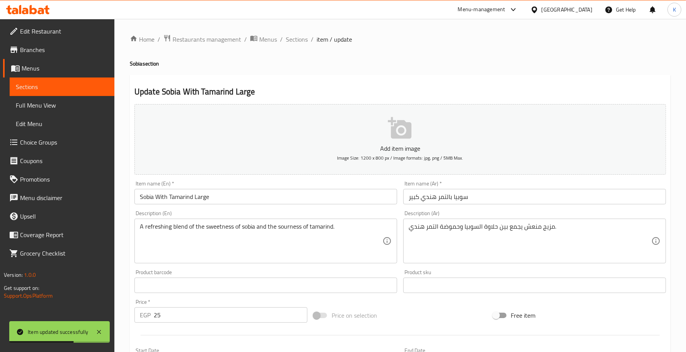
click at [204, 198] on input "Sobia With Tamarind Large" at bounding box center [265, 196] width 263 height 15
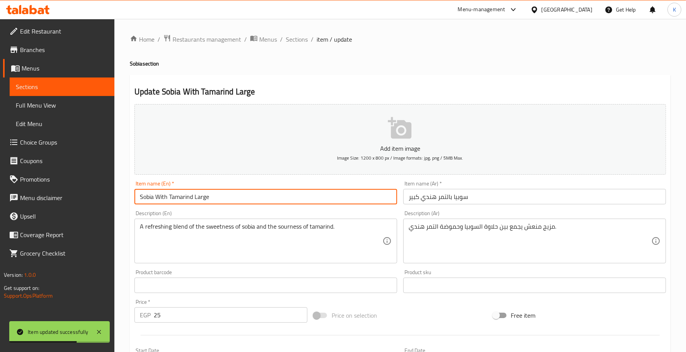
click at [204, 198] on input "Sobia With Tamarind Large" at bounding box center [265, 196] width 263 height 15
click at [139, 200] on input "Sobia With Tamarind" at bounding box center [265, 196] width 263 height 15
paste input "Large"
type input "Large Sobia With Tamarind"
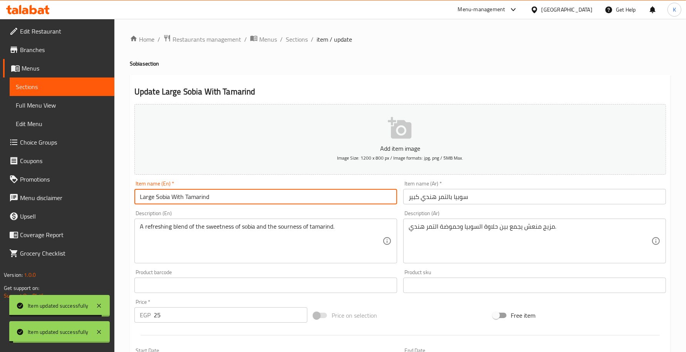
click at [295, 36] on span "Sections" at bounding box center [297, 39] width 22 height 9
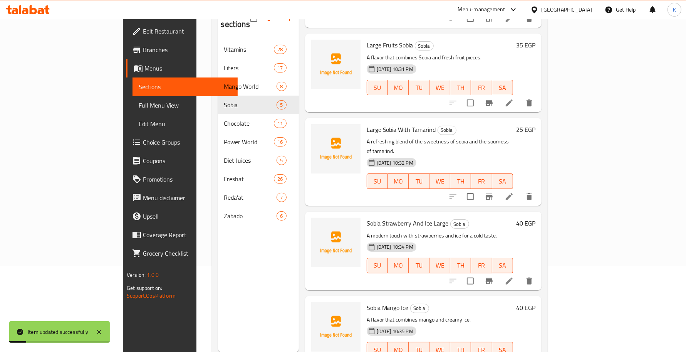
scroll to position [108, 0]
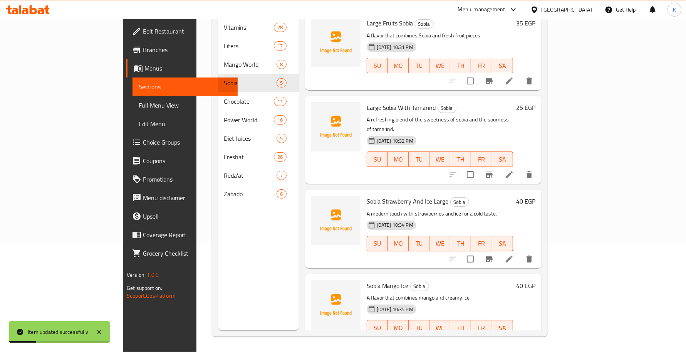
click at [520, 252] on li at bounding box center [509, 259] width 22 height 14
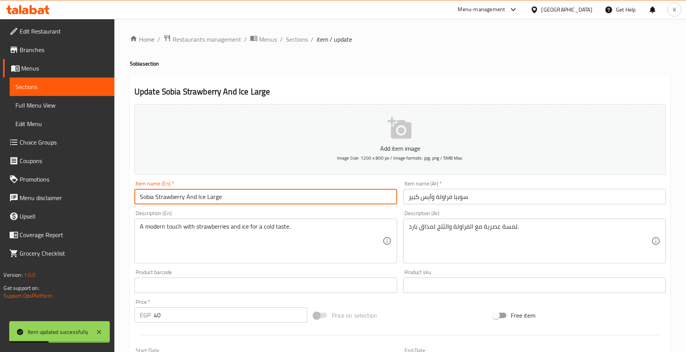
click at [212, 200] on input "Sobia Strawberry And Ice Large" at bounding box center [265, 196] width 263 height 15
click at [141, 200] on input "Sobia Strawberry And Ice" at bounding box center [265, 196] width 263 height 15
paste input "Large"
type input "Large Sobia Strawberry And Ice"
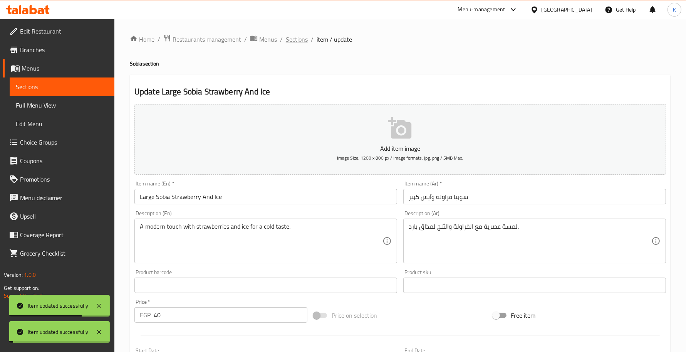
click at [297, 35] on span "Sections" at bounding box center [297, 39] width 22 height 9
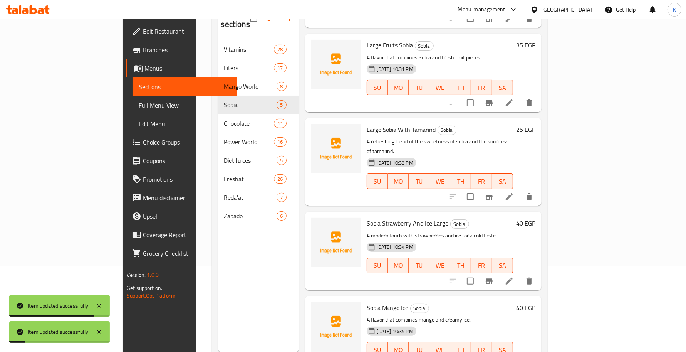
scroll to position [108, 0]
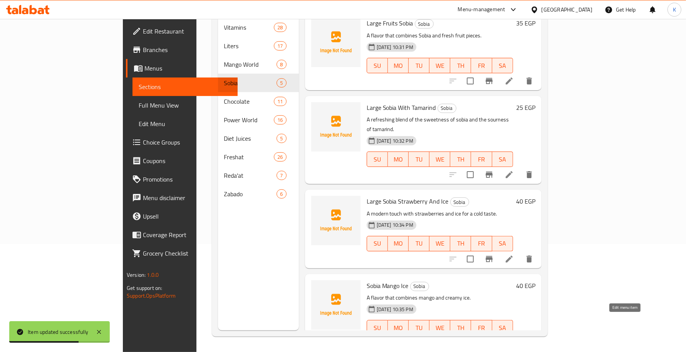
click at [514, 338] on icon at bounding box center [509, 342] width 9 height 9
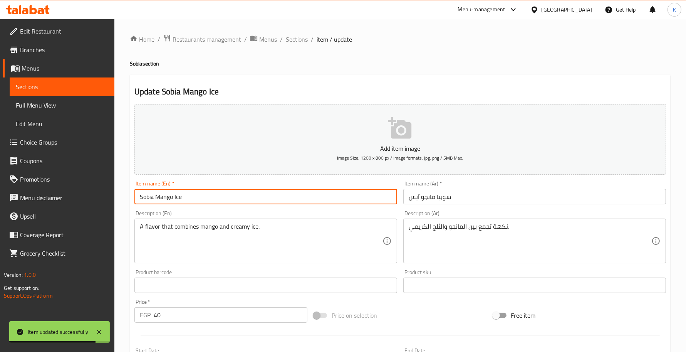
click at [143, 199] on input "Sobia Mango Ice" at bounding box center [265, 196] width 263 height 15
click at [141, 200] on input "Sobia Mango Ice" at bounding box center [265, 196] width 263 height 15
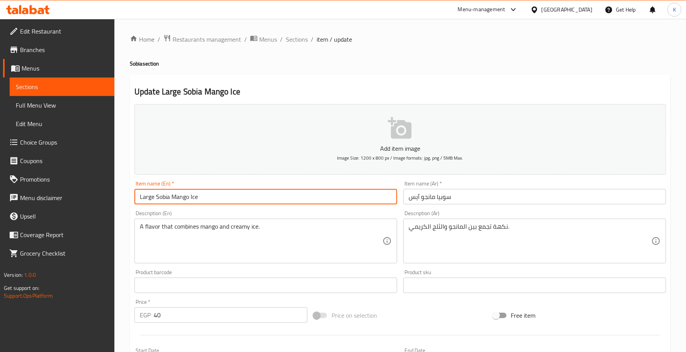
type input "Large Sobia Mango Ice"
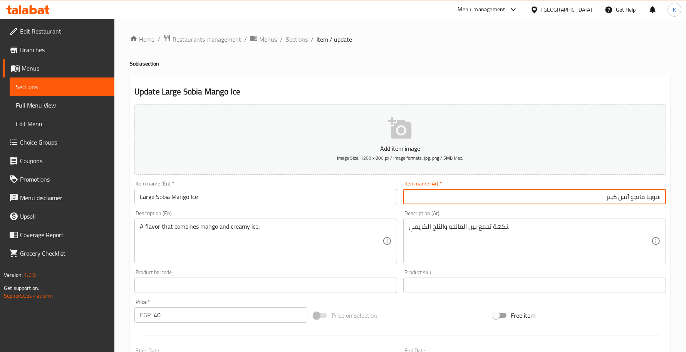
type input "سوبيا مانجو آيس كبير"
click at [296, 44] on span "Sections" at bounding box center [297, 39] width 22 height 9
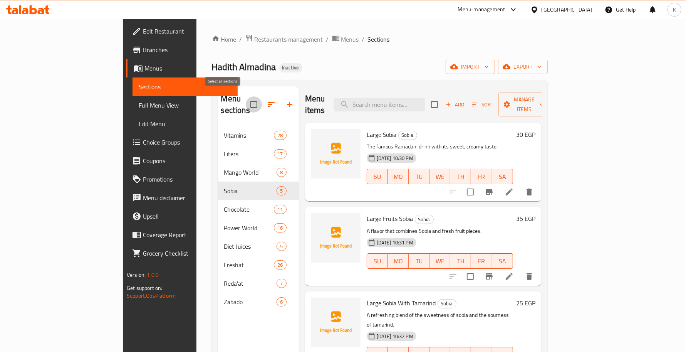
click at [246, 97] on input "checkbox" at bounding box center [254, 104] width 16 height 16
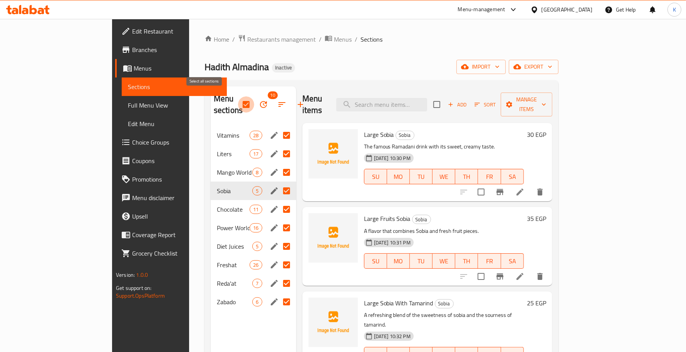
click at [238, 101] on input "checkbox" at bounding box center [246, 104] width 16 height 16
checkbox input "false"
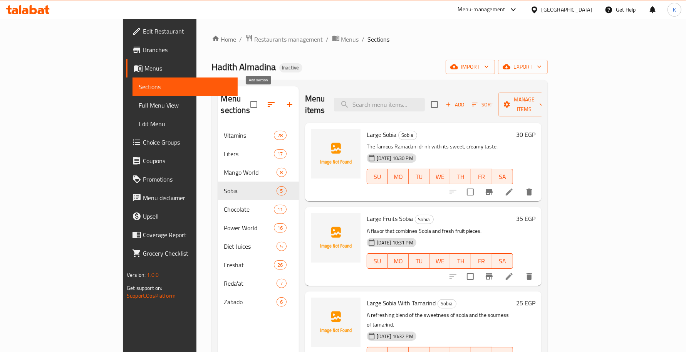
click at [285, 100] on icon "button" at bounding box center [289, 104] width 9 height 9
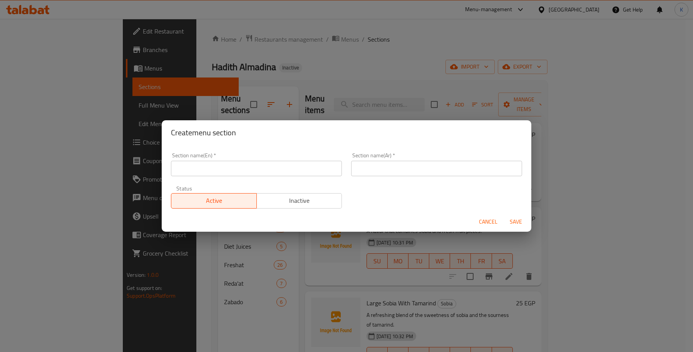
click at [282, 172] on input "text" at bounding box center [256, 168] width 171 height 15
type input "Milkshake"
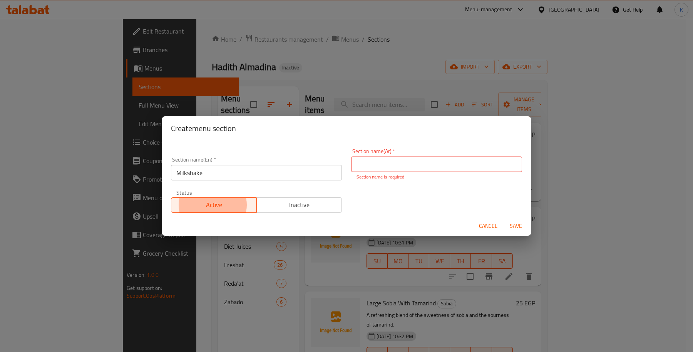
type button "0"
click at [243, 173] on input "Milkshake" at bounding box center [256, 172] width 171 height 15
type input "الميلك شيك"
click at [504, 219] on button "Save" at bounding box center [516, 226] width 25 height 14
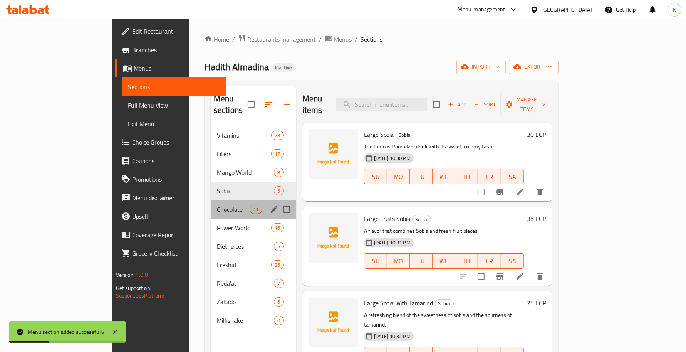
click at [211, 203] on div "Chocolate 11" at bounding box center [254, 209] width 86 height 18
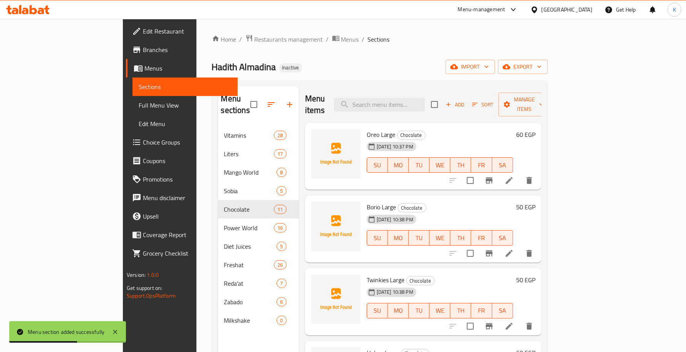
click at [443, 97] on input "checkbox" at bounding box center [434, 104] width 16 height 16
checkbox input "true"
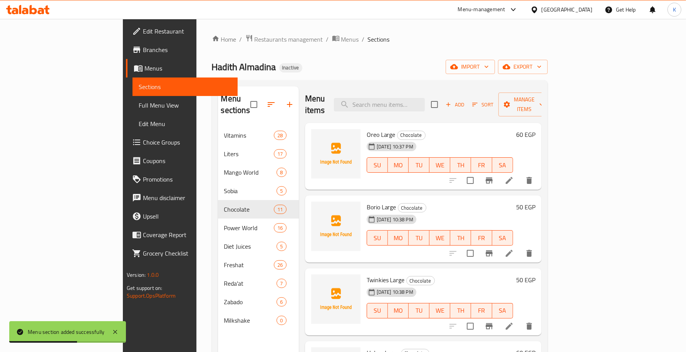
checkbox input "true"
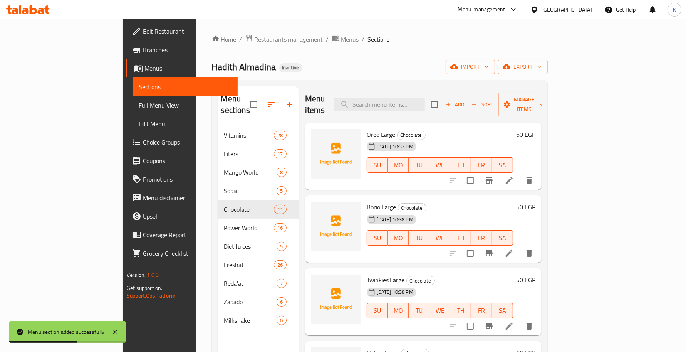
checkbox input "true"
click at [478, 172] on input "checkbox" at bounding box center [470, 180] width 16 height 16
checkbox input "false"
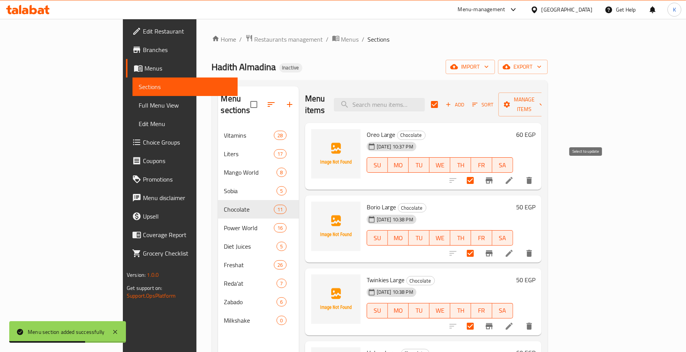
checkbox input "false"
click at [478, 245] on input "checkbox" at bounding box center [470, 253] width 16 height 16
checkbox input "false"
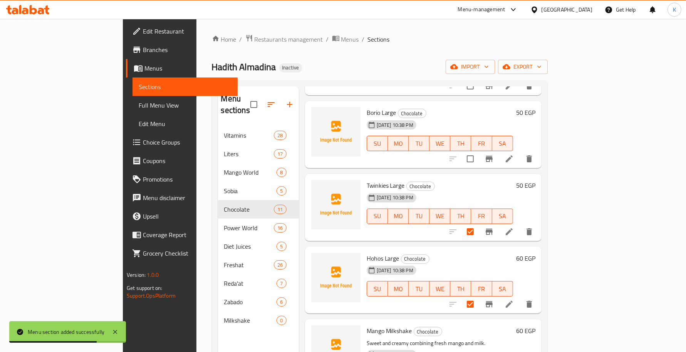
scroll to position [112, 0]
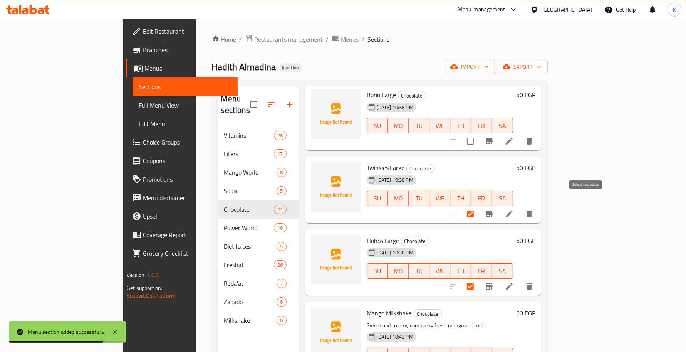
click at [478, 206] on input "checkbox" at bounding box center [470, 214] width 16 height 16
checkbox input "false"
click at [478, 278] on input "checkbox" at bounding box center [470, 286] width 16 height 16
checkbox input "false"
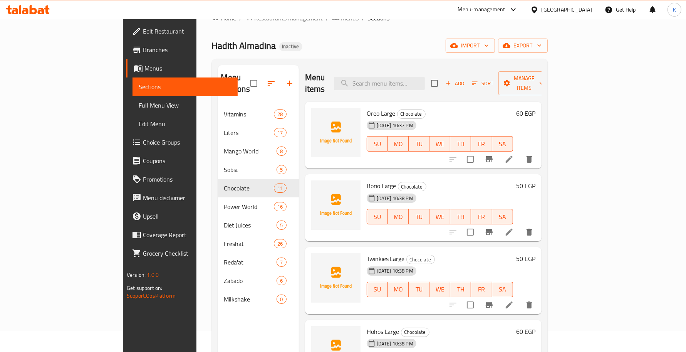
scroll to position [0, 0]
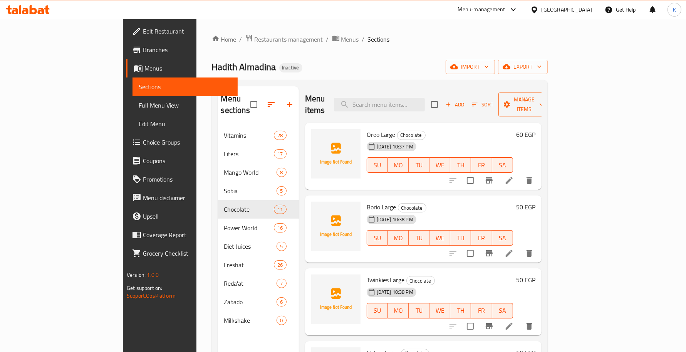
click at [544, 103] on span "Manage items" at bounding box center [524, 104] width 39 height 19
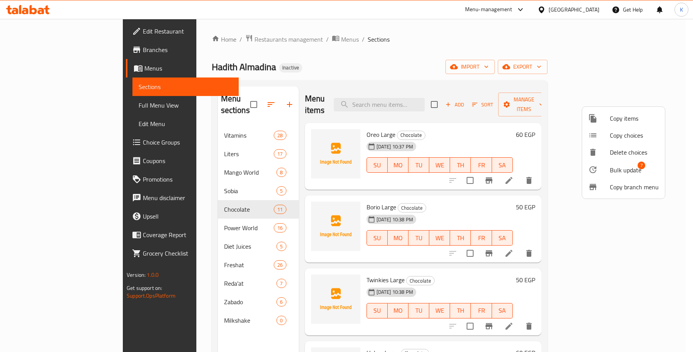
click at [608, 173] on div at bounding box center [600, 169] width 22 height 9
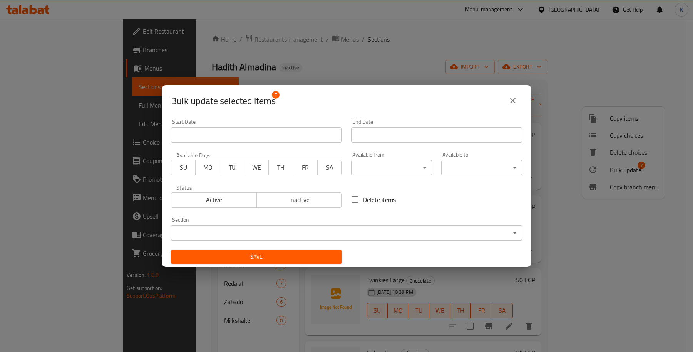
click at [366, 228] on body "​ Menu-management [GEOGRAPHIC_DATA] Get Help K Edit Restaurant Branches Menus S…" at bounding box center [346, 185] width 693 height 333
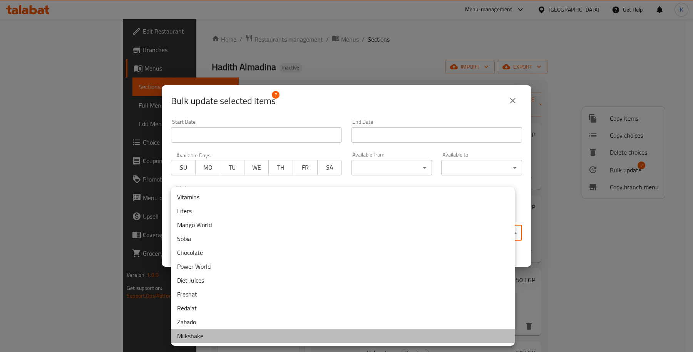
click at [203, 335] on li "Milkshake" at bounding box center [343, 336] width 344 height 14
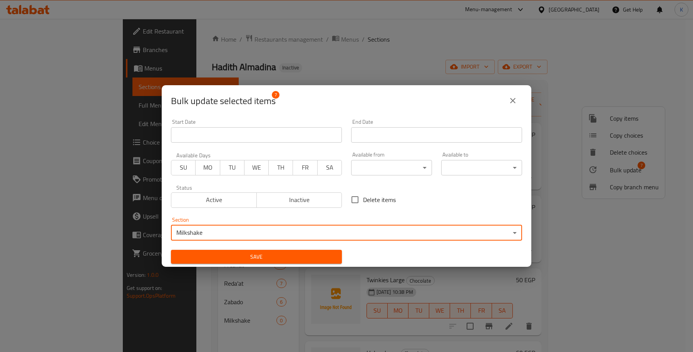
click at [240, 253] on span "Save" at bounding box center [256, 257] width 159 height 10
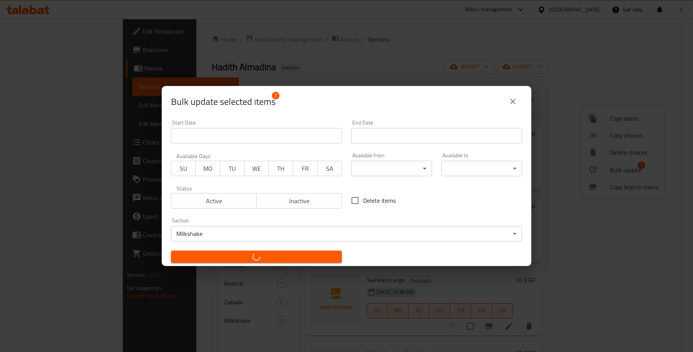
checkbox input "false"
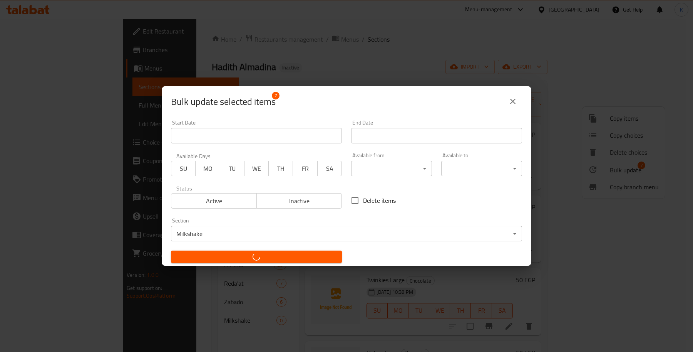
checkbox input "false"
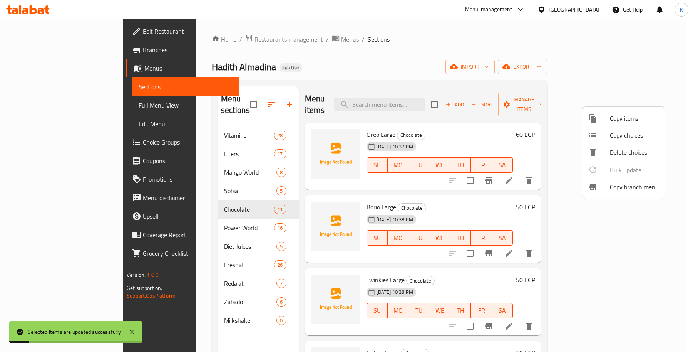
click at [516, 138] on div at bounding box center [346, 176] width 693 height 352
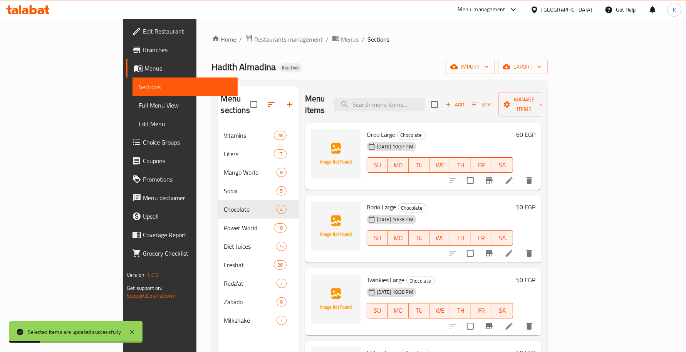
click at [513, 177] on icon at bounding box center [509, 180] width 7 height 7
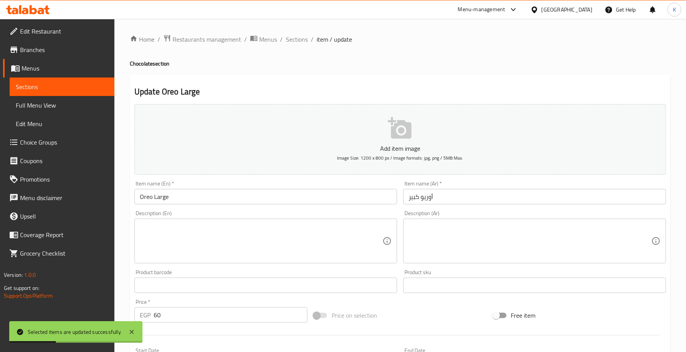
click at [144, 196] on input "Oreo Large" at bounding box center [265, 196] width 263 height 15
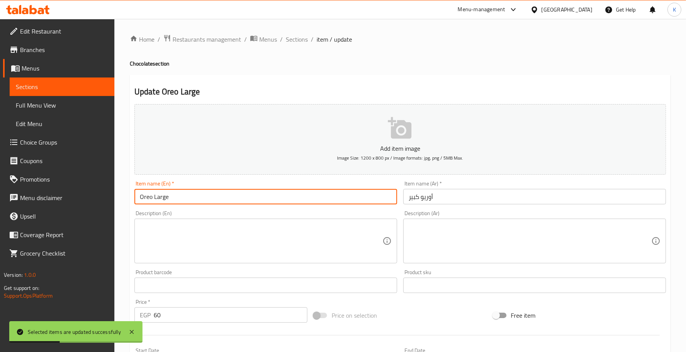
click at [144, 196] on input "Oreo Large" at bounding box center [265, 196] width 263 height 15
click at [177, 197] on input "Large" at bounding box center [265, 196] width 263 height 15
paste input "Oreo"
type input "Large Oreo"
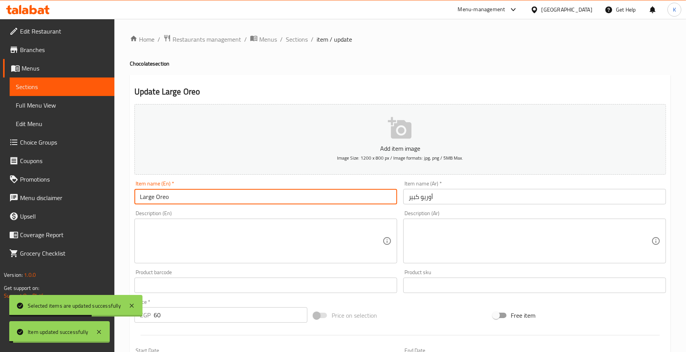
click at [299, 33] on div "Home / Restaurants management / Menus / Sections / item / update Chocolate sect…" at bounding box center [400, 281] width 572 height 525
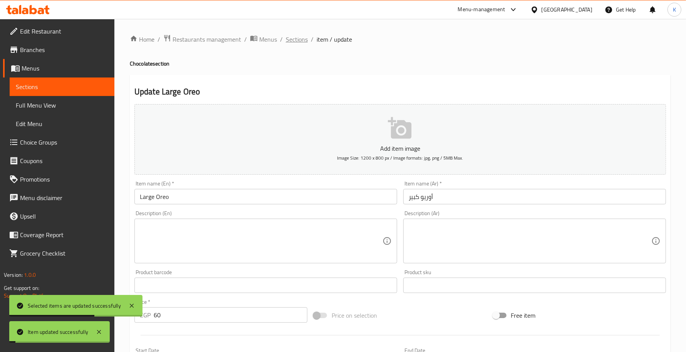
click at [300, 44] on span "Sections" at bounding box center [297, 39] width 22 height 9
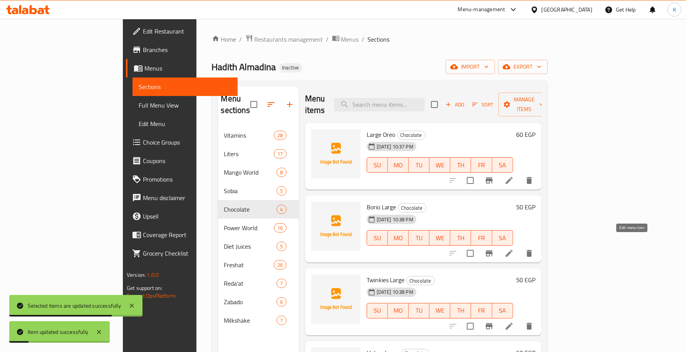
click at [514, 248] on icon at bounding box center [509, 252] width 9 height 9
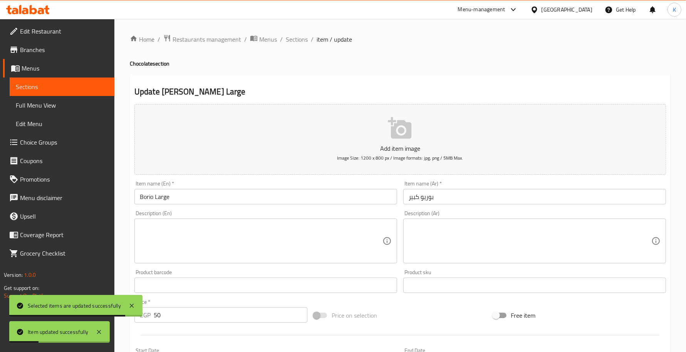
click at [155, 191] on input "Borio Large" at bounding box center [265, 196] width 263 height 15
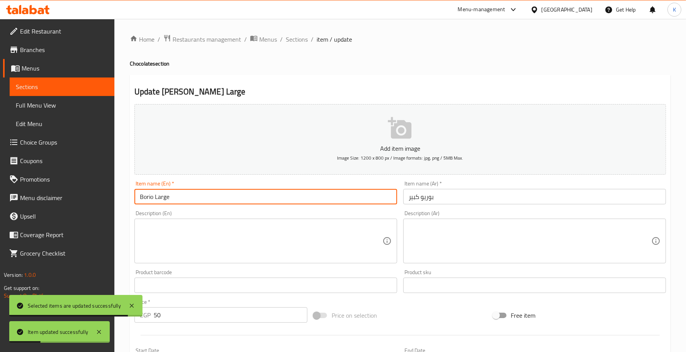
click at [142, 195] on input "Borio Large" at bounding box center [265, 196] width 263 height 15
click at [172, 193] on input "Large" at bounding box center [265, 196] width 263 height 15
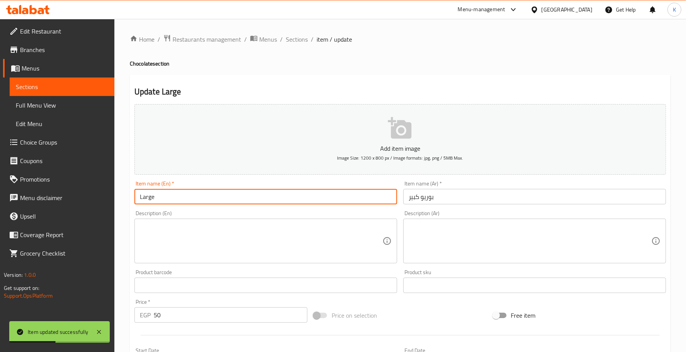
paste input "Borio"
type input "Large Borio"
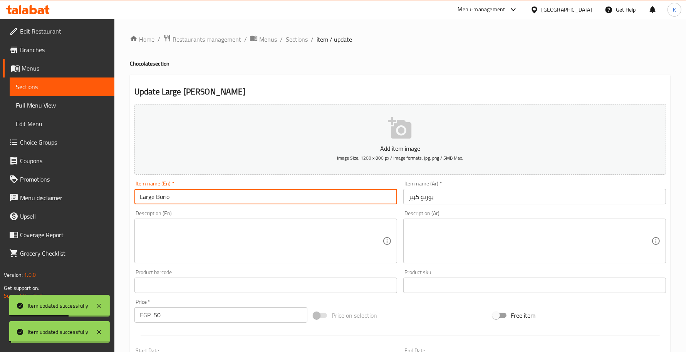
click at [299, 39] on span "Sections" at bounding box center [297, 39] width 22 height 9
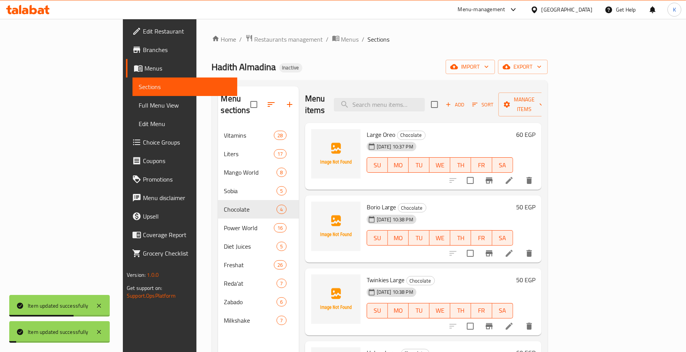
scroll to position [108, 0]
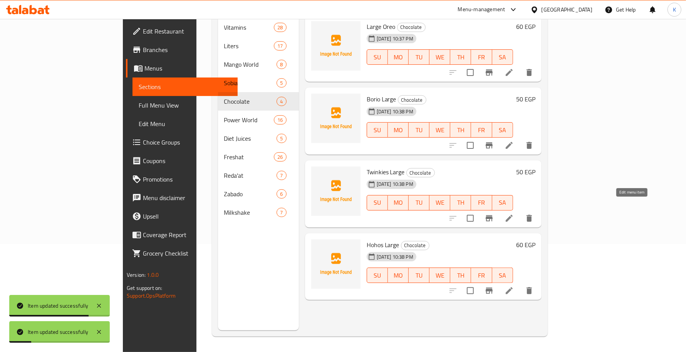
click at [514, 213] on icon at bounding box center [509, 217] width 9 height 9
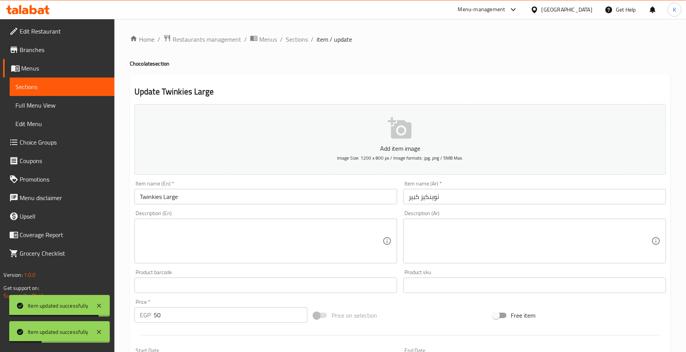
click at [157, 200] on input "Twinkies Large" at bounding box center [265, 196] width 263 height 15
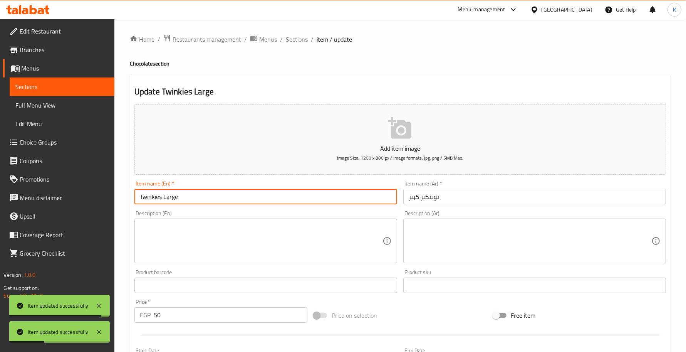
click at [155, 200] on input "Twinkies Large" at bounding box center [265, 196] width 263 height 15
click at [158, 195] on input "Twinkies Large" at bounding box center [265, 196] width 263 height 15
click at [187, 195] on input "Large" at bounding box center [265, 196] width 263 height 15
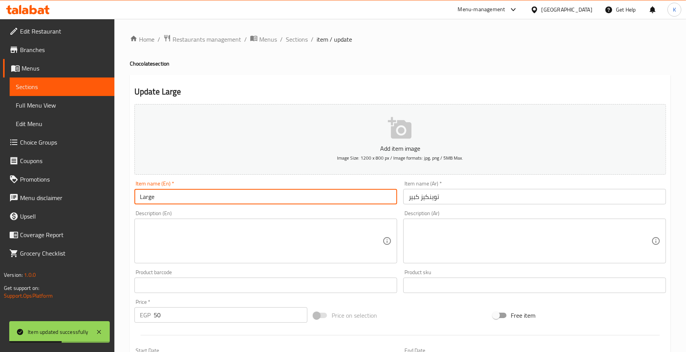
paste input "Twinkies"
type input "Large Twinkies"
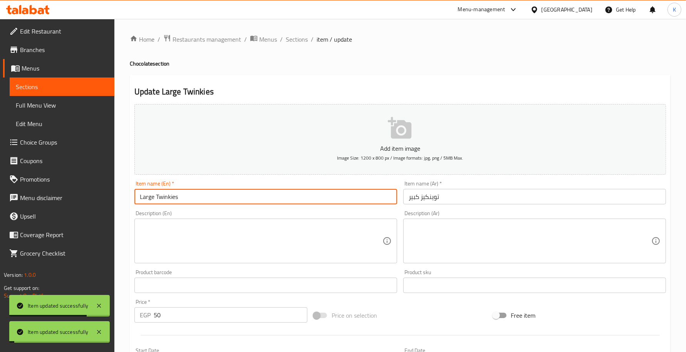
click at [302, 38] on span "Sections" at bounding box center [297, 39] width 22 height 9
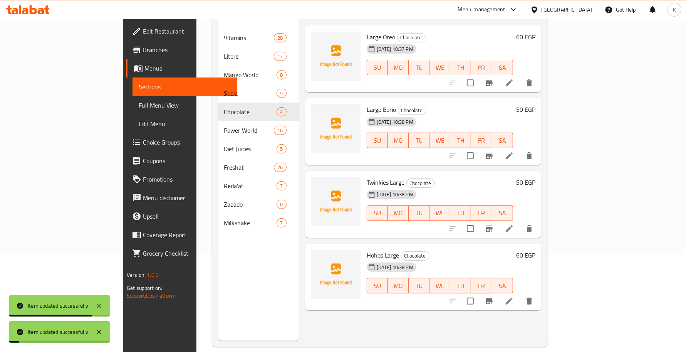
scroll to position [108, 0]
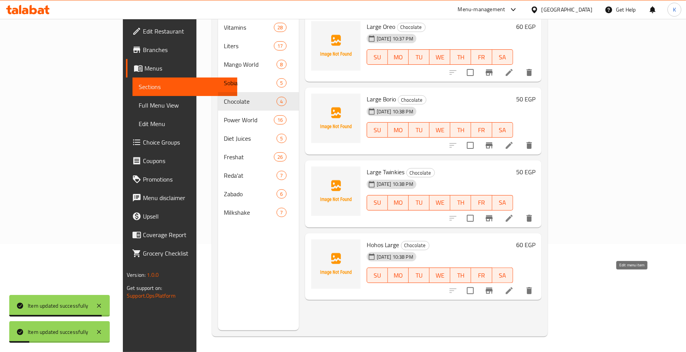
click at [513, 287] on icon at bounding box center [509, 290] width 7 height 7
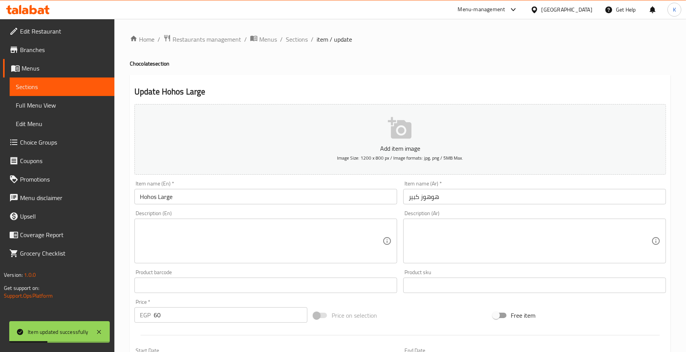
click at [151, 197] on input "Hohos Large" at bounding box center [265, 196] width 263 height 15
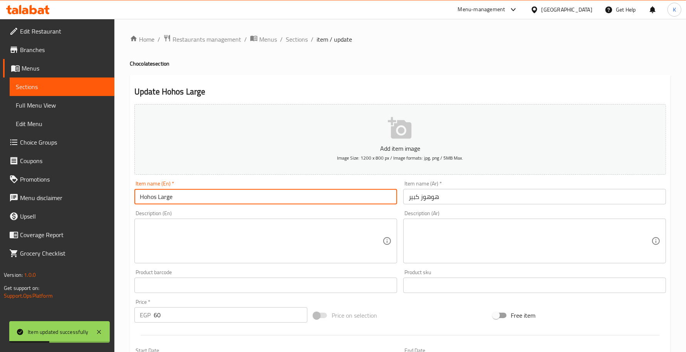
click at [151, 197] on input "Hohos Large" at bounding box center [265, 196] width 263 height 15
click at [167, 198] on input "Large" at bounding box center [265, 196] width 263 height 15
paste input "Hohos"
click at [163, 198] on input "Large Hohos" at bounding box center [265, 196] width 263 height 15
type input "Large HoHos"
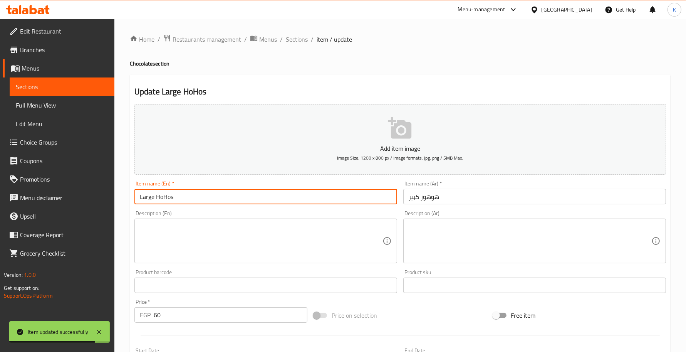
click at [297, 43] on span "Sections" at bounding box center [297, 39] width 22 height 9
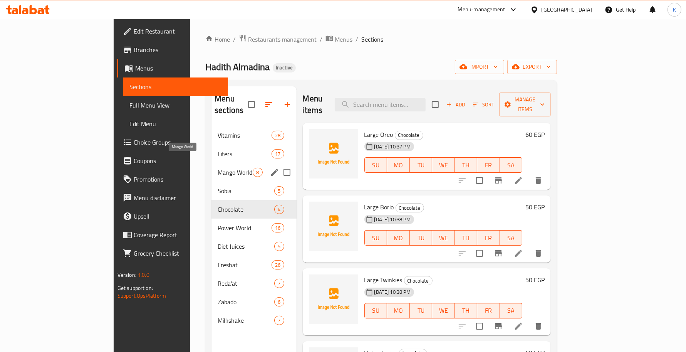
click at [218, 149] on span "Liters" at bounding box center [245, 153] width 54 height 9
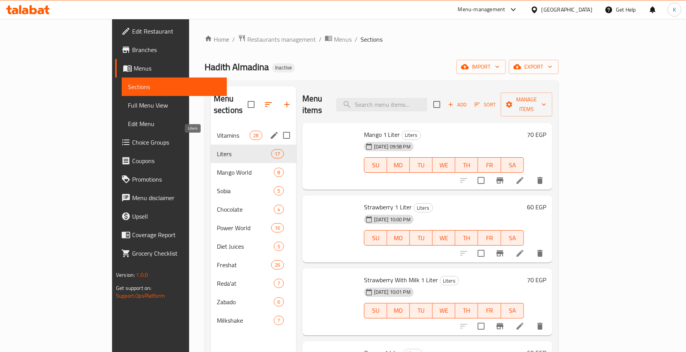
click at [217, 131] on span "Vitamins" at bounding box center [233, 135] width 33 height 9
click at [211, 163] on div "Mango World 8" at bounding box center [254, 172] width 86 height 18
click at [211, 189] on div "Vitamins 28 Liters 17 Mango World 8 Sobia 5 Chocolate 4 Power World 16 Diet Jui…" at bounding box center [254, 227] width 86 height 203
click at [211, 237] on div "Diet Juices 5" at bounding box center [254, 246] width 86 height 18
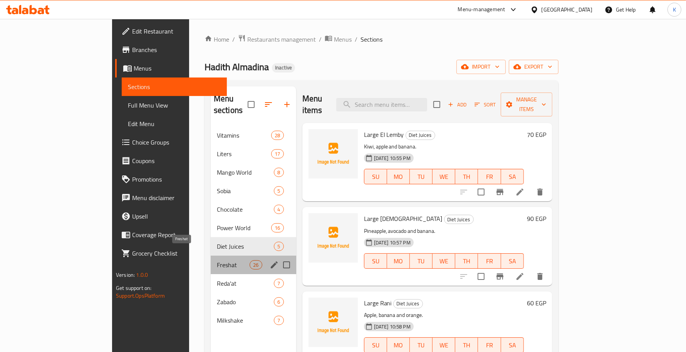
click at [217, 260] on span "Freshat" at bounding box center [233, 264] width 33 height 9
click at [211, 274] on div "Reda'at 7" at bounding box center [254, 283] width 86 height 18
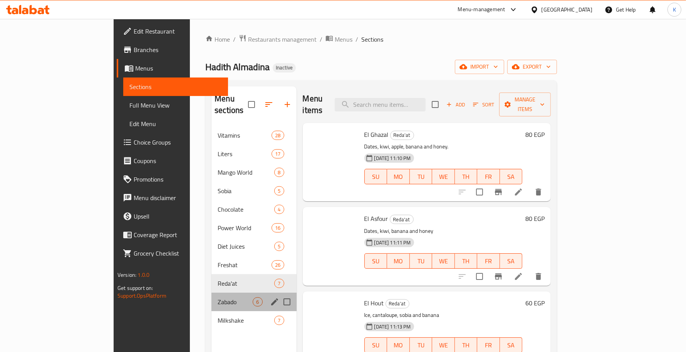
click at [218, 297] on span "Zabado" at bounding box center [235, 301] width 35 height 9
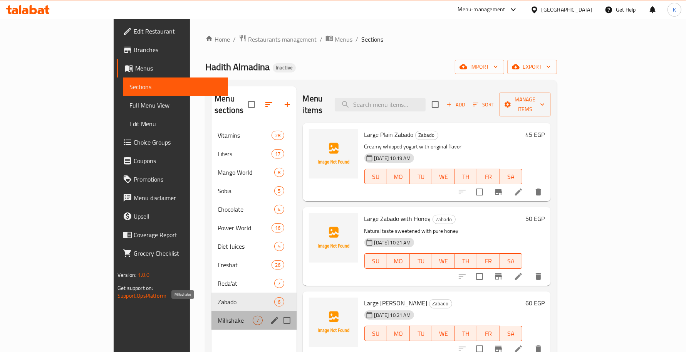
click at [218, 315] on span "Milkshake" at bounding box center [235, 319] width 35 height 9
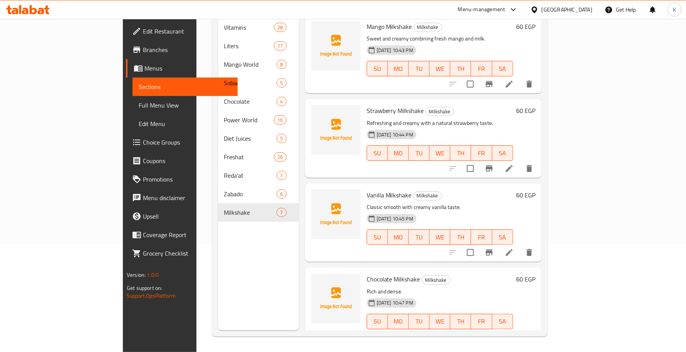
scroll to position [112, 0]
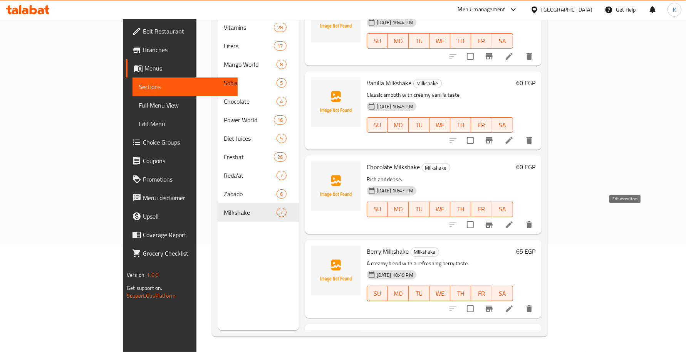
click at [520, 218] on li at bounding box center [509, 225] width 22 height 14
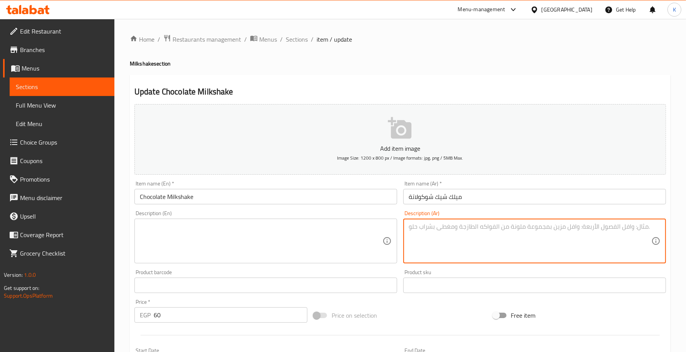
click at [324, 188] on div "Item name (En)   * Chocolate Milkshake Item name (En) *" at bounding box center [265, 192] width 263 height 23
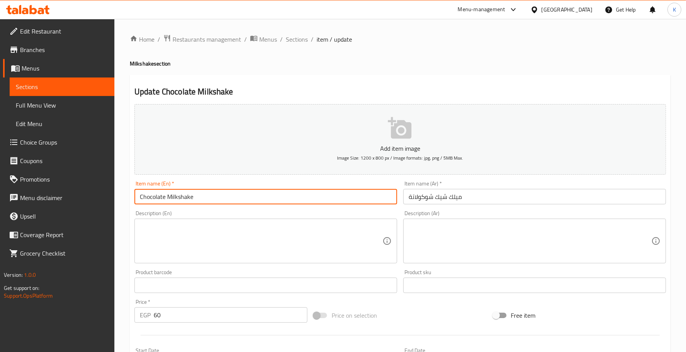
click at [326, 194] on input "Chocolate Milkshake" at bounding box center [265, 196] width 263 height 15
click at [249, 228] on textarea at bounding box center [261, 241] width 243 height 37
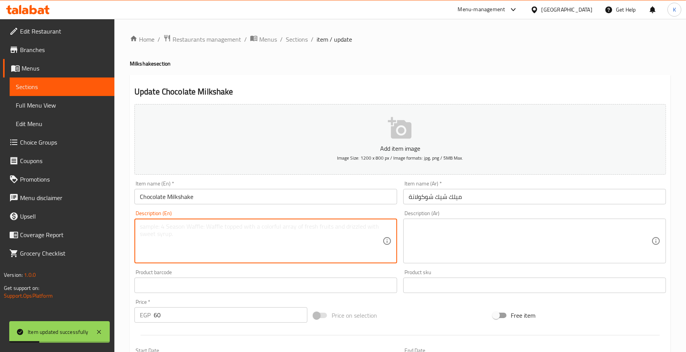
paste textarea "Chocolate ice cream, milk, chocolate syrup, whipped cream, and chocolate chips."
type textarea "Chocolate ice cream, milk, chocolate syrup, whipped cream, and chocolate chips."
click at [429, 252] on textarea at bounding box center [530, 241] width 243 height 37
paste textarea "آيس كريم شوكولاتة، حليب، شراب شوكولاتة، كريمة مخفوقة ورقائق شوكولاتة"
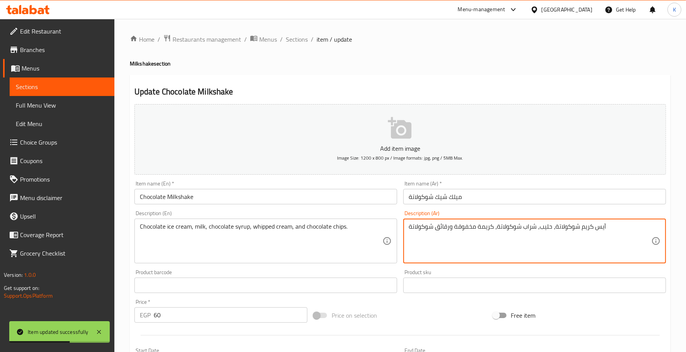
type textarea "آيس كريم شوكولاتة، حليب، شراب شوكولاتة، كريمة مخفوقة ورقائق شوكولاتة"
click at [328, 203] on input "Chocolate Milkshake" at bounding box center [265, 196] width 263 height 15
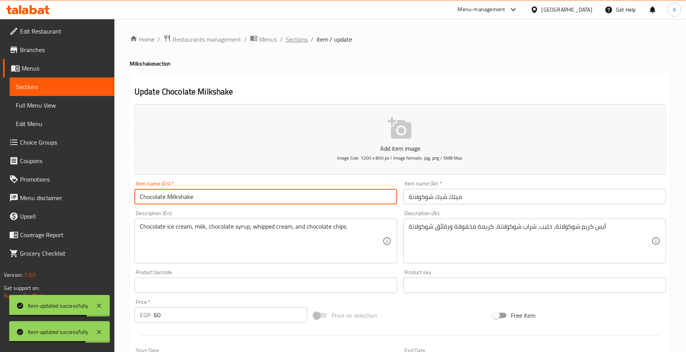
click at [292, 39] on span "Sections" at bounding box center [297, 39] width 22 height 9
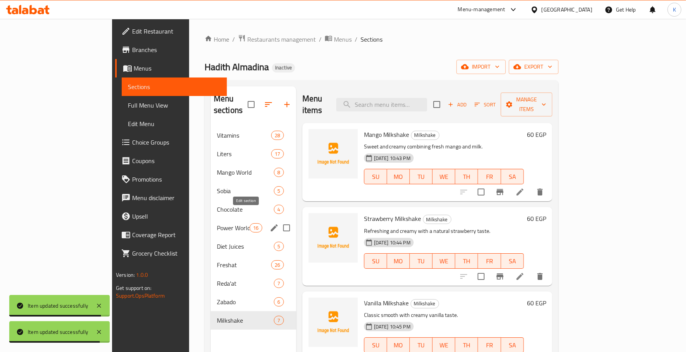
click at [270, 223] on icon "edit" at bounding box center [274, 227] width 9 height 9
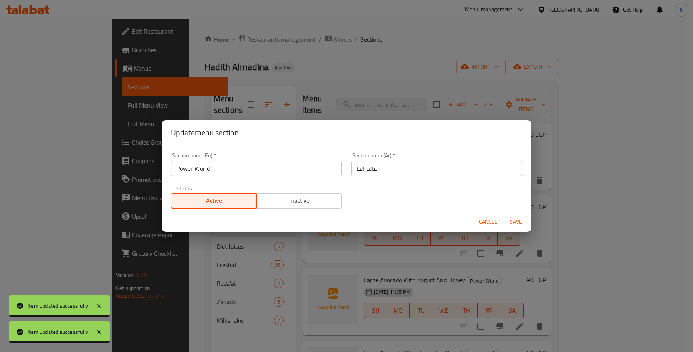
click at [220, 150] on div "Section name(En)   * Power World Section name(En) *" at bounding box center [256, 164] width 180 height 33
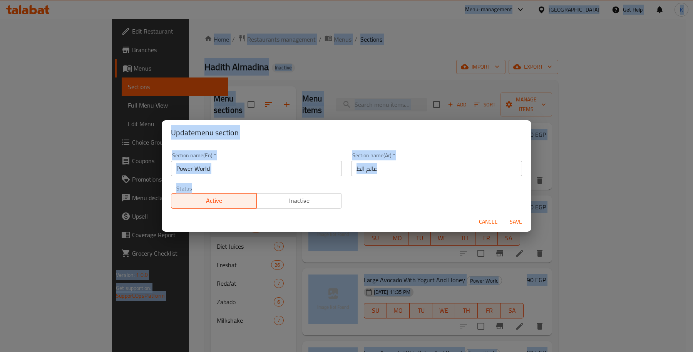
click at [229, 163] on input "Power World" at bounding box center [256, 168] width 171 height 15
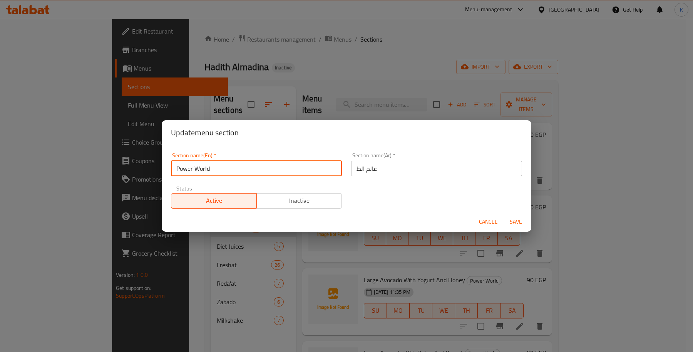
click at [186, 170] on input "Power World" at bounding box center [256, 168] width 171 height 15
type input "Energy World"
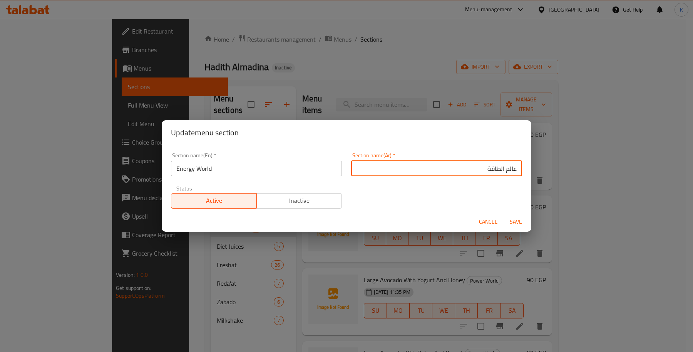
type input "عالم الطاقة"
click at [504, 215] on button "Save" at bounding box center [516, 222] width 25 height 14
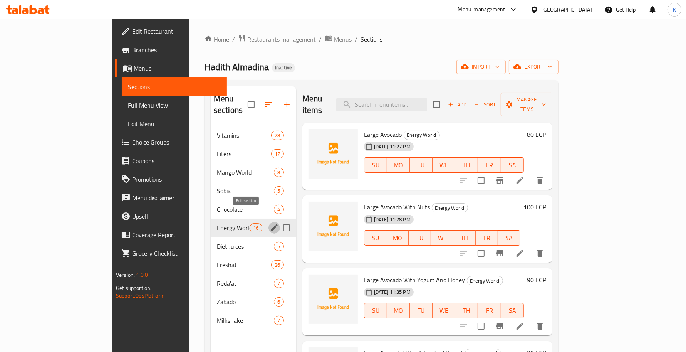
click at [417, 88] on div "Menu items Add Sort Manage items" at bounding box center [427, 104] width 250 height 37
click at [211, 181] on div "Sobia 5" at bounding box center [254, 190] width 86 height 18
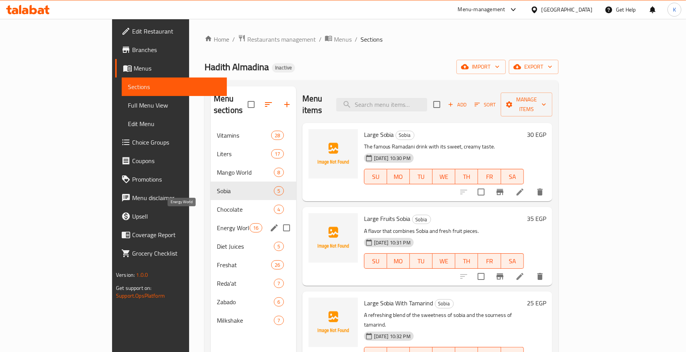
click at [217, 223] on span "Energy World" at bounding box center [233, 227] width 33 height 9
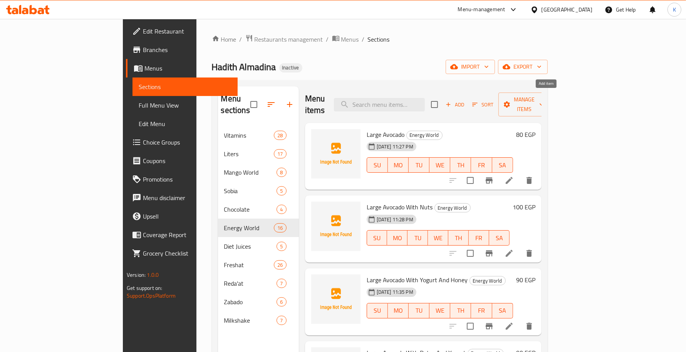
click at [465, 101] on span "Add" at bounding box center [454, 104] width 21 height 9
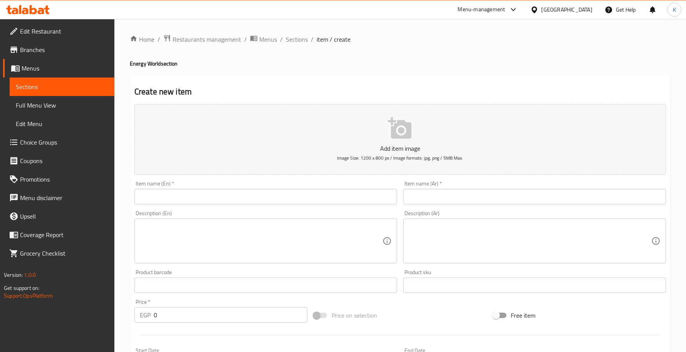
click at [326, 191] on input "text" at bounding box center [265, 196] width 263 height 15
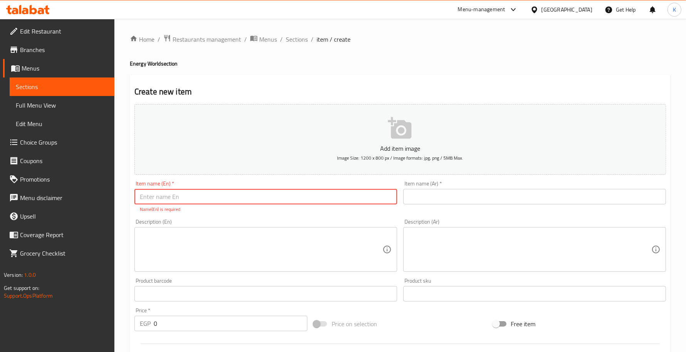
click at [326, 190] on input "text" at bounding box center [265, 196] width 263 height 15
type input "Taqa"
type input "Large Taqa"
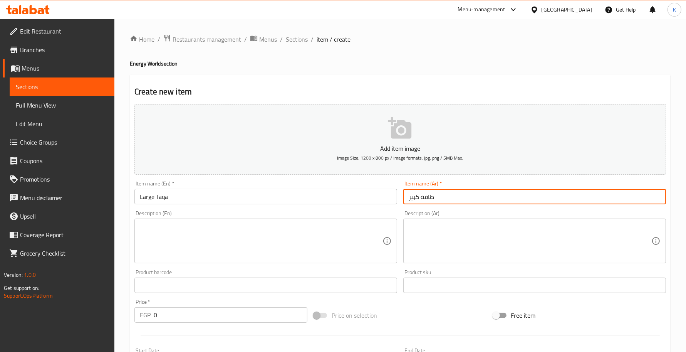
type input "طاقة كبير"
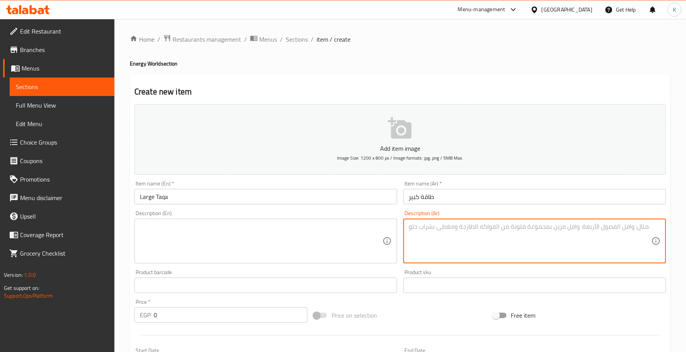
click at [481, 232] on textarea at bounding box center [530, 241] width 243 height 37
type textarea "أفوكادو + كيوي + [GEOGRAPHIC_DATA]"
drag, startPoint x: 200, startPoint y: 226, endPoint x: 195, endPoint y: 233, distance: 9.0
click at [200, 226] on textarea at bounding box center [261, 241] width 243 height 37
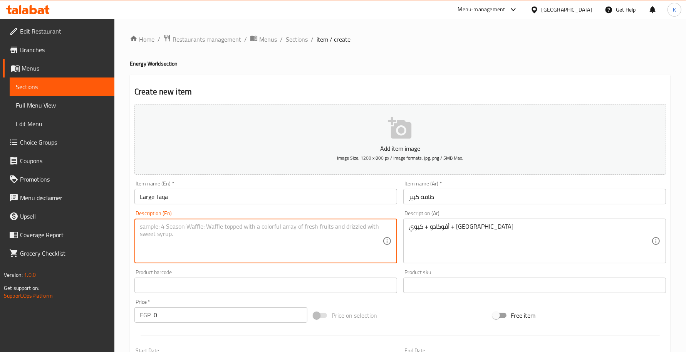
click at [203, 286] on input "text" at bounding box center [265, 284] width 263 height 15
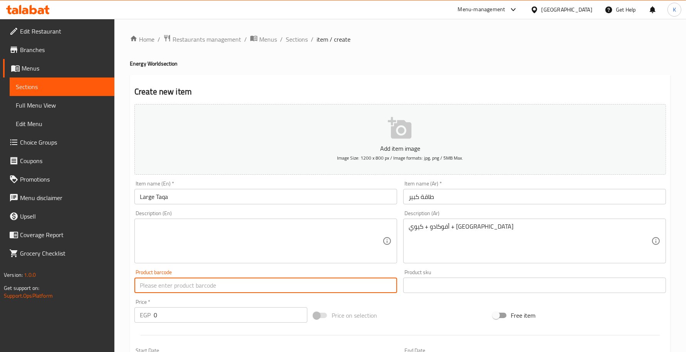
click at [154, 312] on input "0" at bounding box center [231, 314] width 154 height 15
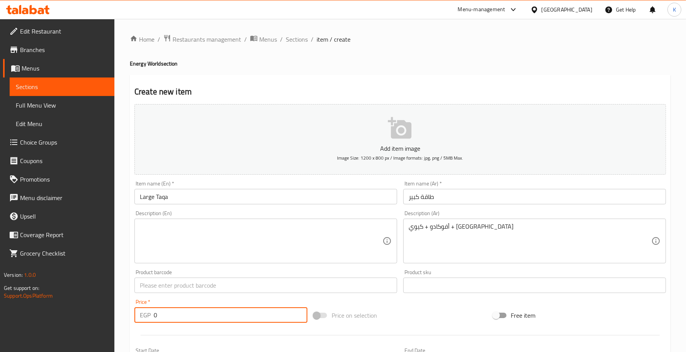
click at [158, 315] on input "0" at bounding box center [231, 314] width 154 height 15
click at [159, 316] on input "0" at bounding box center [231, 314] width 154 height 15
type input "90"
click at [231, 239] on textarea at bounding box center [261, 241] width 243 height 37
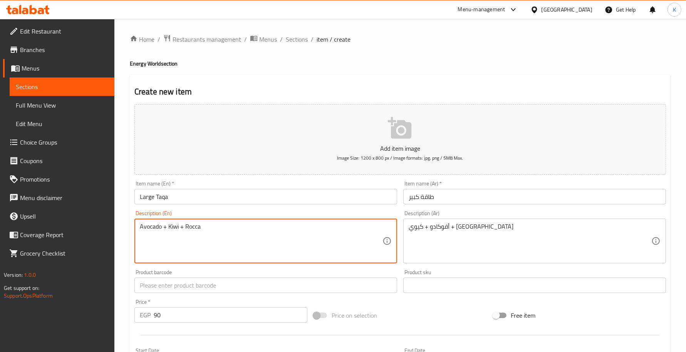
type textarea "Avocado + Kiwi + Rocca"
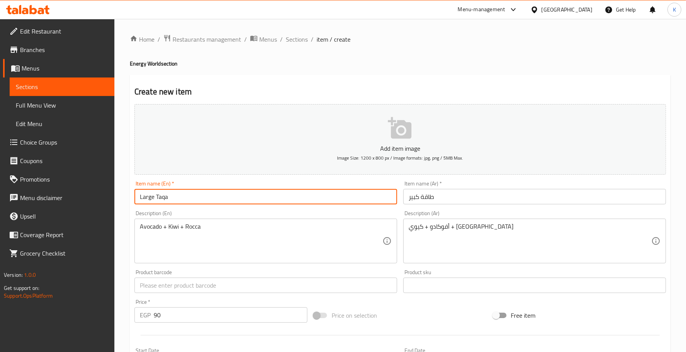
click at [226, 203] on input "Large Taqa" at bounding box center [265, 196] width 263 height 15
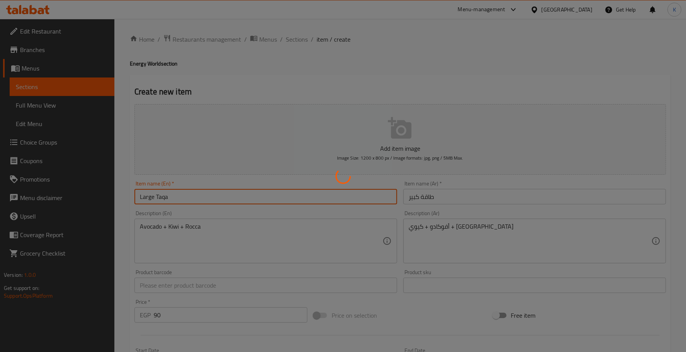
type input "0"
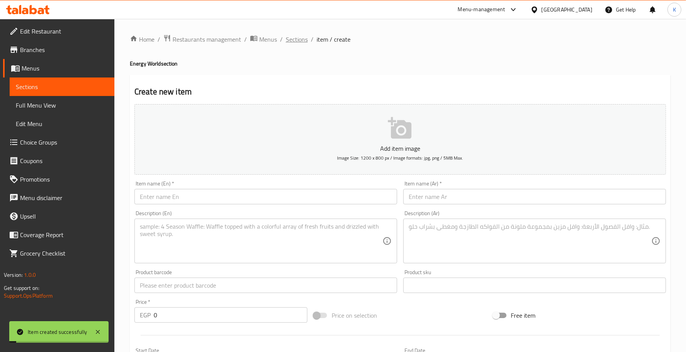
click at [295, 42] on span "Sections" at bounding box center [297, 39] width 22 height 9
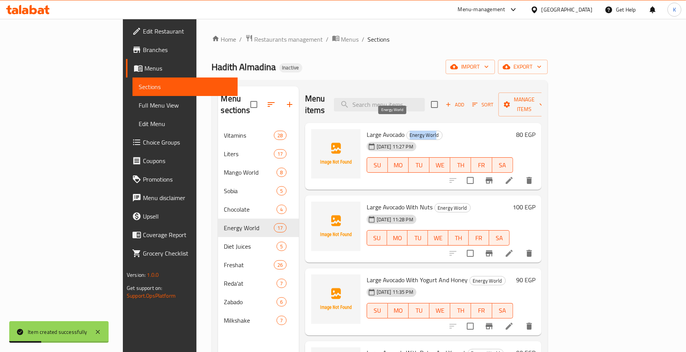
drag, startPoint x: 404, startPoint y: 122, endPoint x: 377, endPoint y: 122, distance: 27.0
click at [407, 131] on span "Energy World" at bounding box center [424, 135] width 35 height 9
copy span "Energy Worl"
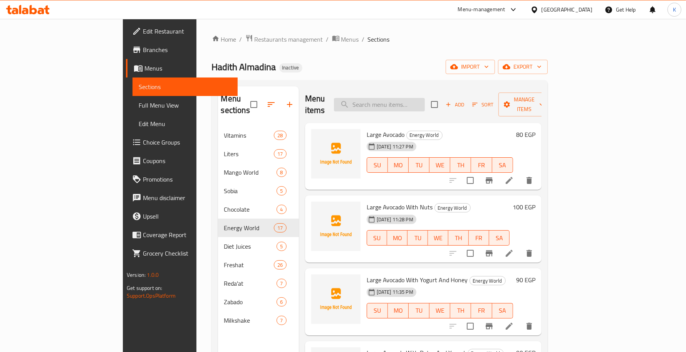
click at [411, 102] on input "search" at bounding box center [379, 104] width 91 height 13
paste input "Large Cherry"
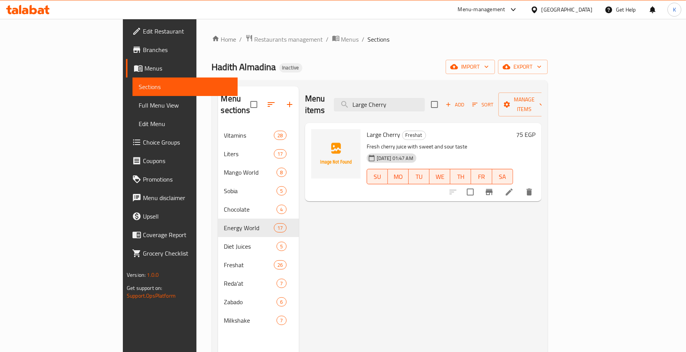
type input "Large Cherry"
click at [514, 187] on icon at bounding box center [509, 191] width 9 height 9
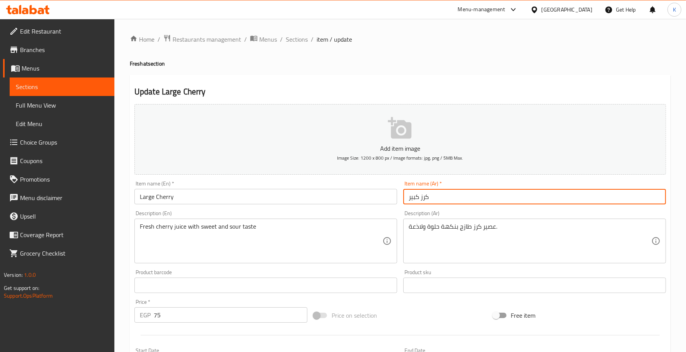
click at [421, 201] on input "كرز كبير" at bounding box center [534, 196] width 263 height 15
click at [422, 199] on input "كرز كبير" at bounding box center [534, 196] width 263 height 15
type input "كريز كبير"
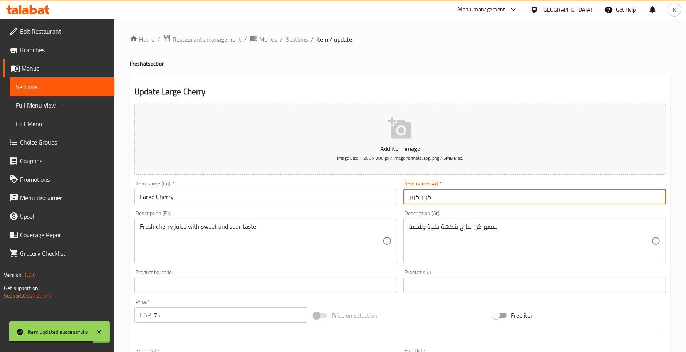
click at [306, 50] on div "Home / Restaurants management / Menus / Sections / item / update Freshat sectio…" at bounding box center [400, 281] width 541 height 495
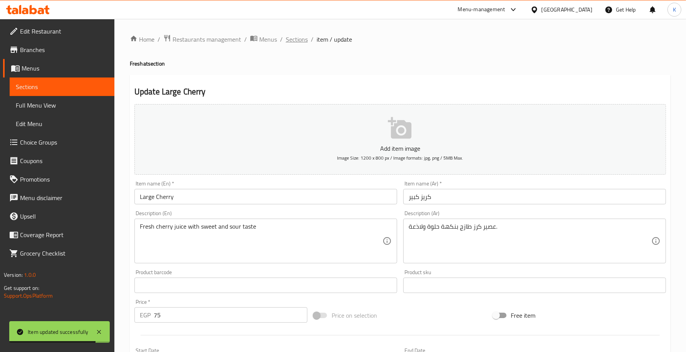
click at [302, 42] on span "Sections" at bounding box center [297, 39] width 22 height 9
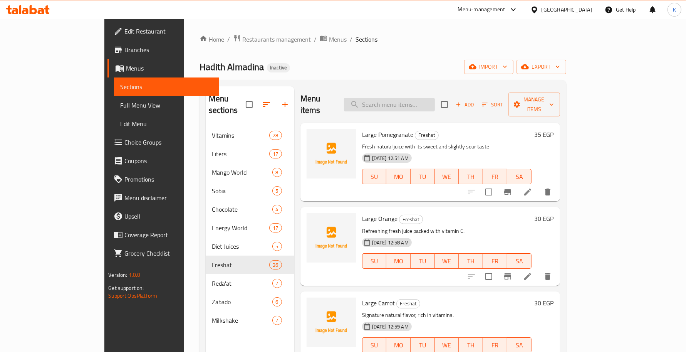
click at [403, 99] on input "search" at bounding box center [389, 104] width 91 height 13
paste input "Large Cantaloupe"
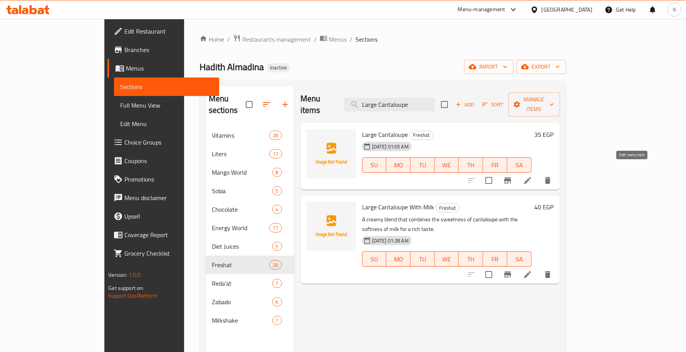
type input "Large Cantaloupe"
click at [532, 176] on icon at bounding box center [527, 180] width 9 height 9
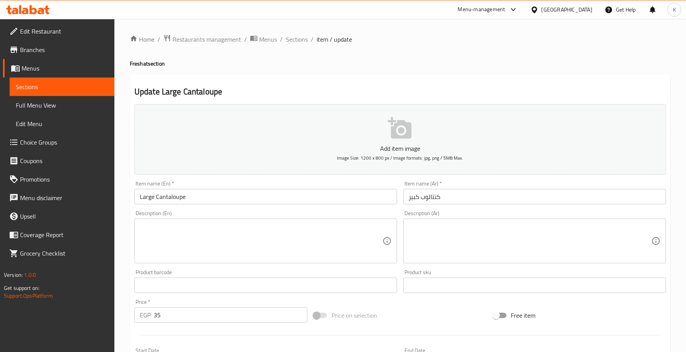
click at [492, 252] on textarea at bounding box center [530, 241] width 243 height 37
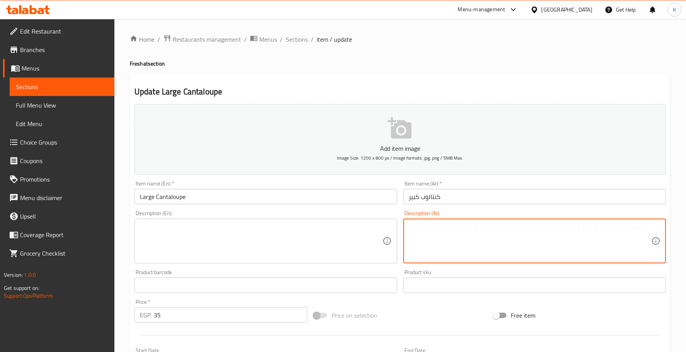
paste textarea "طازج وحلو بنكهته الصيفية الخفيفة التي تبعث على الانتعاش"
type textarea "طازج وحلو بنكهته الصيفية الخفيفة التي تبعث على الانتعاش"
drag, startPoint x: 223, startPoint y: 222, endPoint x: 220, endPoint y: 203, distance: 18.6
click at [223, 222] on div "Description (En)" at bounding box center [265, 240] width 263 height 45
paste textarea "Fresh and sweet with a light summer flavor that is refreshing."
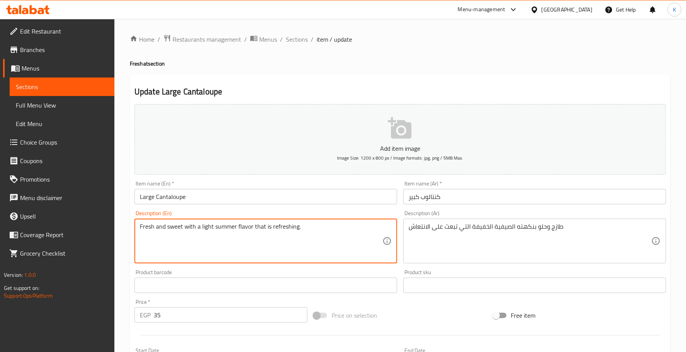
type textarea "Fresh and sweet with a light summer flavor that is refreshing."
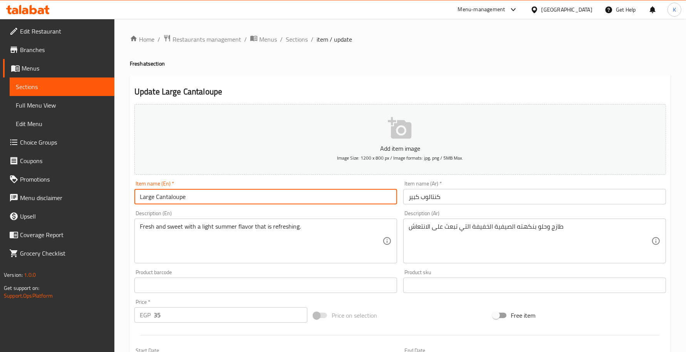
click at [221, 195] on input "Large Cantaloupe" at bounding box center [265, 196] width 263 height 15
drag, startPoint x: 293, startPoint y: 39, endPoint x: 346, endPoint y: 79, distance: 66.8
click at [293, 39] on span "Sections" at bounding box center [297, 39] width 22 height 9
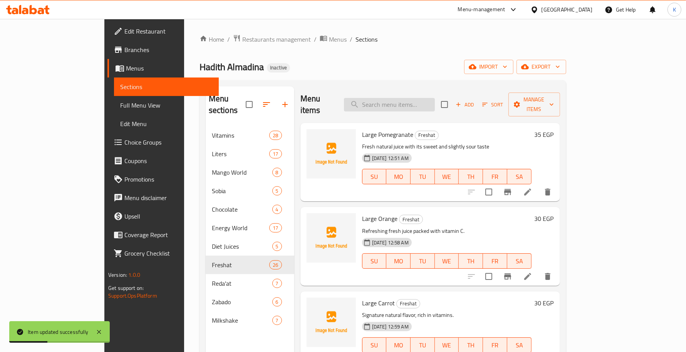
click at [424, 101] on input "search" at bounding box center [389, 104] width 91 height 13
paste input "Large Watermelon"
type input "Large Watermelon"
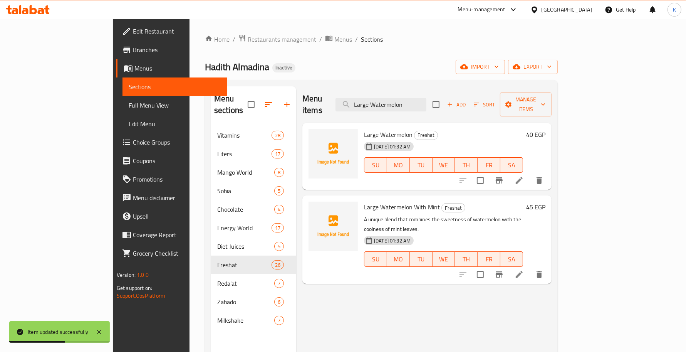
click at [530, 174] on li at bounding box center [519, 180] width 22 height 14
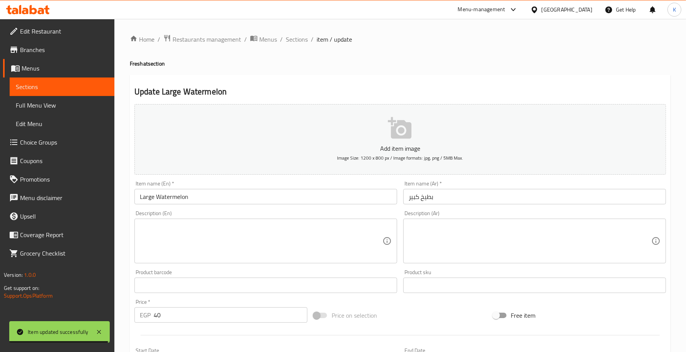
click at [555, 266] on div "Description (Ar) Description (Ar)" at bounding box center [534, 236] width 269 height 59
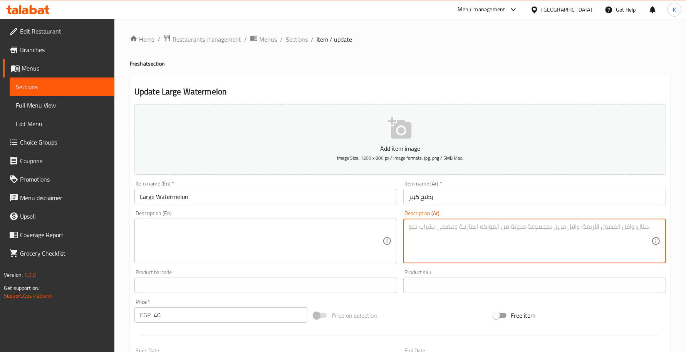
click at [533, 246] on textarea at bounding box center [530, 241] width 243 height 37
paste textarea "نعش، خفيف، وصيفي بامتياز يروي العطش"
type textarea "نعش، خفيف، وصيفي بامتياز يروي العطش"
drag, startPoint x: 326, startPoint y: 253, endPoint x: 301, endPoint y: 205, distance: 53.9
click at [326, 253] on textarea at bounding box center [261, 241] width 243 height 37
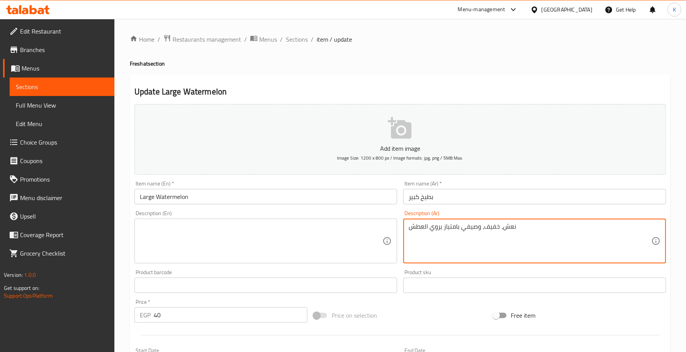
paste textarea "Crisp, light, and summery par excellence, it quenches thirst."
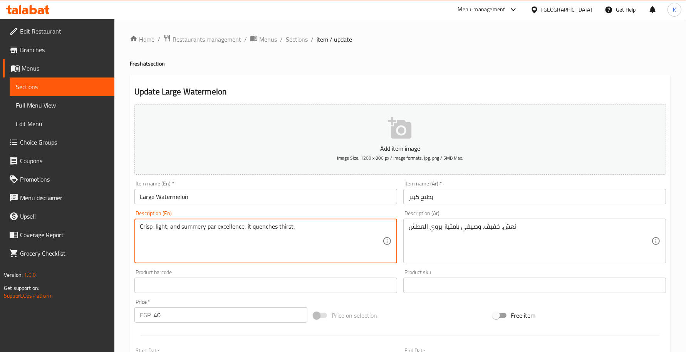
type textarea "Crisp, light, and summery par excellence, it quenches thirst."
click at [300, 205] on div "Item name (En)   * Large Watermelon Item name (En) *" at bounding box center [265, 193] width 269 height 30
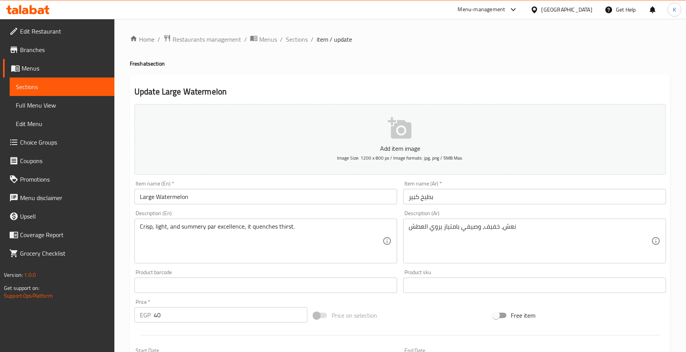
click at [300, 199] on input "Large Watermelon" at bounding box center [265, 196] width 263 height 15
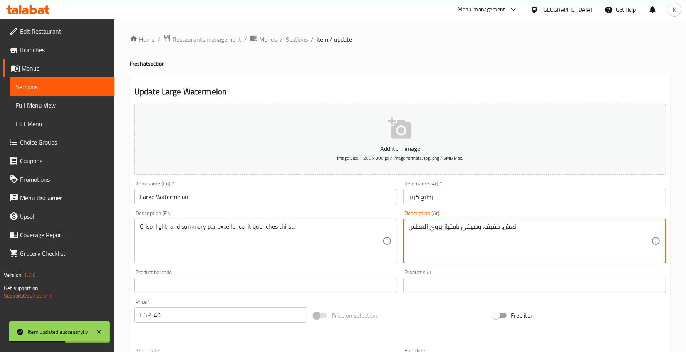
paste textarea "م"
type textarea "منعش، خفيف، وصيفي بامتياز يروي العطش"
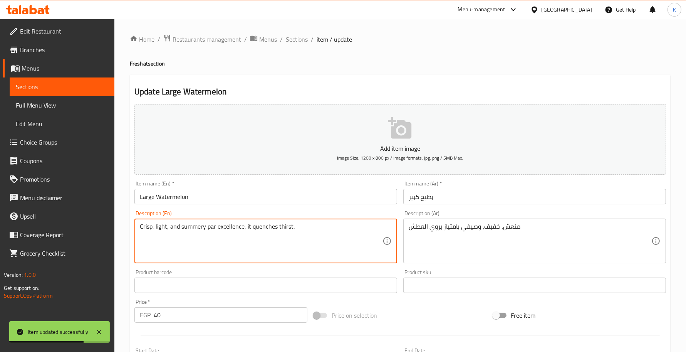
paste textarea "Refreshing, light, and a summery favorite tha"
type textarea "Refreshing, light, and a summery favorite that quenches thirst."
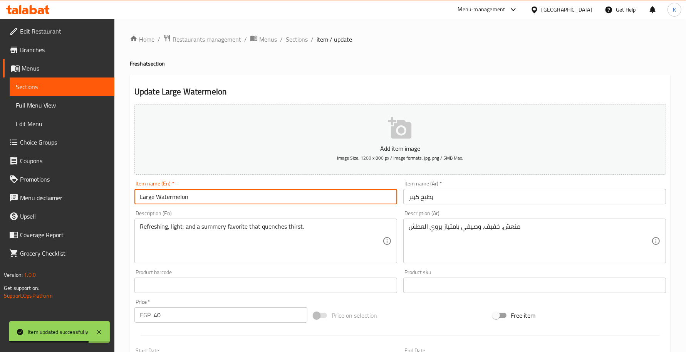
click at [245, 198] on input "Large Watermelon" at bounding box center [265, 196] width 263 height 15
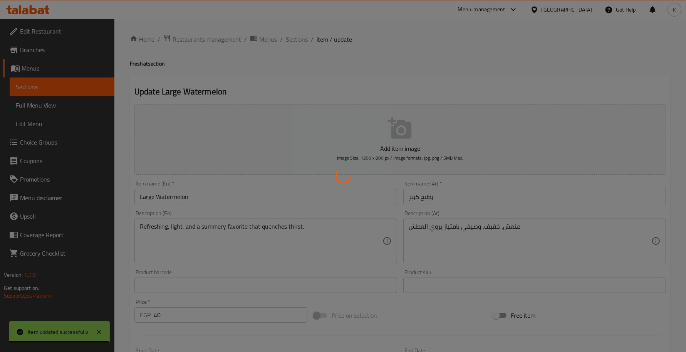
click at [301, 209] on div at bounding box center [343, 176] width 686 height 352
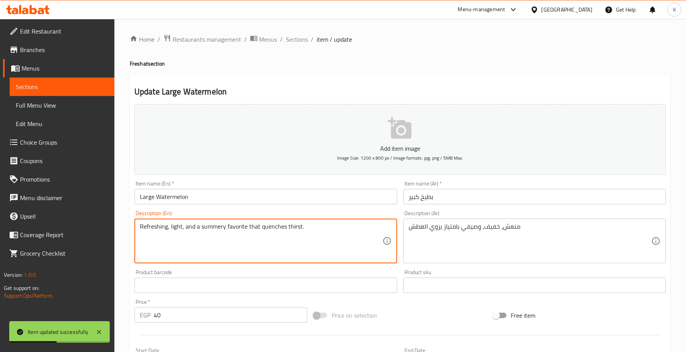
drag, startPoint x: 313, startPoint y: 232, endPoint x: 247, endPoint y: 226, distance: 66.1
click at [294, 41] on span "Sections" at bounding box center [297, 39] width 22 height 9
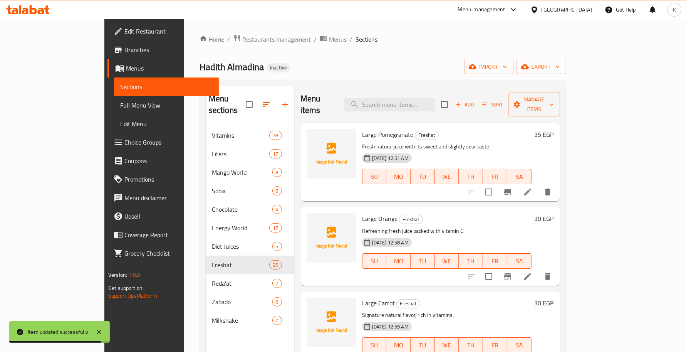
scroll to position [858, 0]
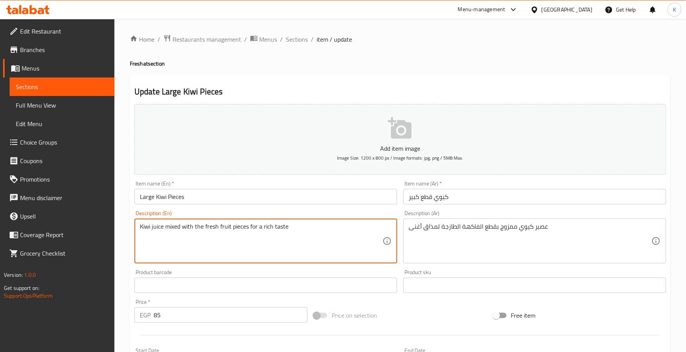
type textarea "Kiwi juice mixed with the fresh fruit pieces for a rich taste"
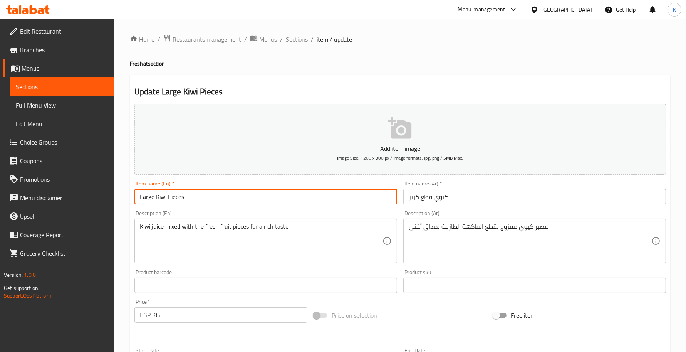
click at [274, 196] on input "Large Kiwi Pieces" at bounding box center [265, 196] width 263 height 15
click at [299, 41] on span "Sections" at bounding box center [297, 39] width 22 height 9
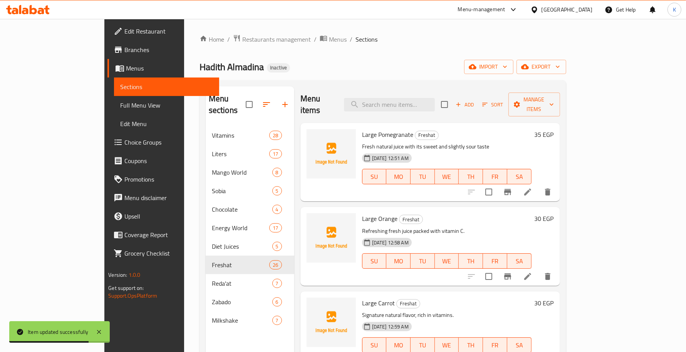
click at [484, 99] on div "Menu items Add Sort Manage items" at bounding box center [430, 104] width 260 height 37
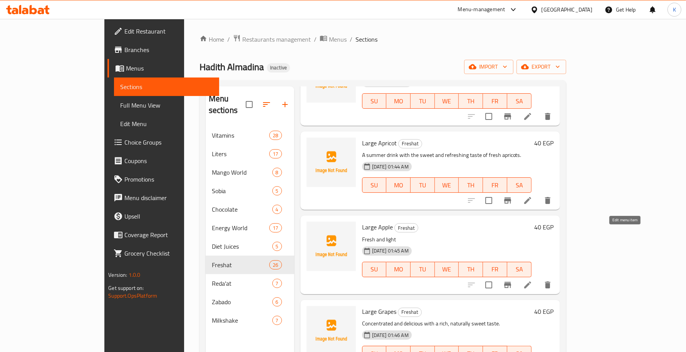
click at [532, 280] on icon at bounding box center [527, 284] width 9 height 9
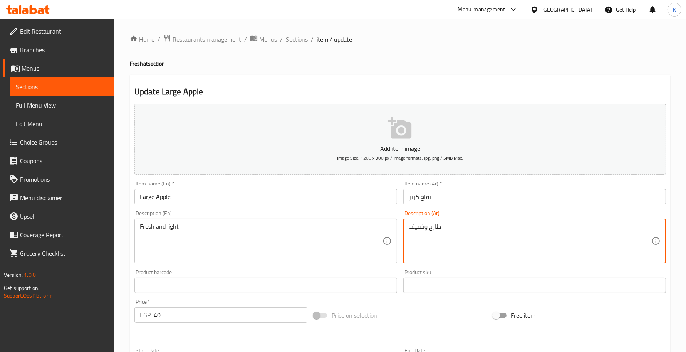
paste textarea "يعطيك حلاوة طبيعية منعشة"
type textarea "طازج وخفيف يعطيك حلاوة طبيعية منعشة"
drag, startPoint x: 270, startPoint y: 244, endPoint x: 241, endPoint y: 202, distance: 50.9
paste textarea "Fresh and light, giving you a refreshing natural sweetness."
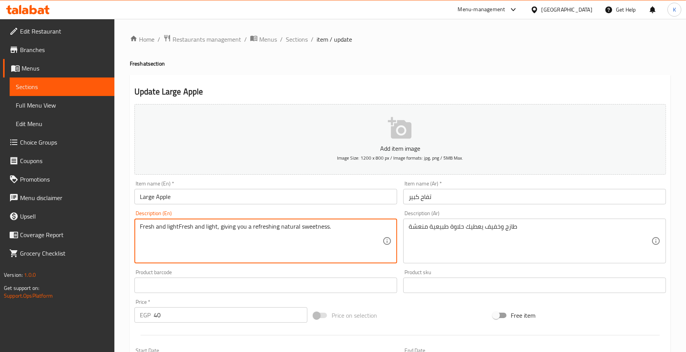
paste textarea
type textarea "Fresh and light, giving you a refreshing natural sweetness."
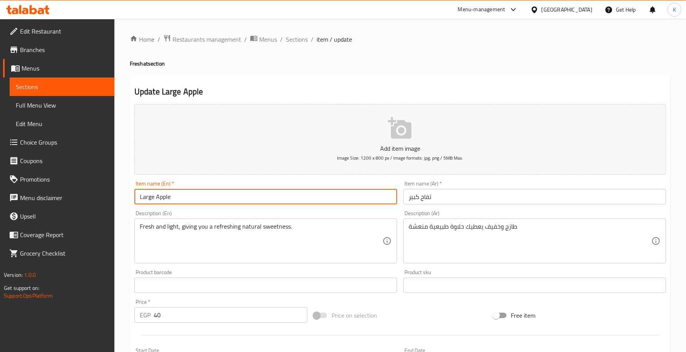
click at [232, 190] on input "Large Apple" at bounding box center [265, 196] width 263 height 15
click at [305, 45] on div "Home / Restaurants management / Menus / Sections / item / update Freshat sectio…" at bounding box center [400, 281] width 541 height 495
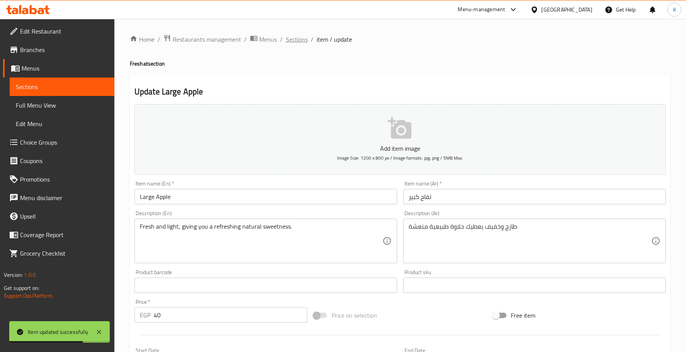
click at [299, 41] on span "Sections" at bounding box center [297, 39] width 22 height 9
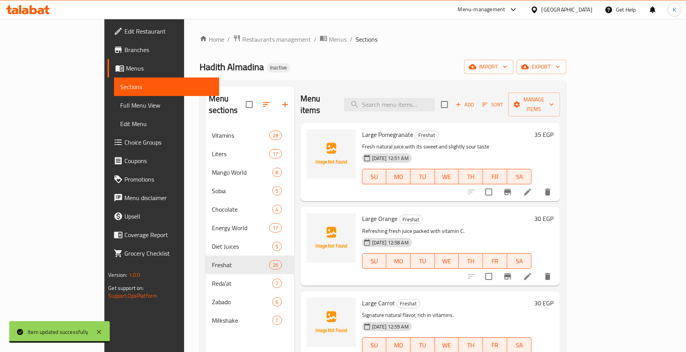
click at [566, 58] on div "Home / Restaurants management / Menus / Sections Hadith Almadina Inactive impor…" at bounding box center [383, 239] width 367 height 410
click at [560, 66] on span "export" at bounding box center [541, 67] width 37 height 10
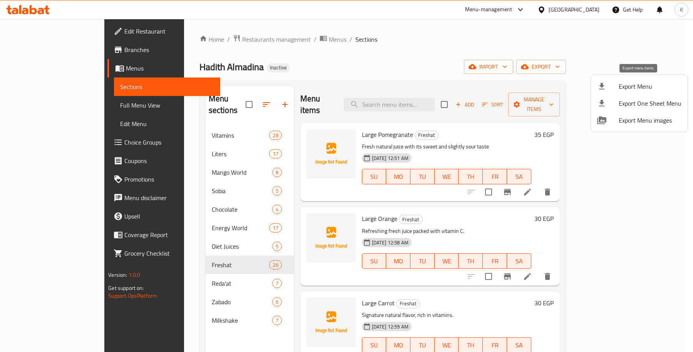
click at [635, 85] on span "Export Menu" at bounding box center [650, 86] width 63 height 9
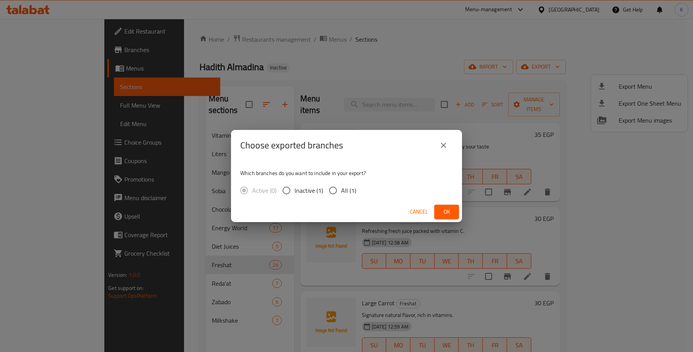
click at [334, 188] on input "All (1)" at bounding box center [333, 190] width 16 height 16
radio input "true"
click at [445, 213] on span "Ok" at bounding box center [447, 212] width 12 height 10
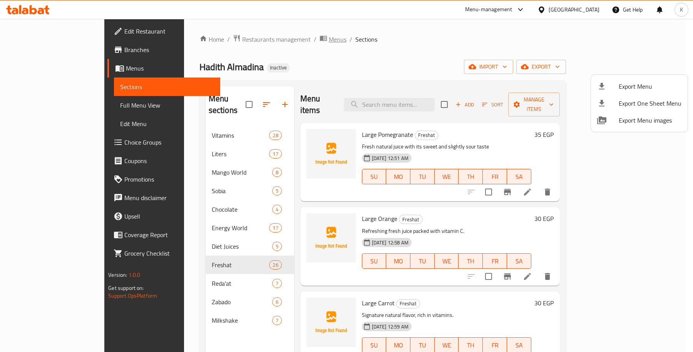
click at [270, 41] on div at bounding box center [346, 176] width 693 height 352
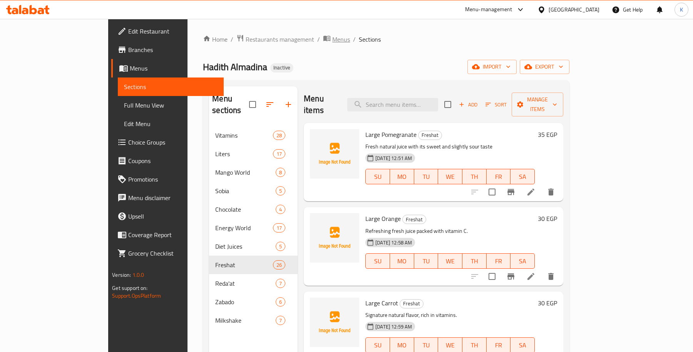
click at [332, 41] on span "Menus" at bounding box center [341, 39] width 18 height 9
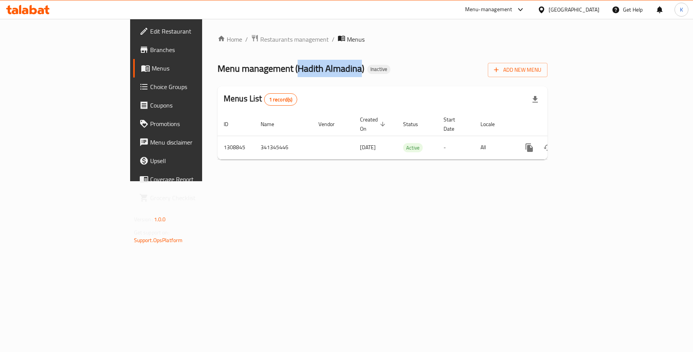
drag, startPoint x: 214, startPoint y: 71, endPoint x: 274, endPoint y: 75, distance: 60.6
click at [274, 75] on span "Menu management ( [PERSON_NAME] )" at bounding box center [291, 68] width 147 height 17
copy span "Hadith Almadina"
click at [542, 69] on span "Add New Menu" at bounding box center [517, 70] width 47 height 10
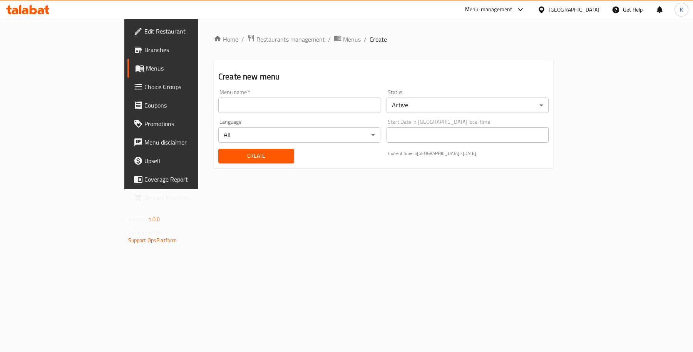
click at [362, 96] on div "Menu name   * Menu name *" at bounding box center [299, 100] width 162 height 23
click at [362, 102] on input "text" at bounding box center [299, 104] width 162 height 15
paste input "Hadith Almadina"
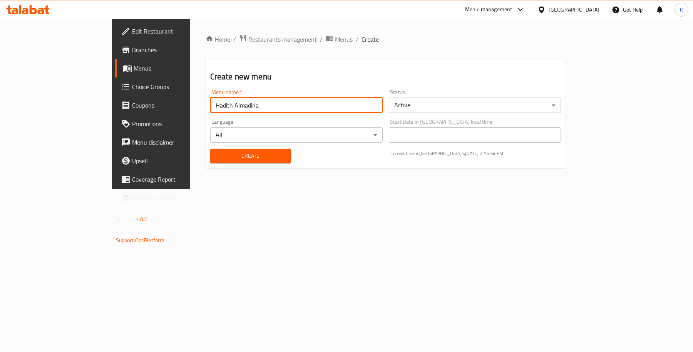
type input "Hadith Almadina"
click at [216, 151] on span "Create" at bounding box center [250, 156] width 69 height 10
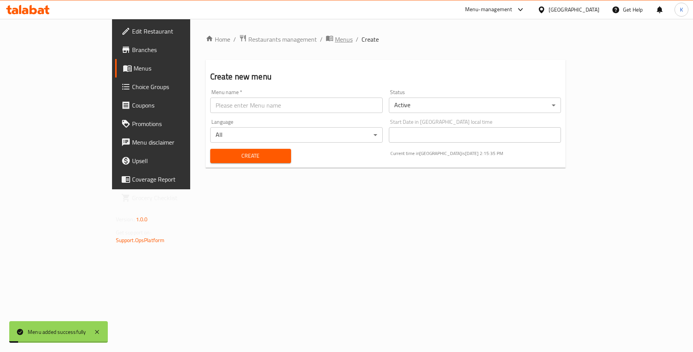
click at [335, 39] on span "Menus" at bounding box center [344, 39] width 18 height 9
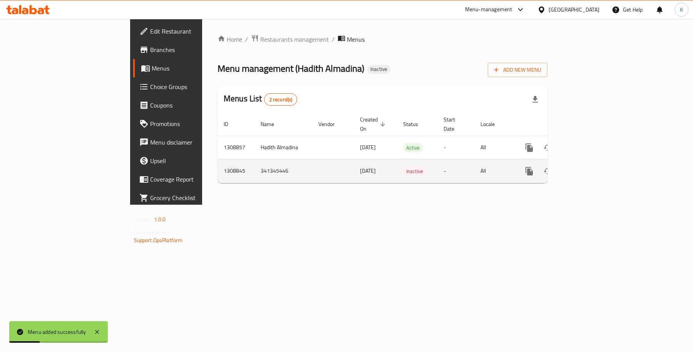
click at [590, 166] on icon "enhanced table" at bounding box center [584, 170] width 9 height 9
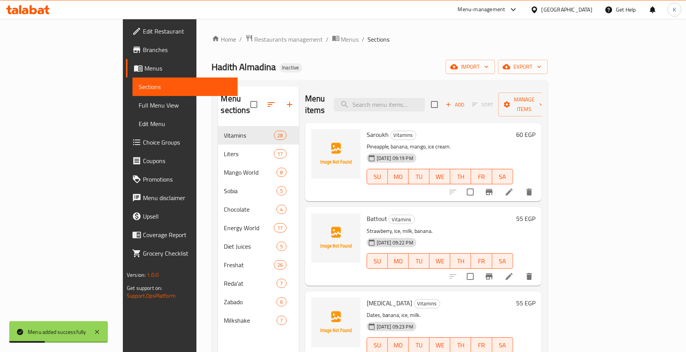
click at [218, 168] on div "Mango World 8" at bounding box center [258, 172] width 81 height 18
click at [218, 218] on div "Energy World 17" at bounding box center [258, 227] width 81 height 18
click at [224, 223] on span "Energy World" at bounding box center [249, 227] width 50 height 9
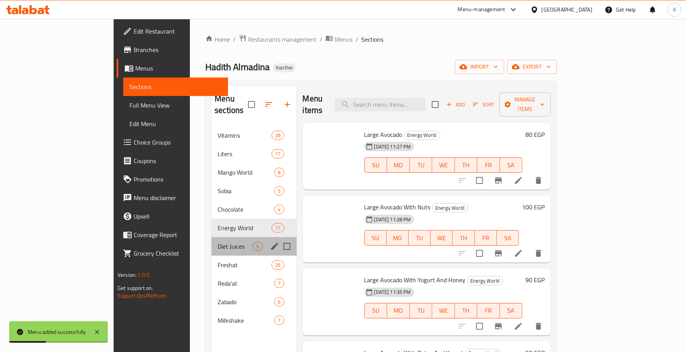
click at [211, 240] on div "Diet Juices 5" at bounding box center [253, 246] width 85 height 18
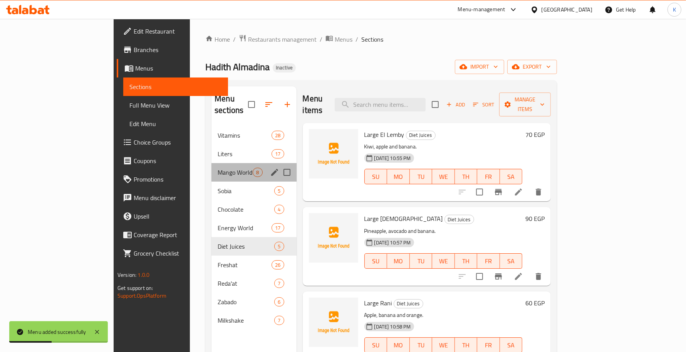
click at [211, 169] on div "Mango World 8" at bounding box center [253, 172] width 85 height 18
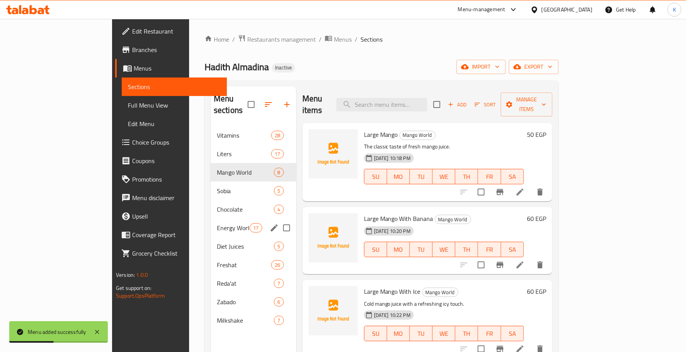
click at [211, 218] on div "Energy World 17" at bounding box center [254, 227] width 86 height 18
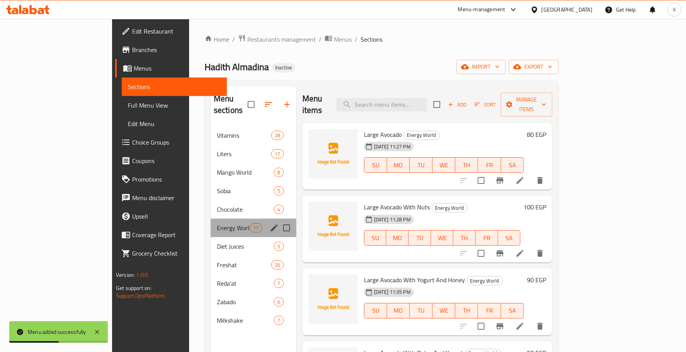
click at [211, 221] on div "Energy World 17" at bounding box center [254, 227] width 86 height 18
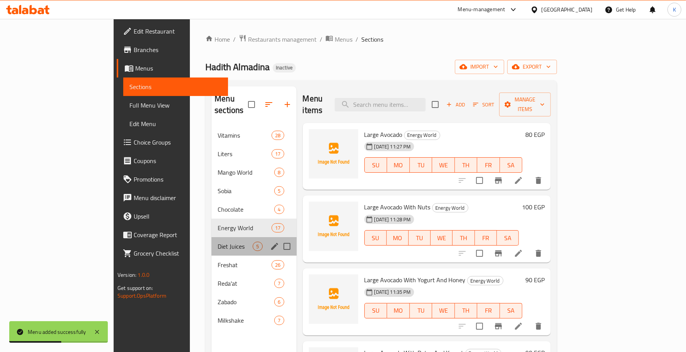
click at [211, 243] on div "Diet Juices 5" at bounding box center [253, 246] width 85 height 18
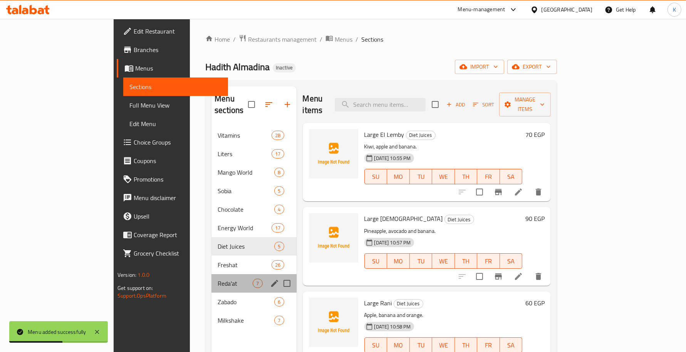
click at [211, 279] on div "Reda'at 7" at bounding box center [253, 283] width 85 height 18
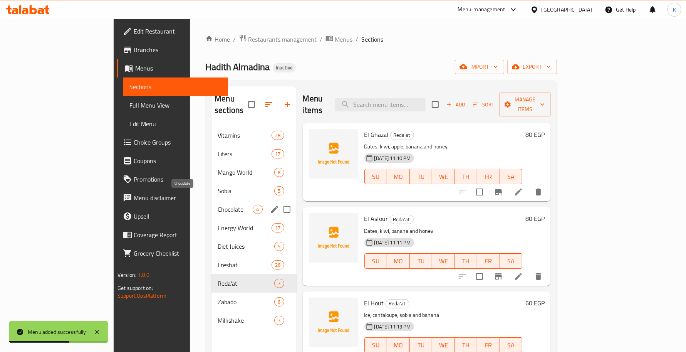
click at [218, 168] on span "Mango World" at bounding box center [246, 172] width 57 height 9
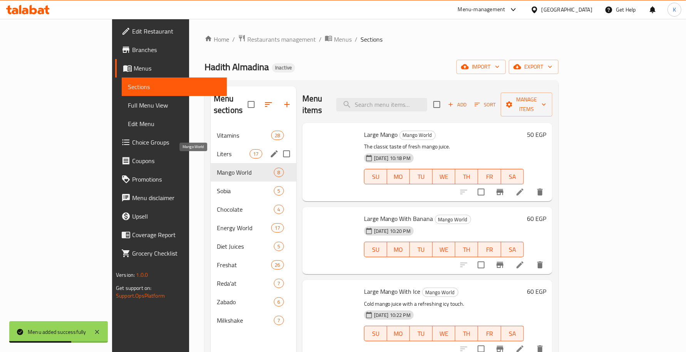
click at [211, 131] on div "Vitamins 28" at bounding box center [254, 135] width 86 height 18
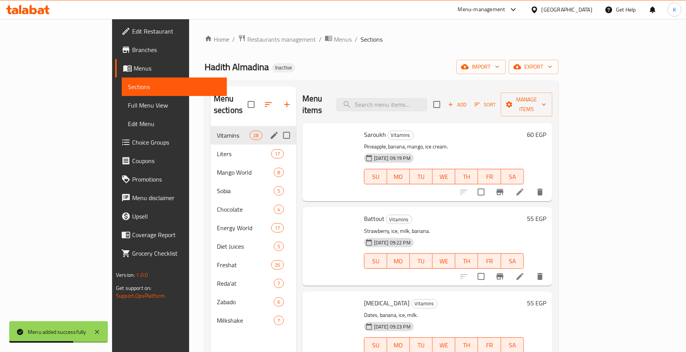
click at [217, 131] on span "Vitamins" at bounding box center [233, 135] width 33 height 9
click at [211, 123] on nav "Vitamins 28 Liters 17 Mango World 8 Sobia 5 Chocolate 4 Energy World 17 Diet Ju…" at bounding box center [254, 228] width 86 height 210
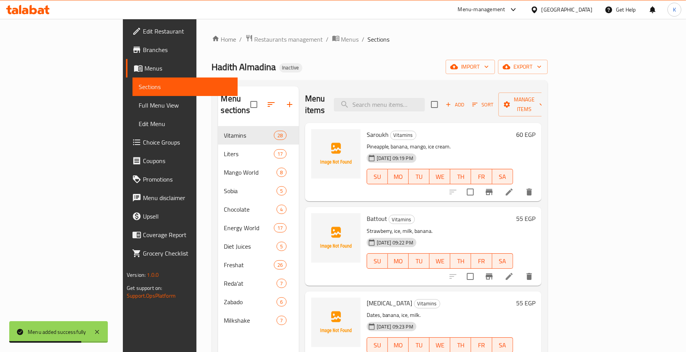
click at [260, 45] on div "Home / Restaurants management / Menus / Sections Hadith Almadina Inactive impor…" at bounding box center [380, 239] width 336 height 410
click at [341, 41] on span "Menus" at bounding box center [350, 39] width 18 height 9
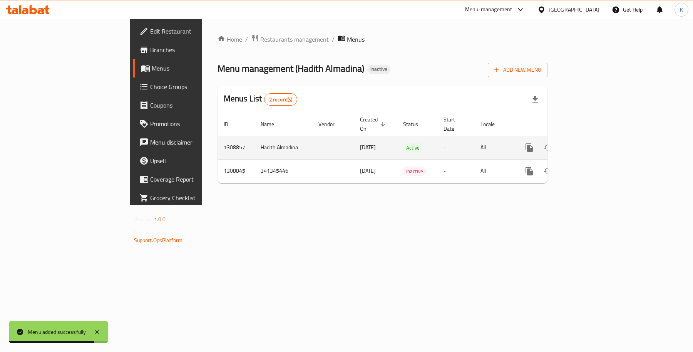
click at [590, 143] on icon "enhanced table" at bounding box center [584, 147] width 9 height 9
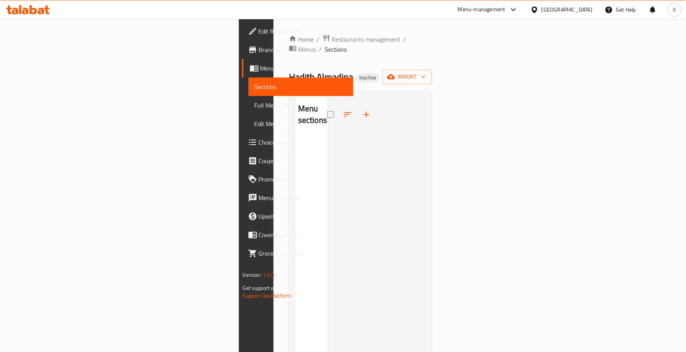
click at [448, 65] on div "Home / Restaurants management / Menus / Sections Hadith Almadina Inactive impor…" at bounding box center [360, 244] width 174 height 451
click at [425, 76] on icon "button" at bounding box center [423, 77] width 4 height 2
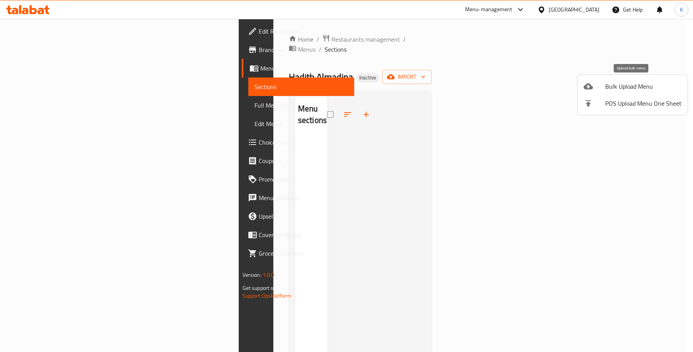
click at [614, 85] on span "Bulk Upload Menu" at bounding box center [643, 86] width 76 height 9
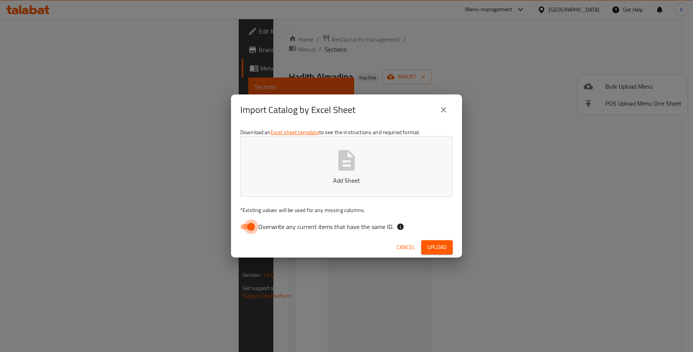
click at [249, 231] on input "Overwrite any current items that have the same ID." at bounding box center [251, 226] width 44 height 15
checkbox input "false"
click at [272, 186] on button "Add Sheet" at bounding box center [346, 166] width 213 height 61
click at [438, 247] on span "Upload" at bounding box center [437, 247] width 19 height 10
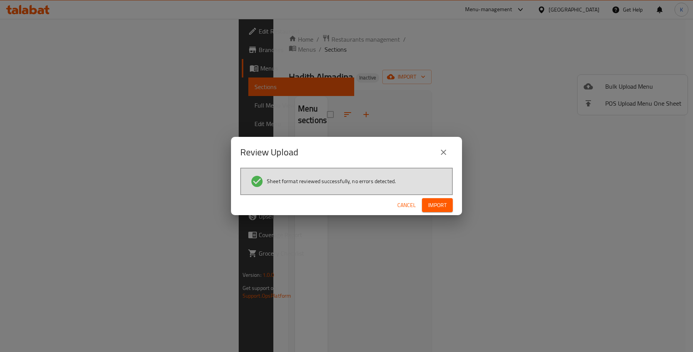
click at [446, 215] on div "Review Upload Sheet format reviewed successfully, no errors detected. Cancel Im…" at bounding box center [346, 176] width 693 height 352
click at [442, 209] on span "Import" at bounding box center [437, 205] width 18 height 10
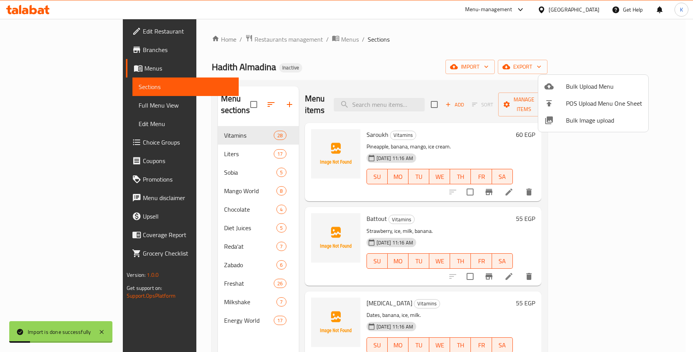
click at [269, 39] on div at bounding box center [346, 176] width 693 height 352
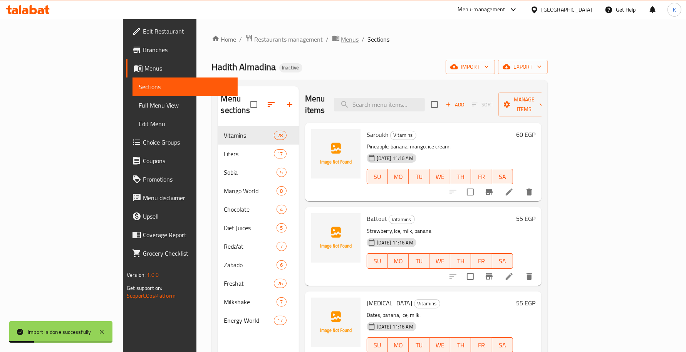
click at [341, 39] on span "Menus" at bounding box center [350, 39] width 18 height 9
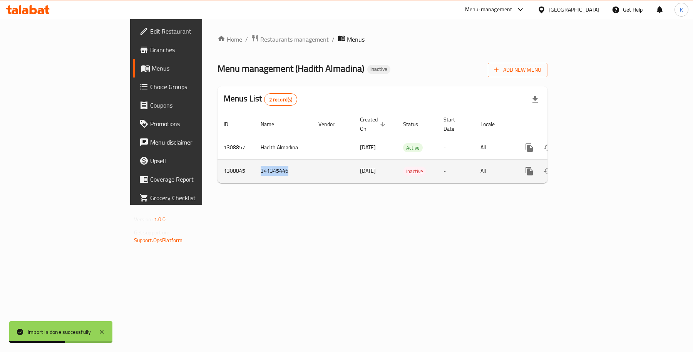
drag, startPoint x: 210, startPoint y: 160, endPoint x: 170, endPoint y: 160, distance: 39.7
click at [255, 160] on td "341345446" at bounding box center [284, 170] width 58 height 23
copy td "341345446"
click at [569, 168] on icon "enhanced table" at bounding box center [566, 171] width 5 height 7
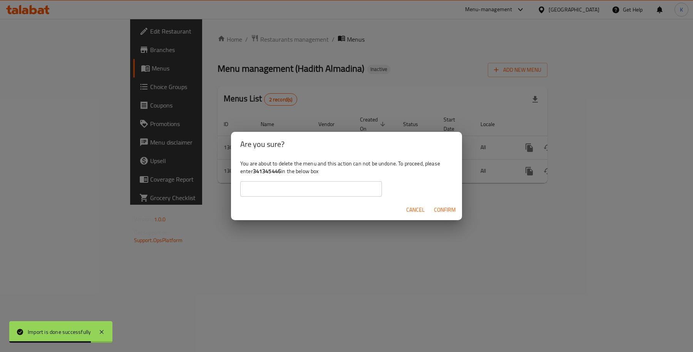
click at [351, 184] on input "text" at bounding box center [311, 188] width 142 height 15
paste input "341345446"
type input "341345446"
click at [439, 206] on span "Confirm" at bounding box center [445, 210] width 22 height 10
click at [455, 211] on span "Confirm" at bounding box center [445, 210] width 22 height 10
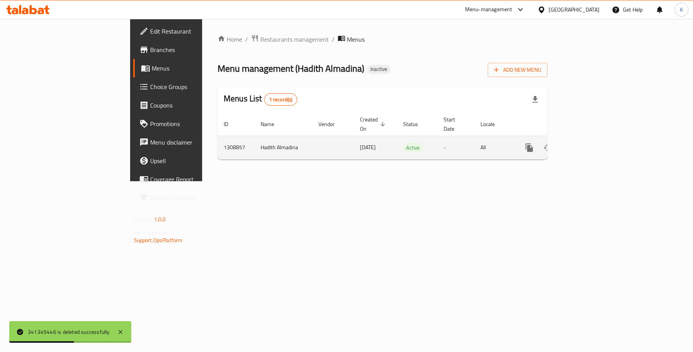
click at [594, 138] on link "enhanced table" at bounding box center [585, 147] width 18 height 18
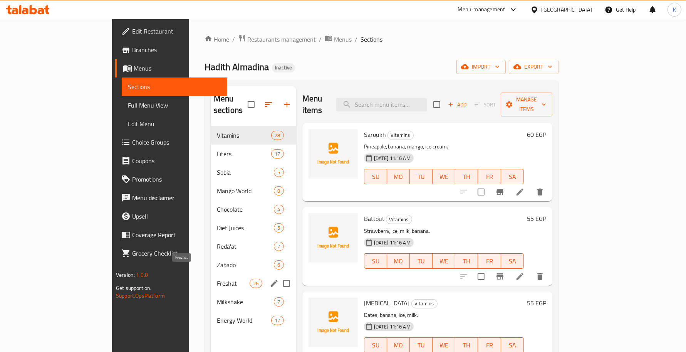
click at [217, 278] on span "Freshat" at bounding box center [233, 282] width 33 height 9
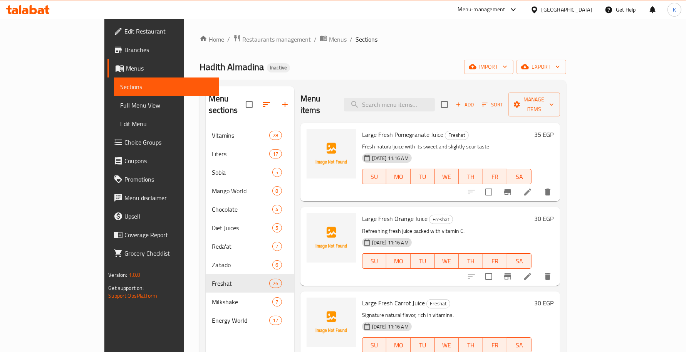
click at [120, 126] on span "Edit Menu" at bounding box center [166, 123] width 92 height 9
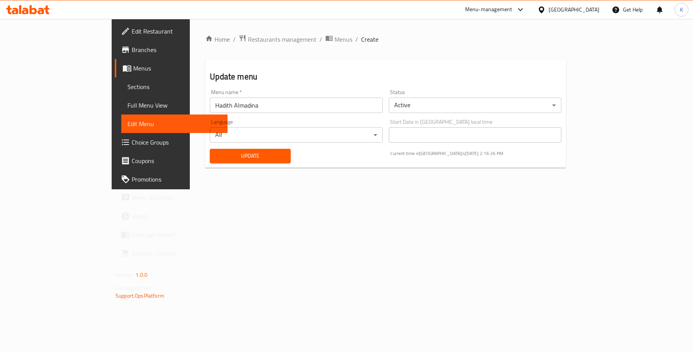
click at [127, 104] on span "Full Menu View" at bounding box center [174, 105] width 94 height 9
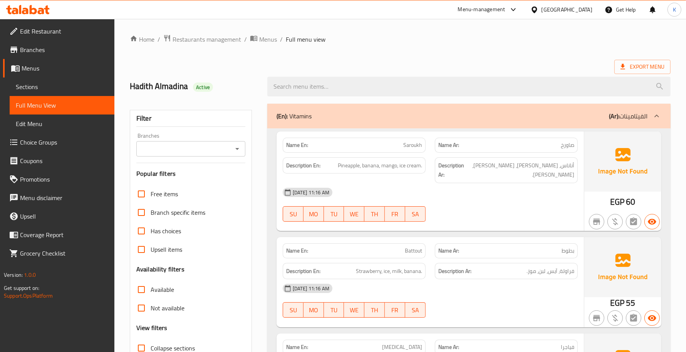
scroll to position [225, 0]
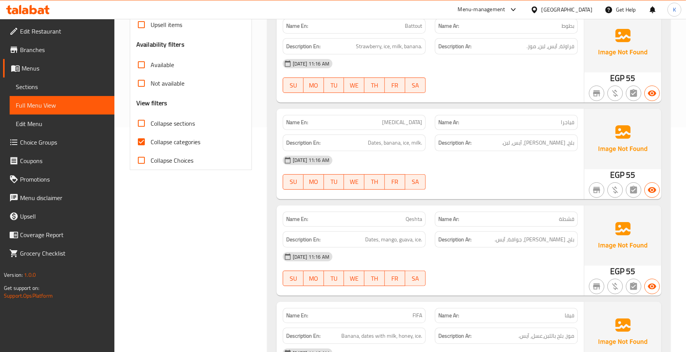
click at [169, 128] on span "Collapse sections" at bounding box center [173, 123] width 44 height 9
click at [151, 128] on input "Collapse sections" at bounding box center [141, 123] width 18 height 18
checkbox input "true"
click at [169, 143] on span "Collapse categories" at bounding box center [176, 141] width 50 height 9
click at [151, 143] on input "Collapse categories" at bounding box center [141, 142] width 18 height 18
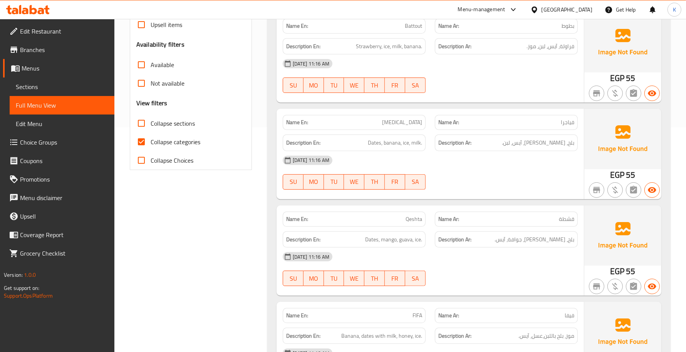
checkbox input "false"
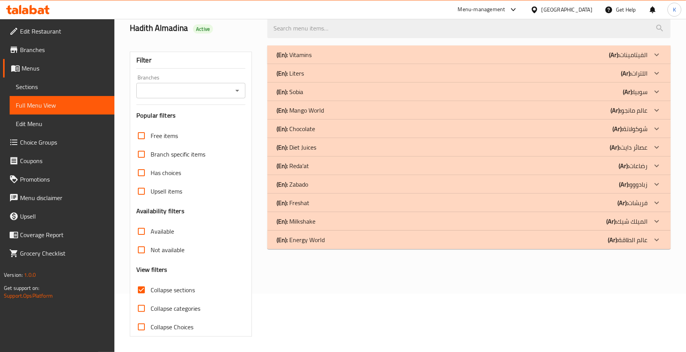
scroll to position [0, 0]
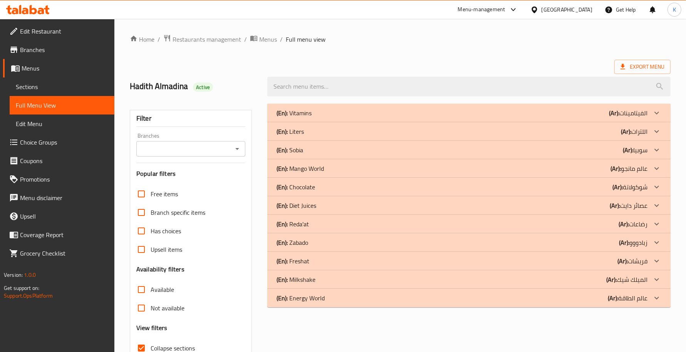
click at [324, 206] on div "(En): Diet Juices (Ar): عصائر دايت" at bounding box center [462, 205] width 371 height 9
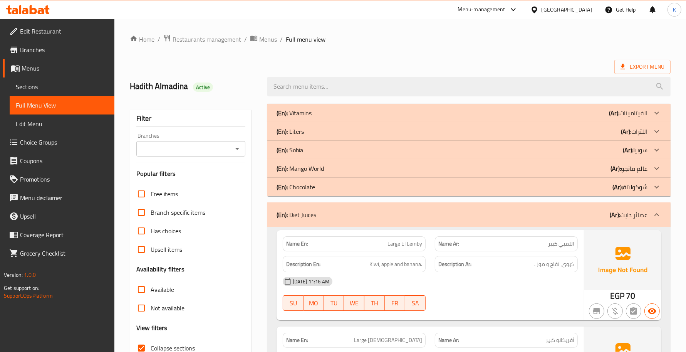
click at [380, 211] on div "(En): Diet Juices (Ar): عصائر دايت" at bounding box center [462, 214] width 371 height 9
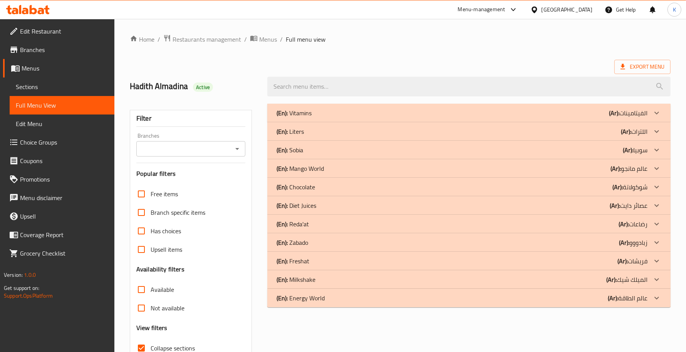
click at [320, 226] on div "(En): [PERSON_NAME]'at (Ar): رضاعات" at bounding box center [462, 223] width 371 height 9
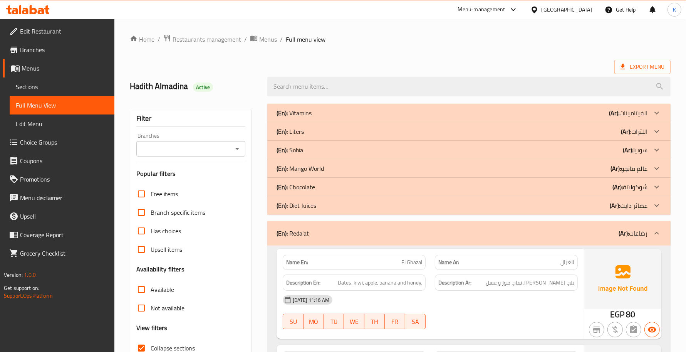
scroll to position [112, 0]
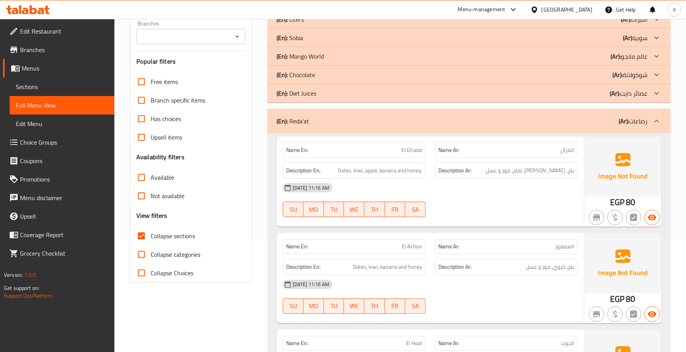
click at [377, 98] on div "(En): Diet Juices (Ar): عصائر دايت" at bounding box center [468, 93] width 403 height 18
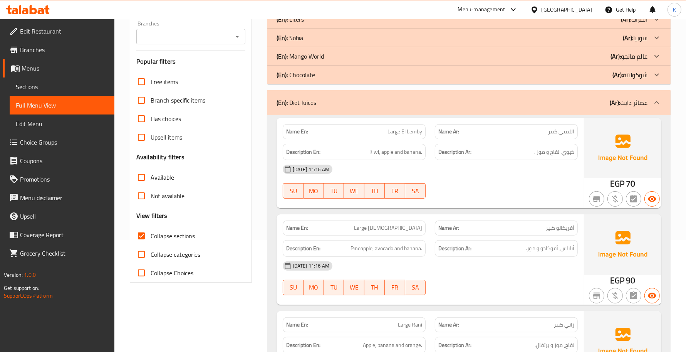
click at [376, 96] on div "(En): Diet Juices (Ar): عصائر دايت" at bounding box center [468, 102] width 403 height 25
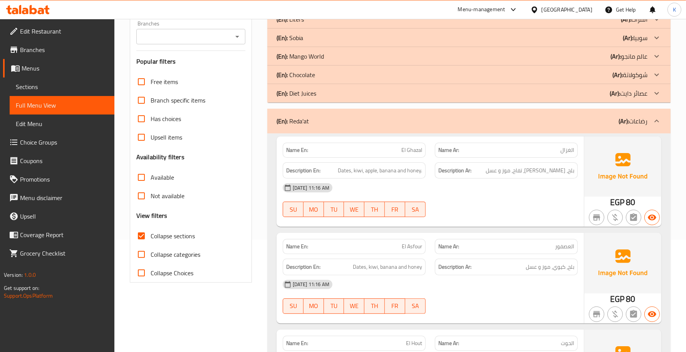
click at [355, 118] on div "(En): [PERSON_NAME]'at (Ar): رضاعات" at bounding box center [462, 120] width 371 height 9
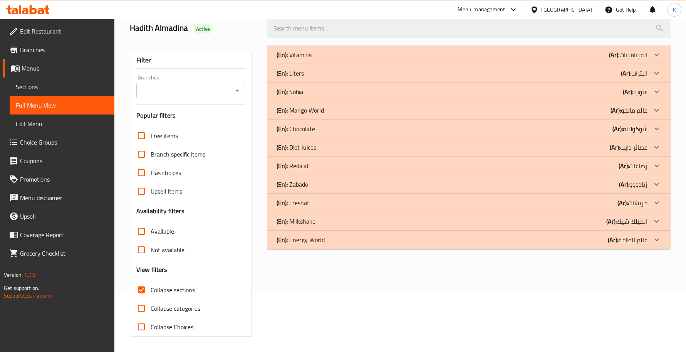
scroll to position [58, 0]
click at [357, 72] on div "(En): Liters (Ar): اللترات" at bounding box center [462, 73] width 371 height 9
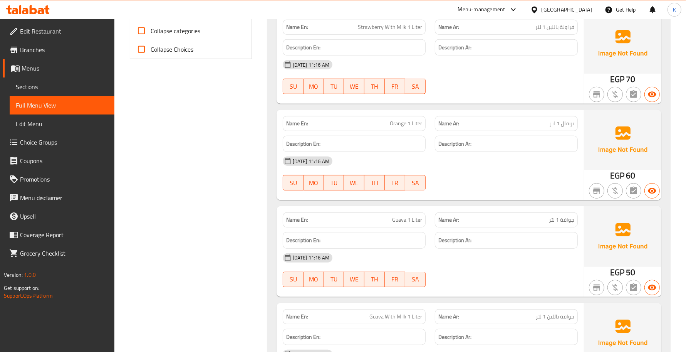
scroll to position [283, 0]
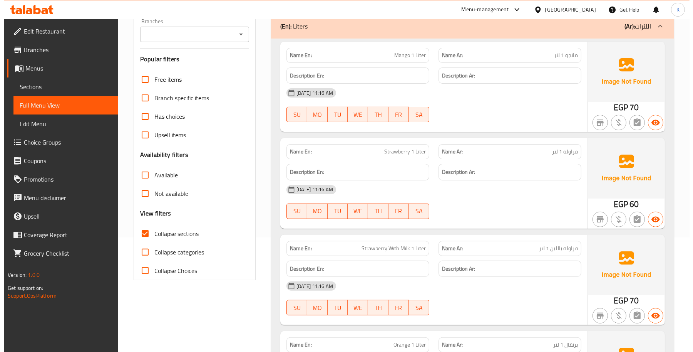
scroll to position [0, 0]
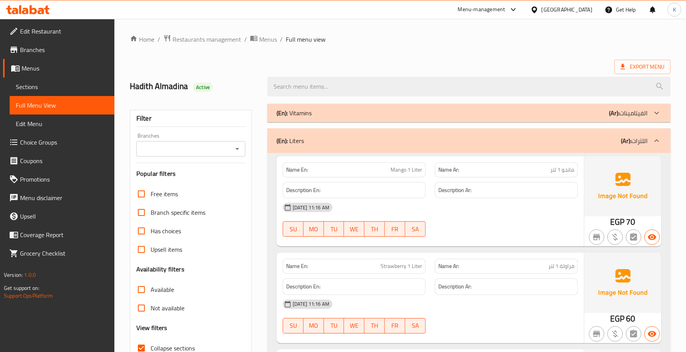
click at [431, 134] on div "(En): Liters (Ar): اللترات" at bounding box center [468, 140] width 403 height 25
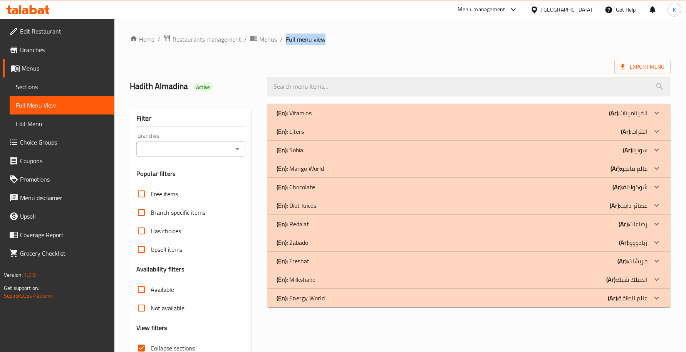
drag, startPoint x: 332, startPoint y: 42, endPoint x: 284, endPoint y: 39, distance: 48.2
click at [284, 39] on ol "Home / Restaurants management / Menus / Full menu view" at bounding box center [400, 39] width 541 height 10
click at [317, 40] on span "Full menu view" at bounding box center [306, 39] width 40 height 9
click at [62, 88] on span "Sections" at bounding box center [62, 86] width 92 height 9
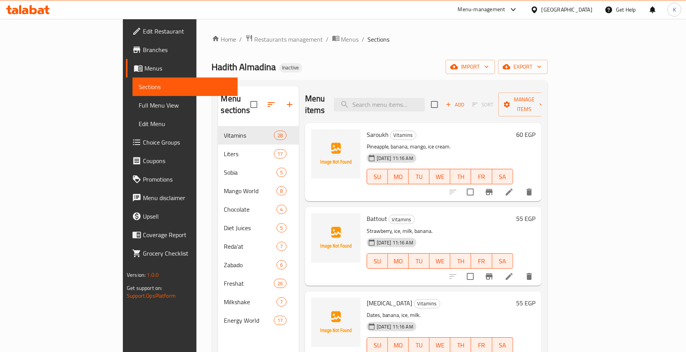
click at [548, 75] on div "Home / Restaurants management / Menus / Sections Hadith Almadina Inactive impor…" at bounding box center [380, 239] width 336 height 410
click at [542, 67] on span "export" at bounding box center [522, 67] width 37 height 10
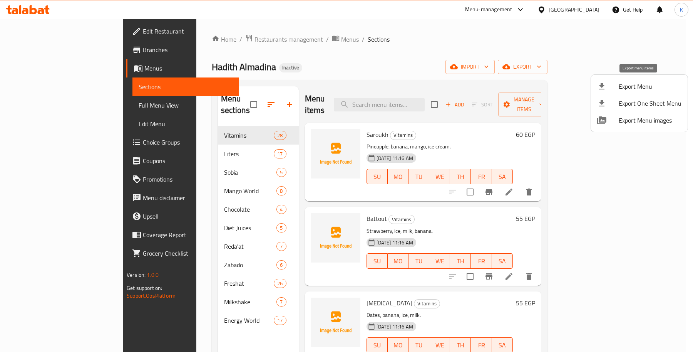
click at [634, 79] on li "Export Menu" at bounding box center [639, 86] width 97 height 17
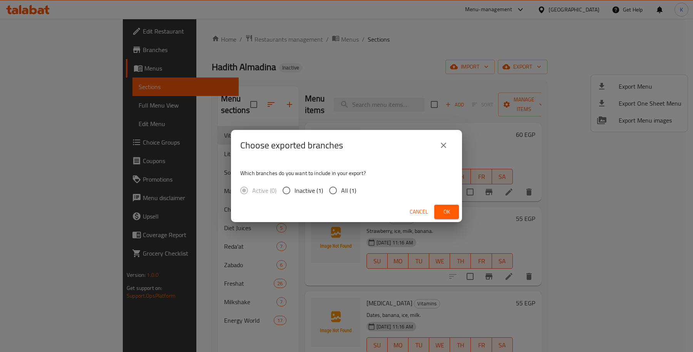
click at [341, 189] on span "All (1)" at bounding box center [348, 190] width 15 height 9
click at [341, 189] on input "All (1)" at bounding box center [333, 190] width 16 height 16
radio input "true"
click at [458, 214] on button "Ok" at bounding box center [446, 212] width 25 height 14
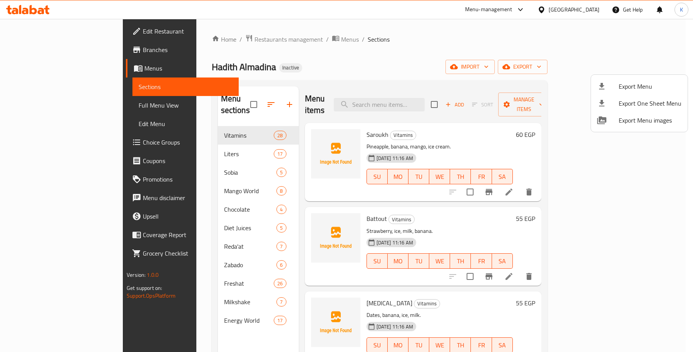
click at [428, 79] on div at bounding box center [346, 176] width 693 height 352
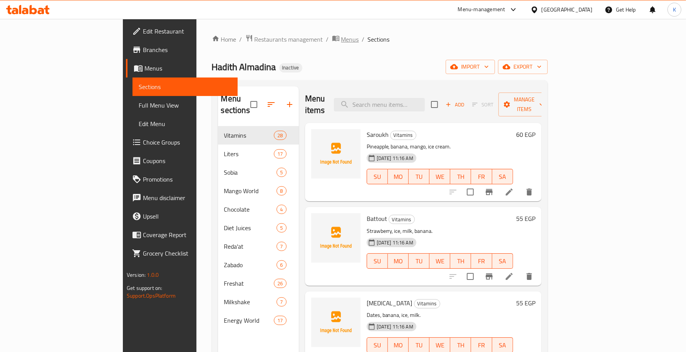
click at [341, 36] on span "Menus" at bounding box center [350, 39] width 18 height 9
